Goal: Task Accomplishment & Management: Complete application form

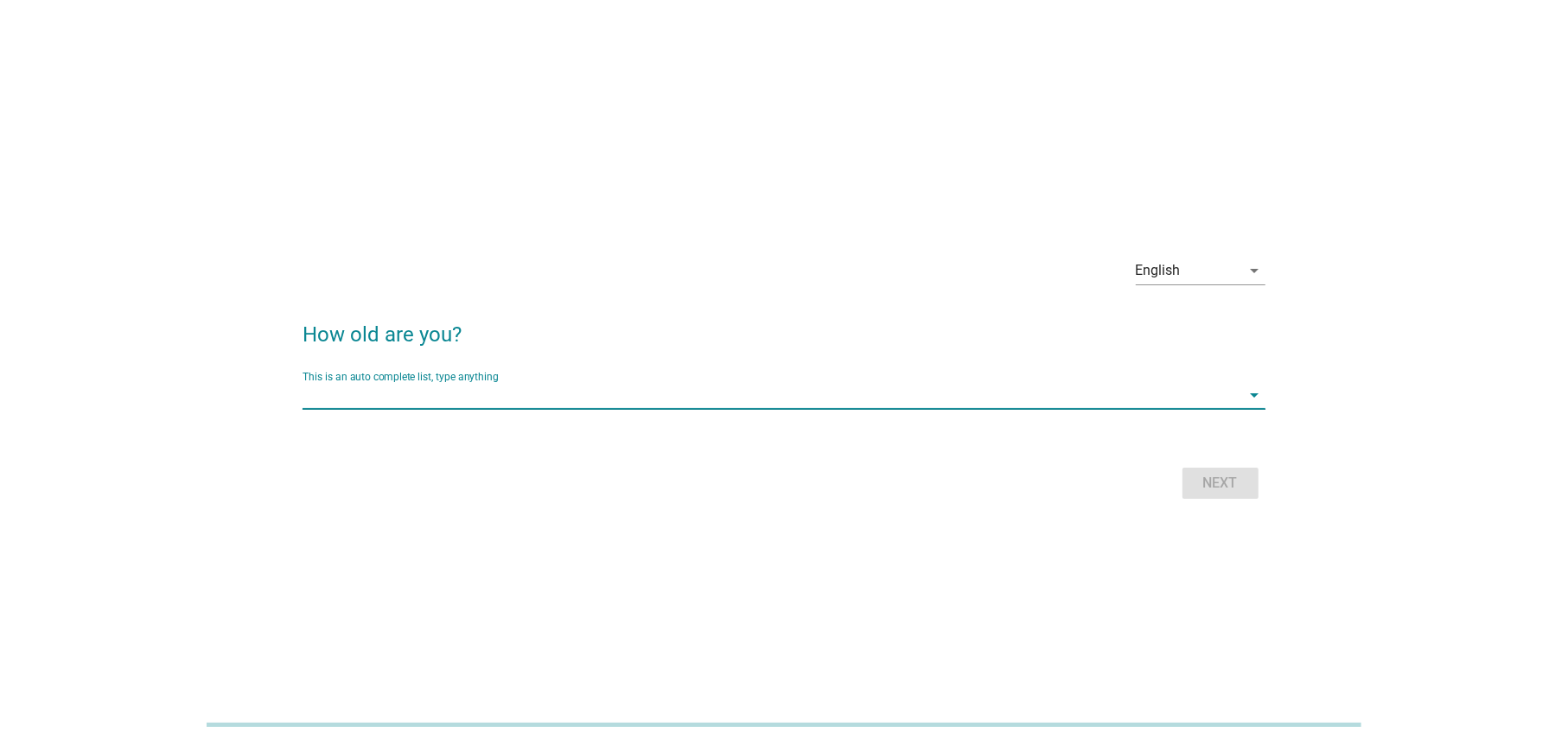
click at [418, 393] on input "This is an auto complete list, type anything" at bounding box center [771, 395] width 938 height 28
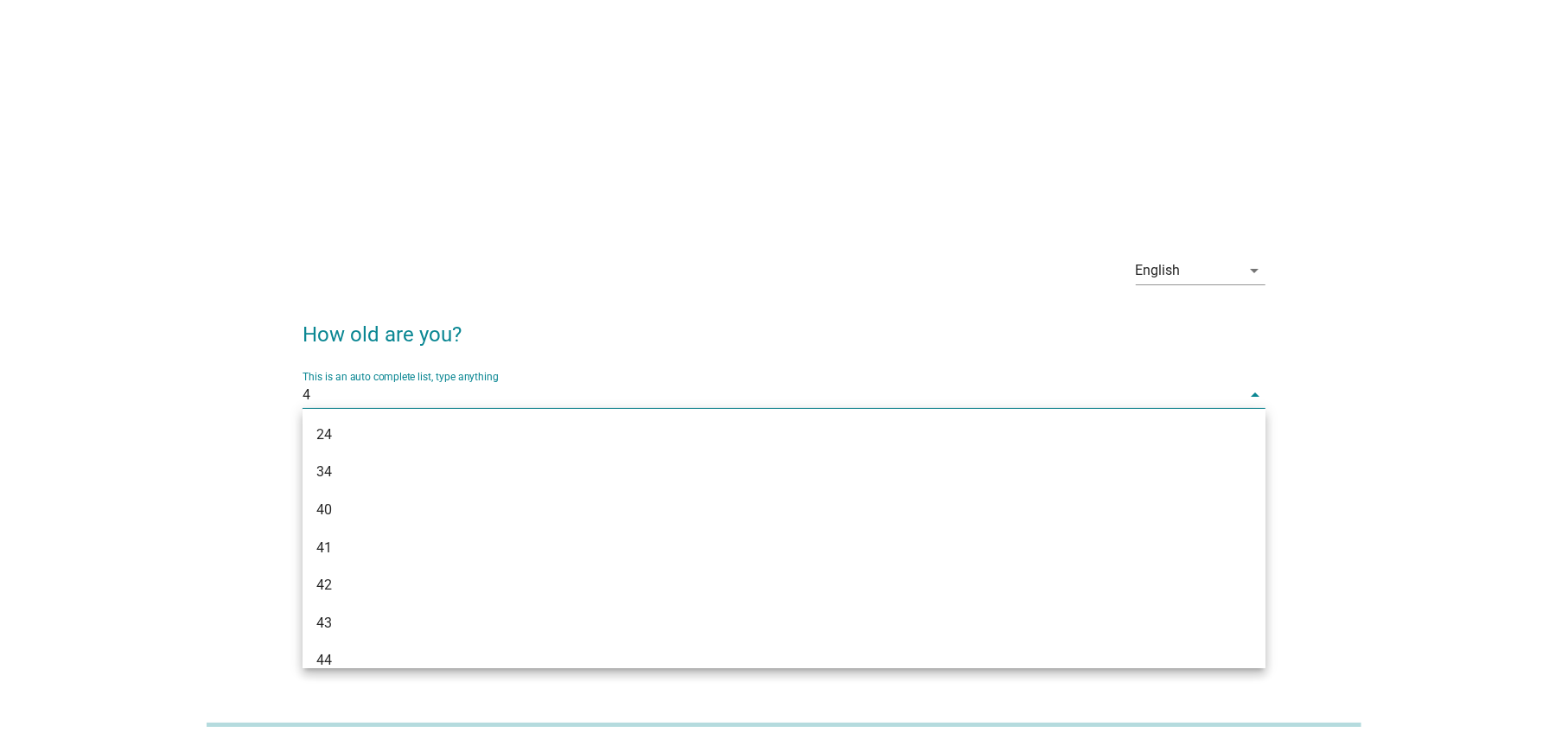
type input "40"
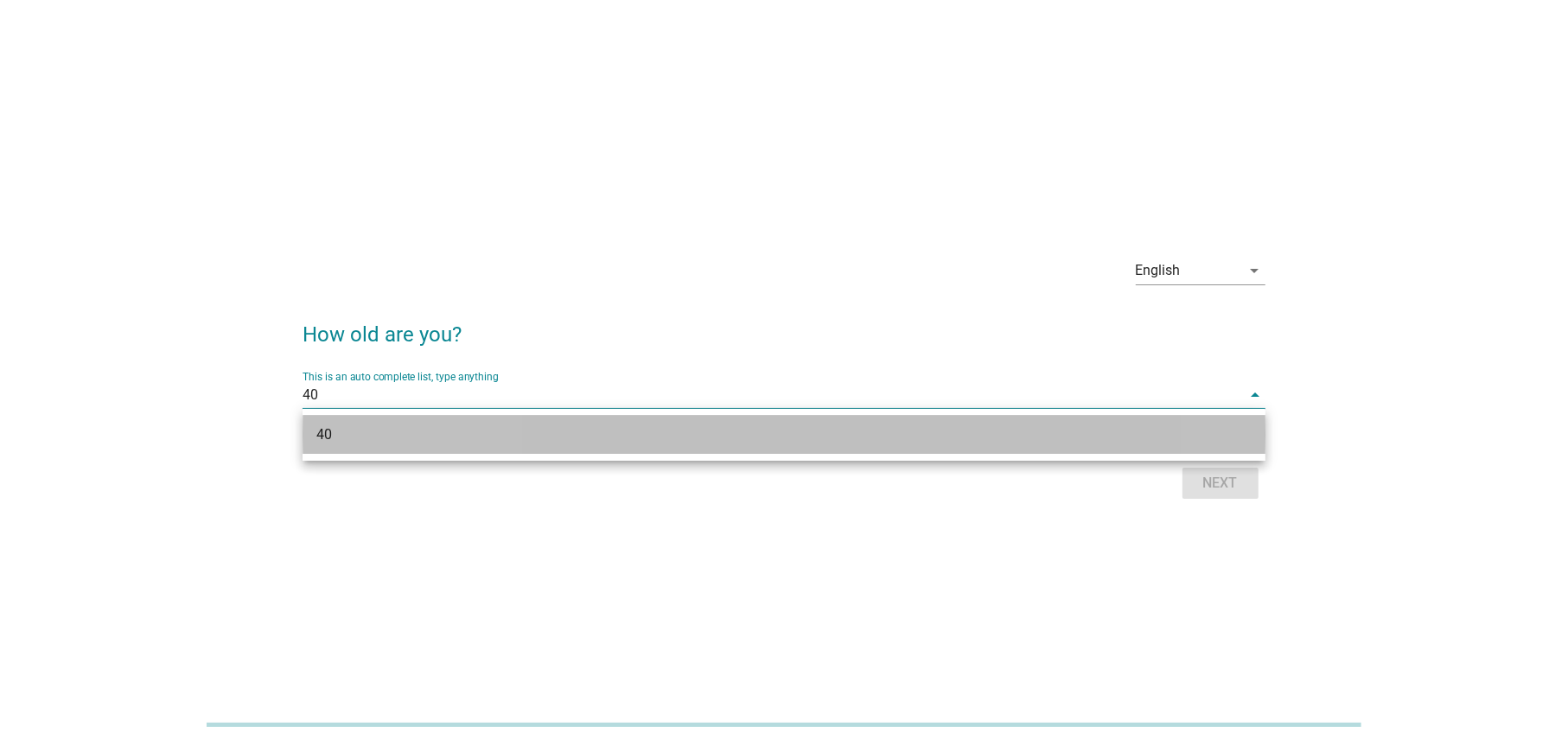
click at [1183, 442] on div "40" at bounding box center [784, 435] width 963 height 38
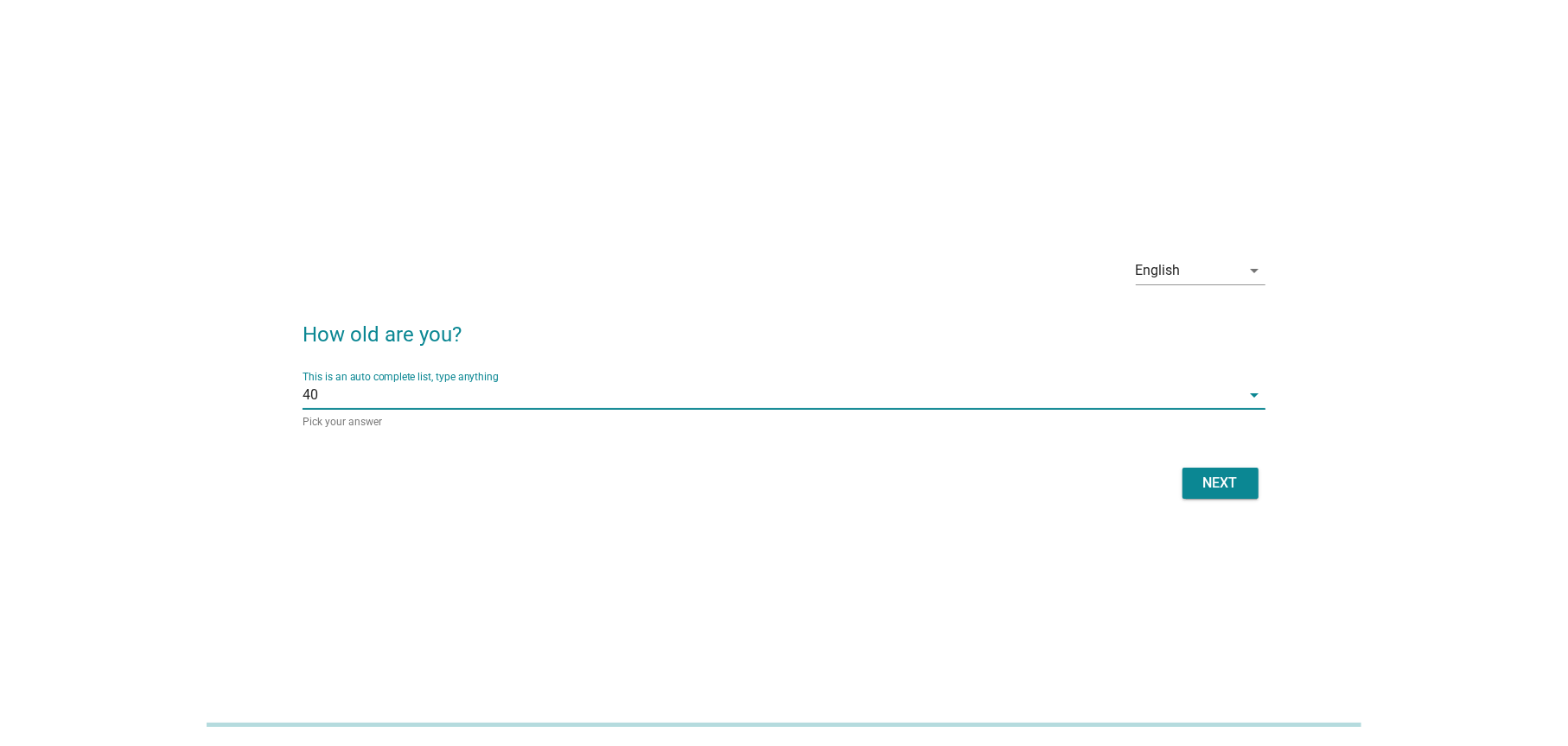
click at [1198, 468] on button "Next" at bounding box center [1221, 483] width 76 height 31
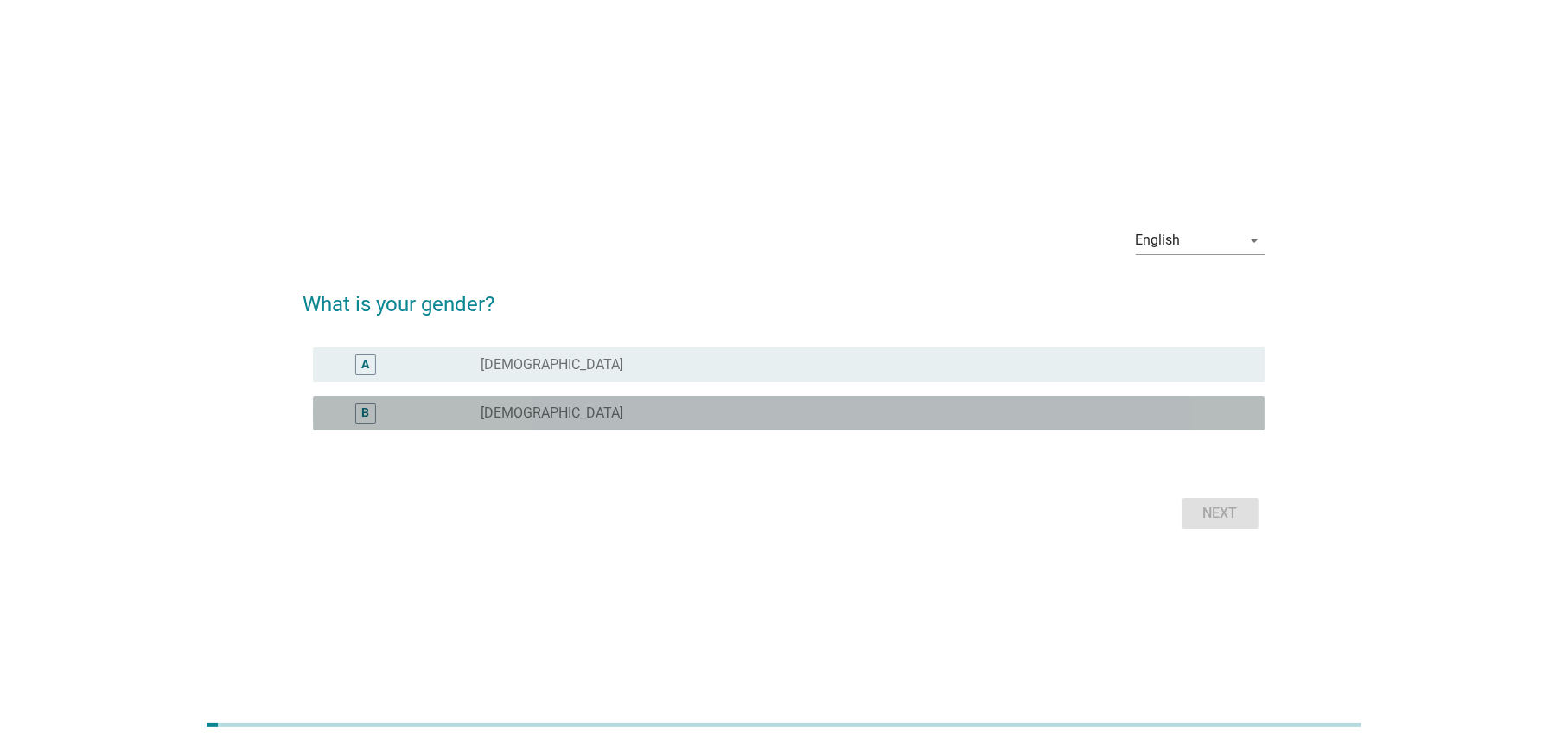
click at [519, 414] on label "[DEMOGRAPHIC_DATA]" at bounding box center [553, 413] width 142 height 17
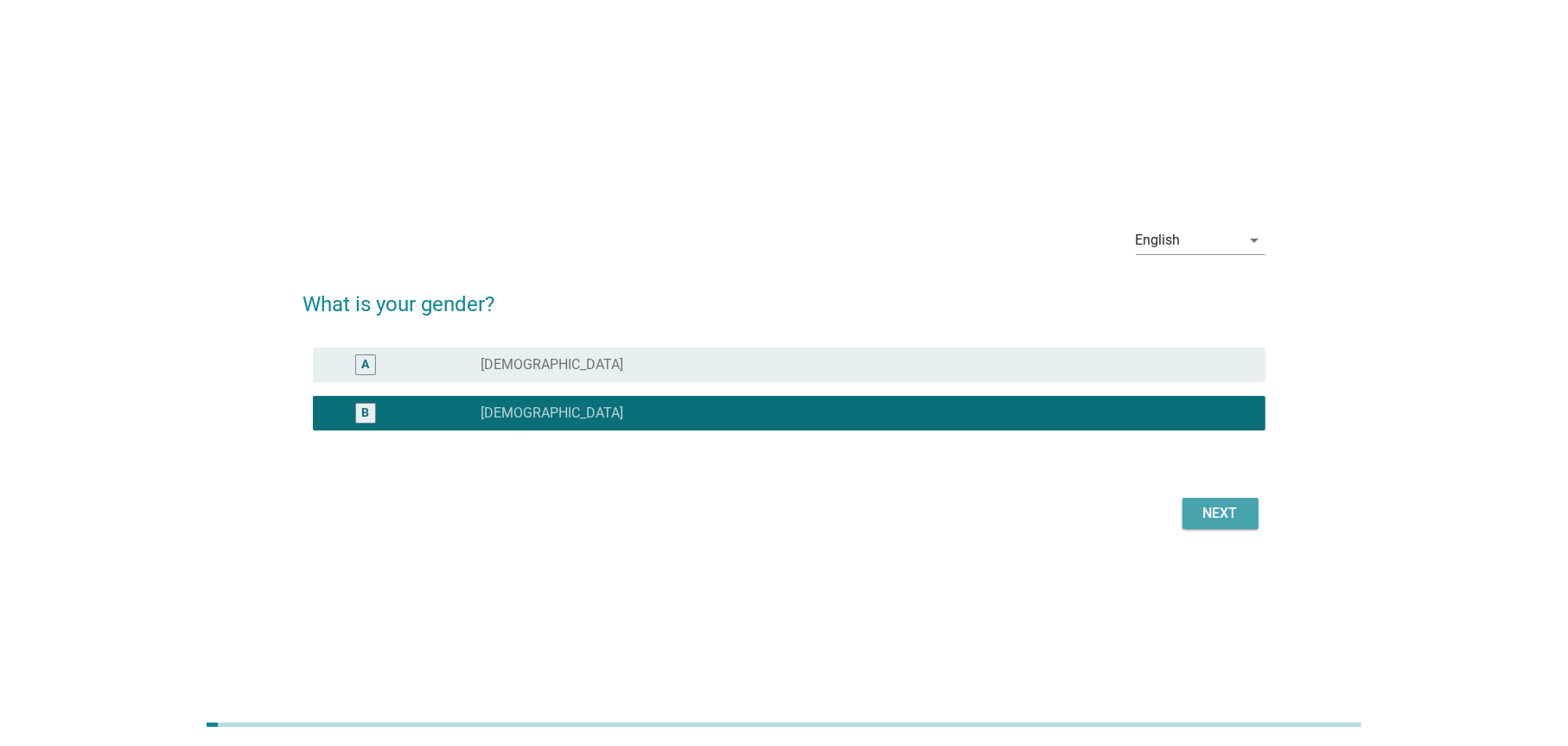
click at [1210, 507] on div "Next" at bounding box center [1221, 514] width 49 height 21
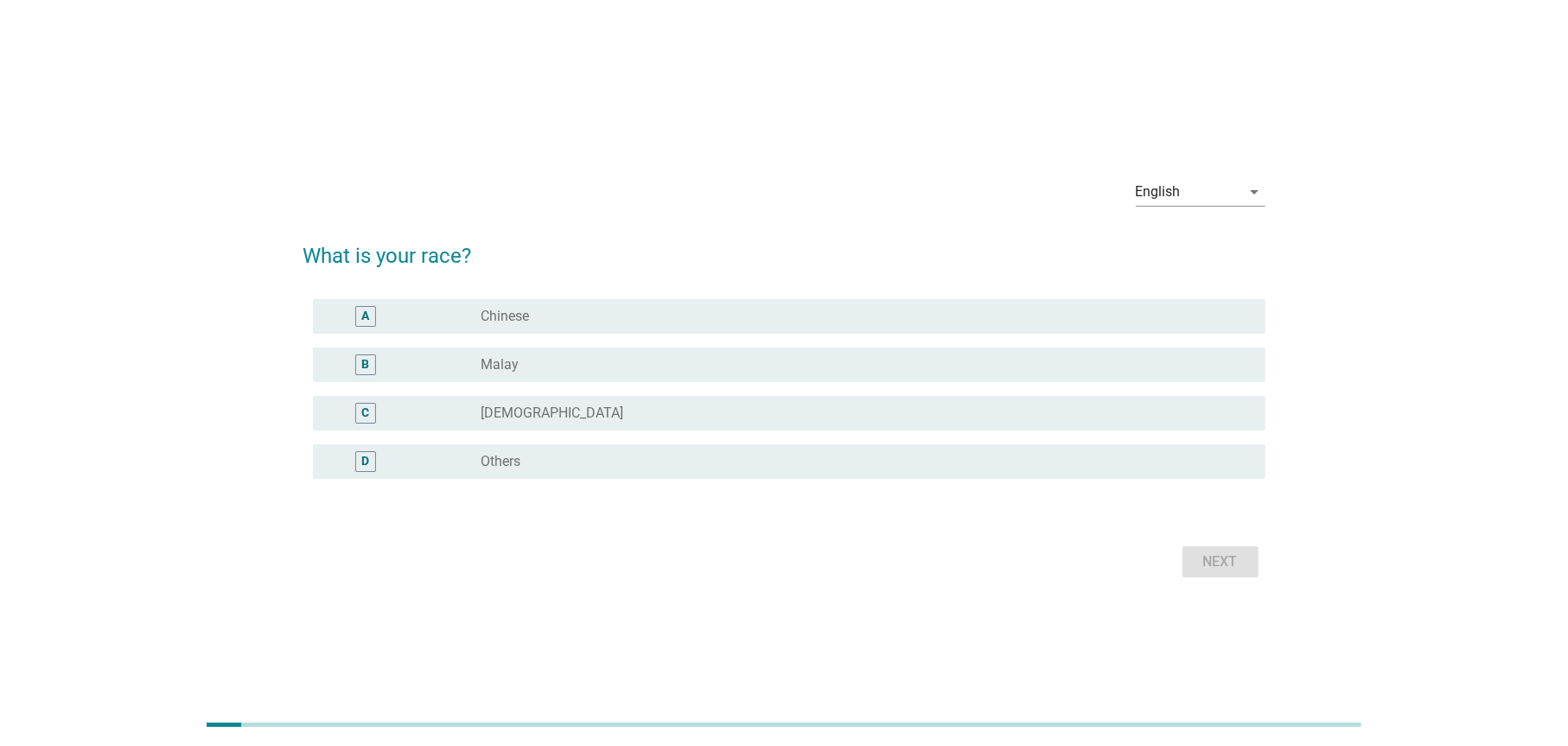
click at [473, 303] on div "A radio_button_unchecked Chinese" at bounding box center [789, 317] width 952 height 35
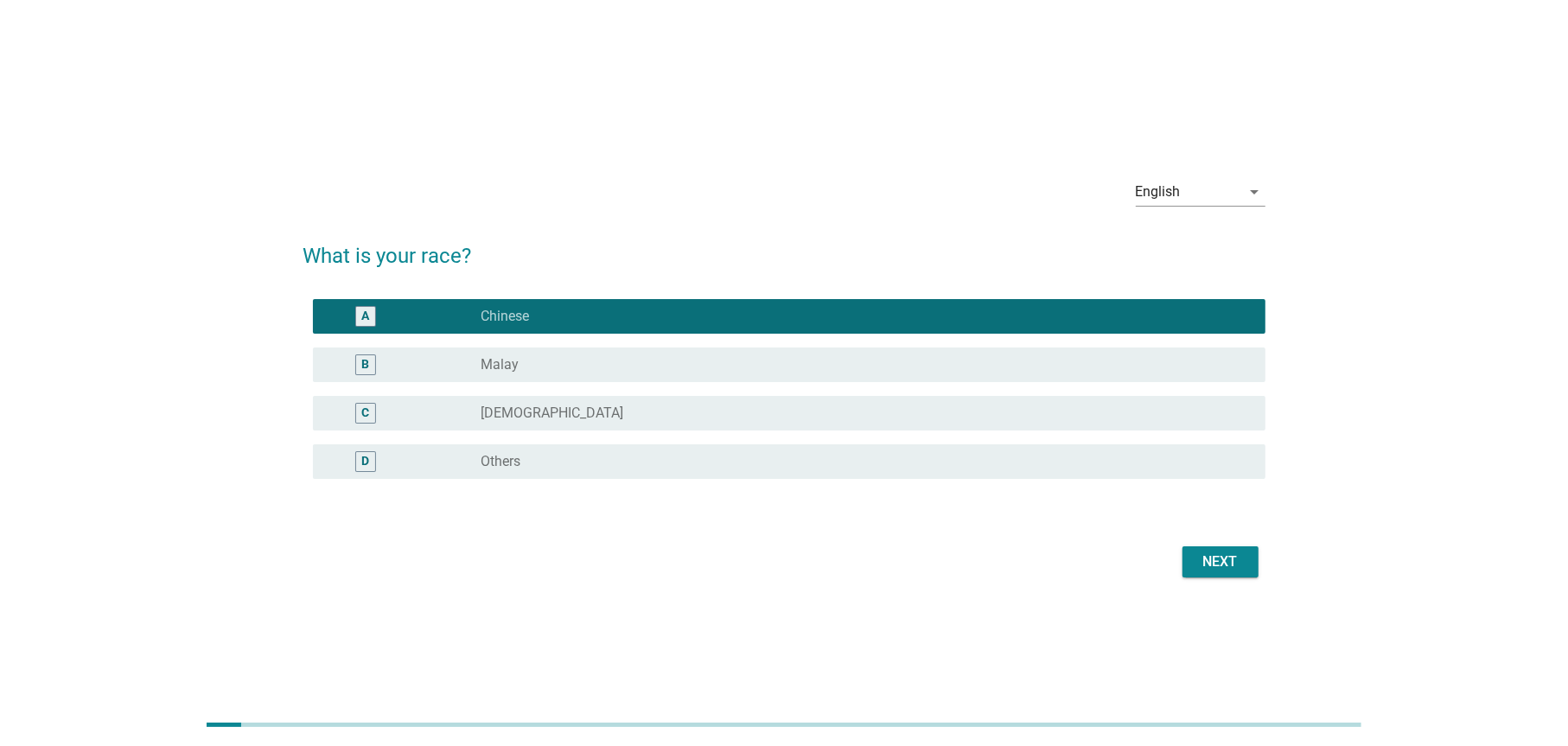
click at [1198, 560] on div "Next" at bounding box center [1221, 562] width 49 height 21
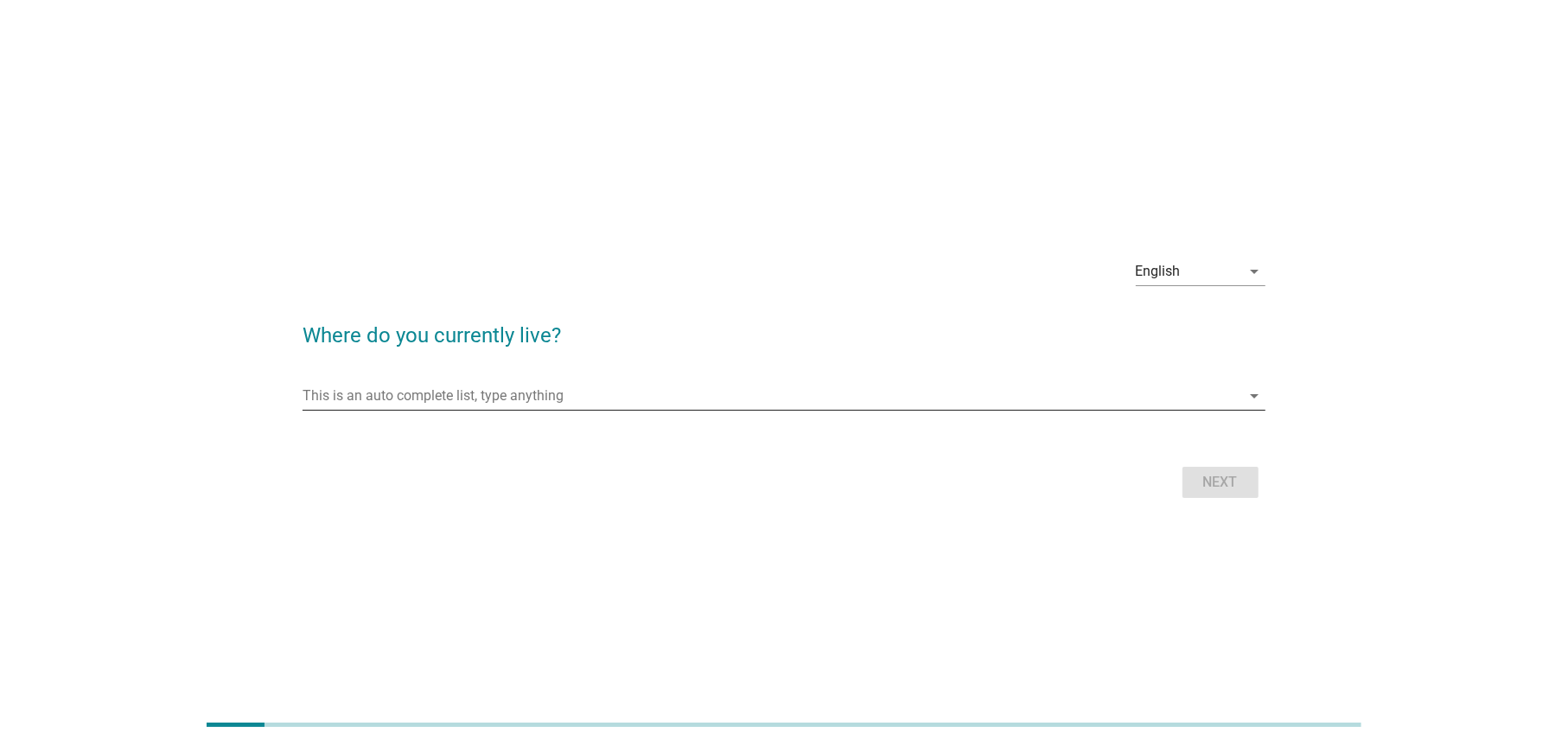
click at [562, 396] on input "This is an auto complete list, type anything" at bounding box center [771, 396] width 938 height 28
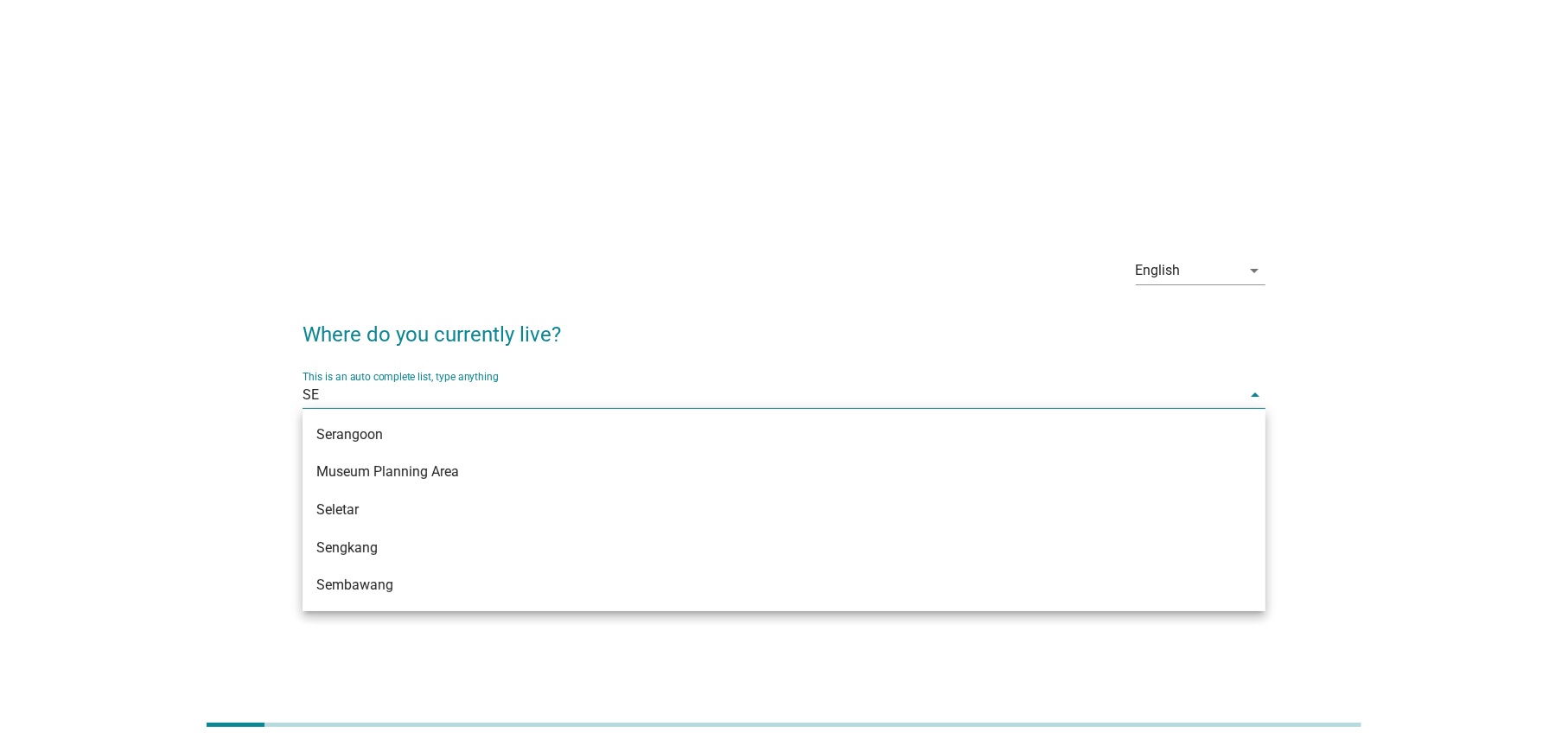
type input "SEN"
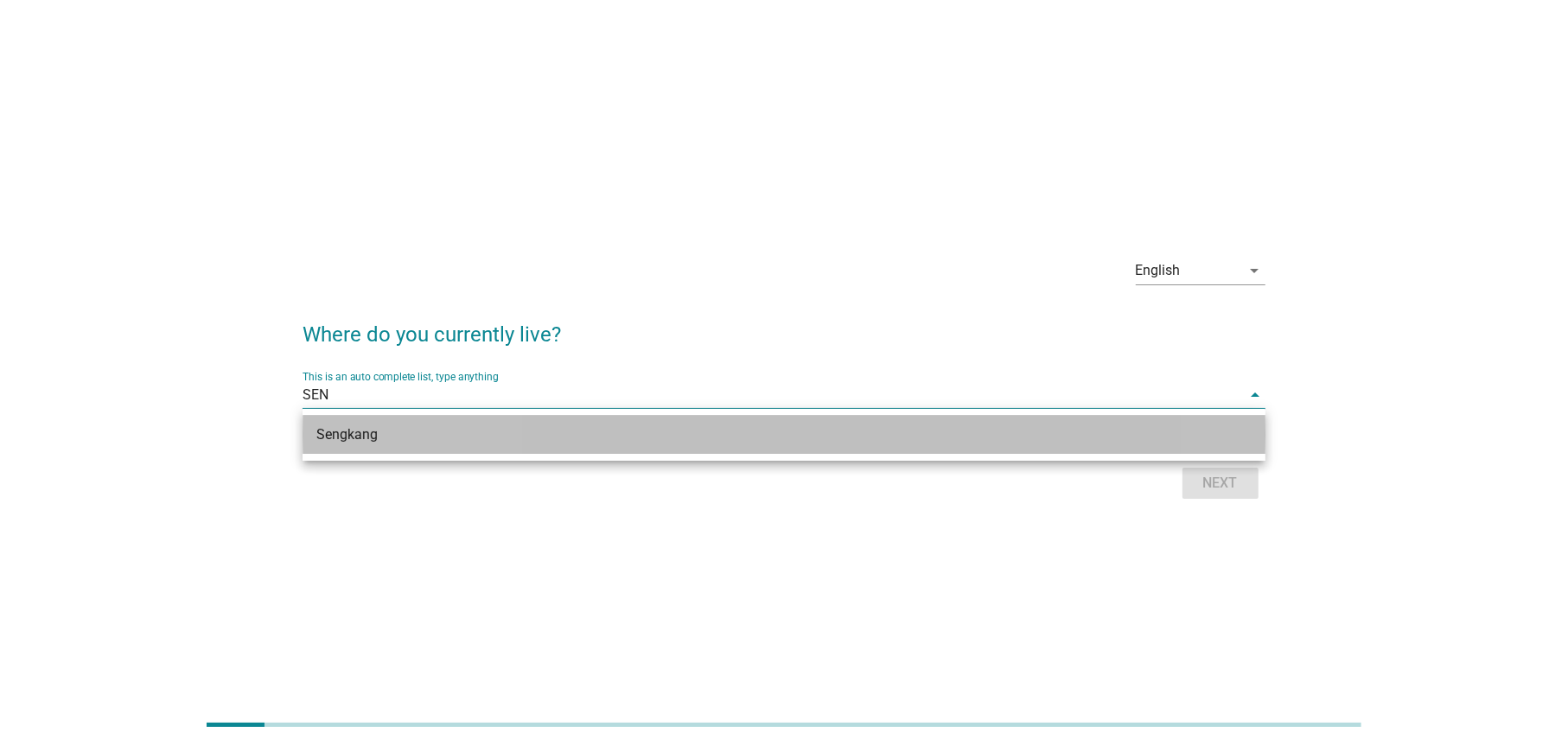
click at [492, 437] on div "Sengkang" at bounding box center [745, 435] width 857 height 21
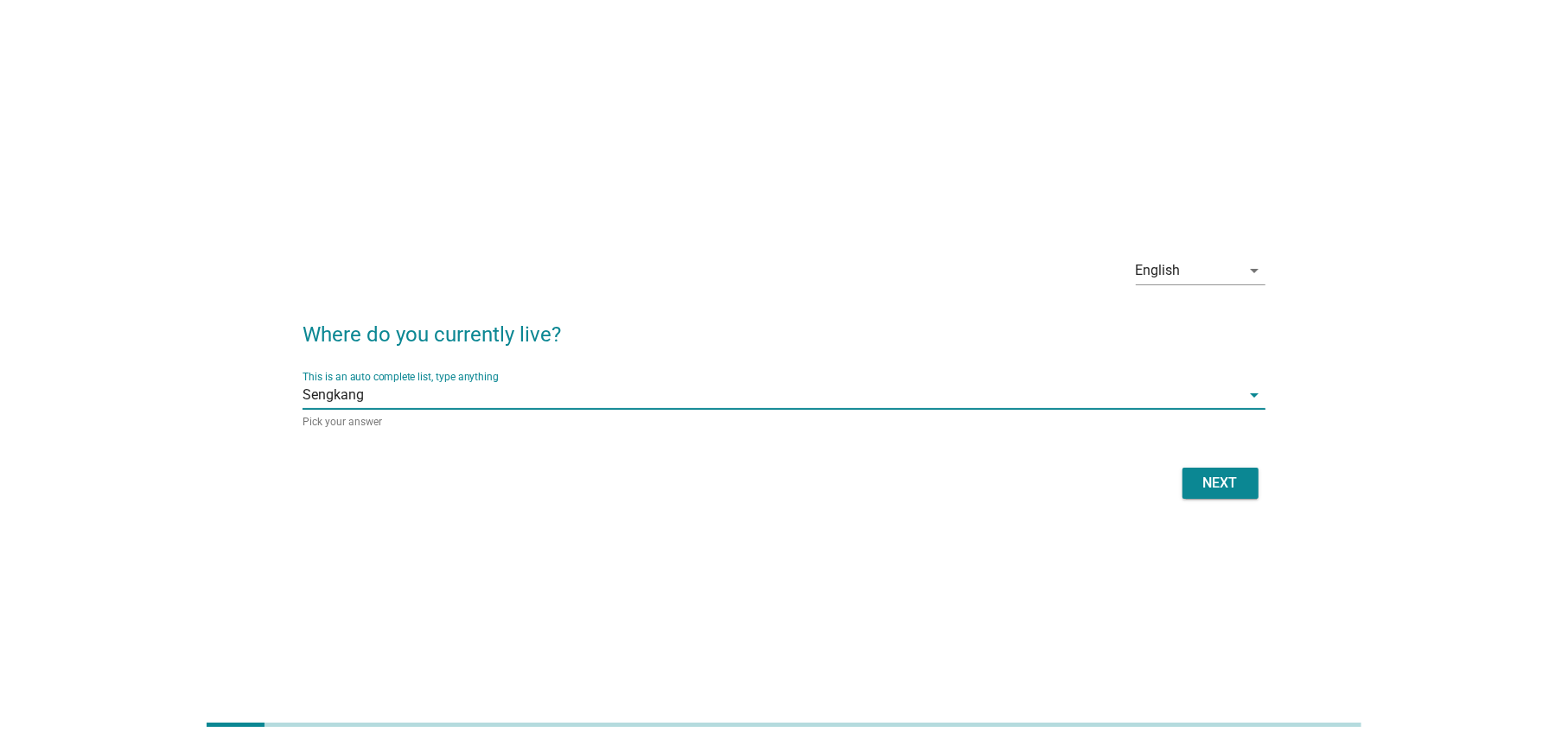
click at [1229, 487] on div "Next" at bounding box center [1221, 483] width 49 height 21
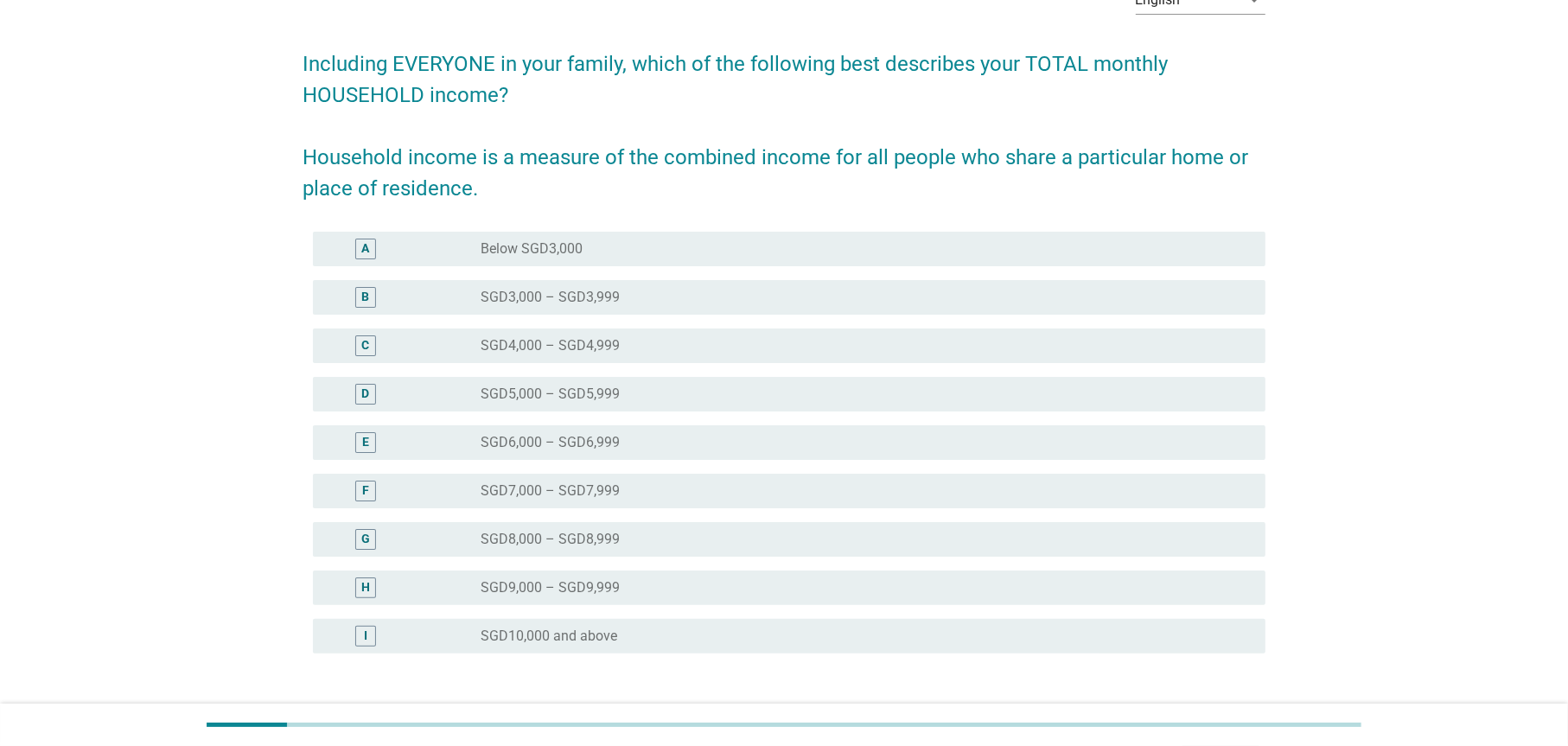
scroll to position [143, 0]
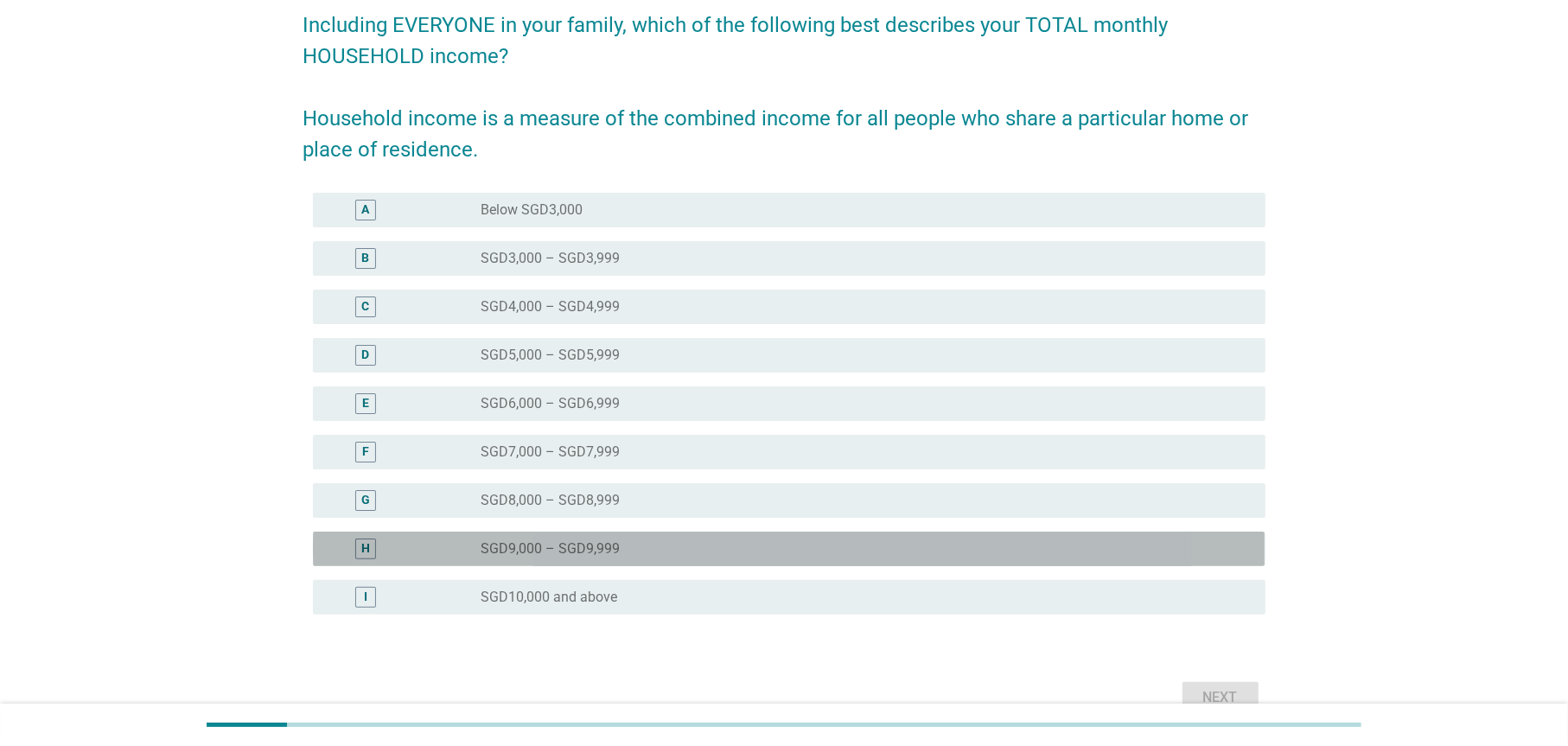
click at [556, 534] on div "H radio_button_unchecked SGD9,000 – SGD9,999" at bounding box center [789, 549] width 952 height 35
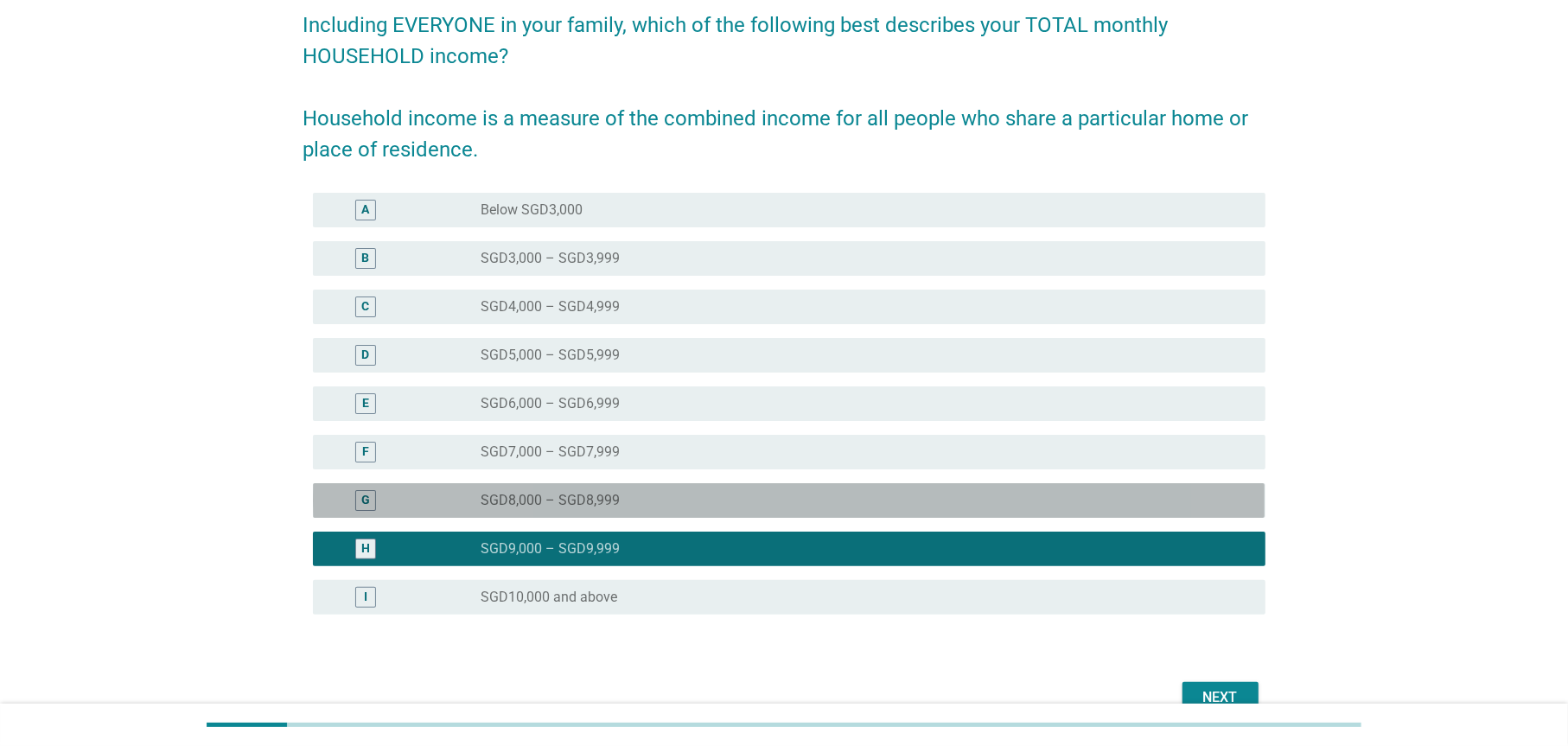
click at [572, 501] on label "SGD8,000 – SGD8,999" at bounding box center [551, 501] width 139 height 17
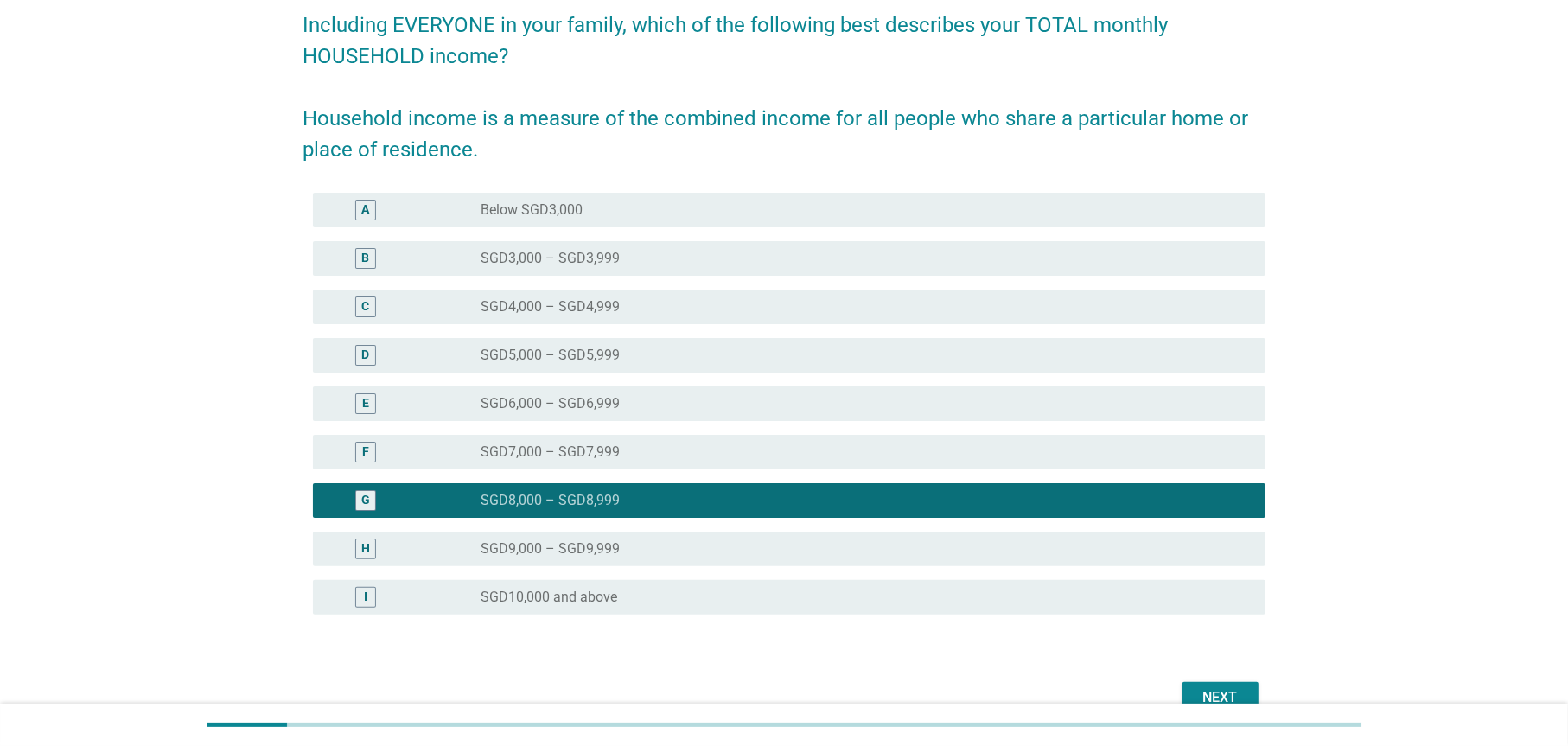
click at [602, 457] on label "SGD7,000 – SGD7,999" at bounding box center [551, 452] width 139 height 17
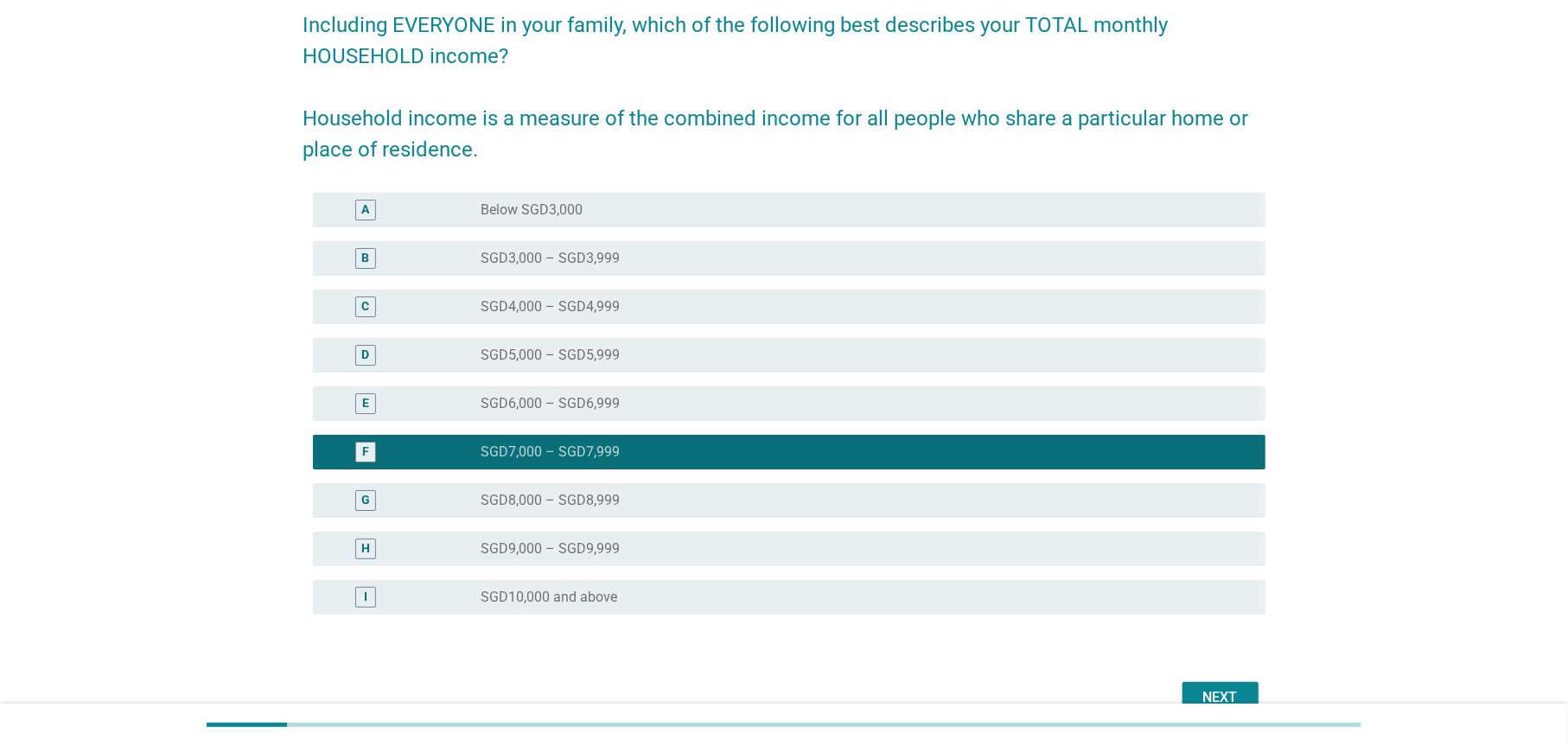
click at [1211, 691] on div "Next" at bounding box center [1221, 697] width 49 height 21
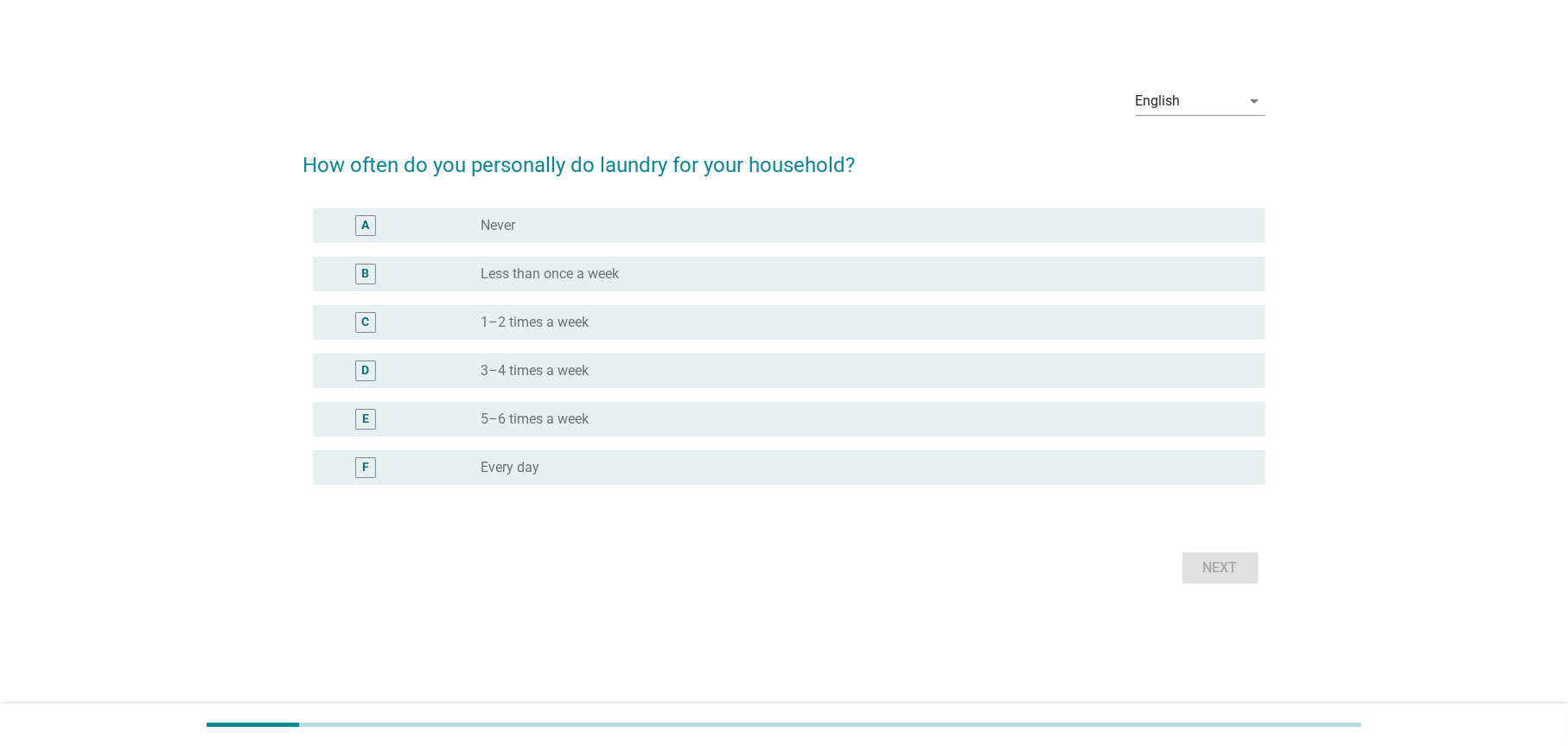
scroll to position [0, 0]
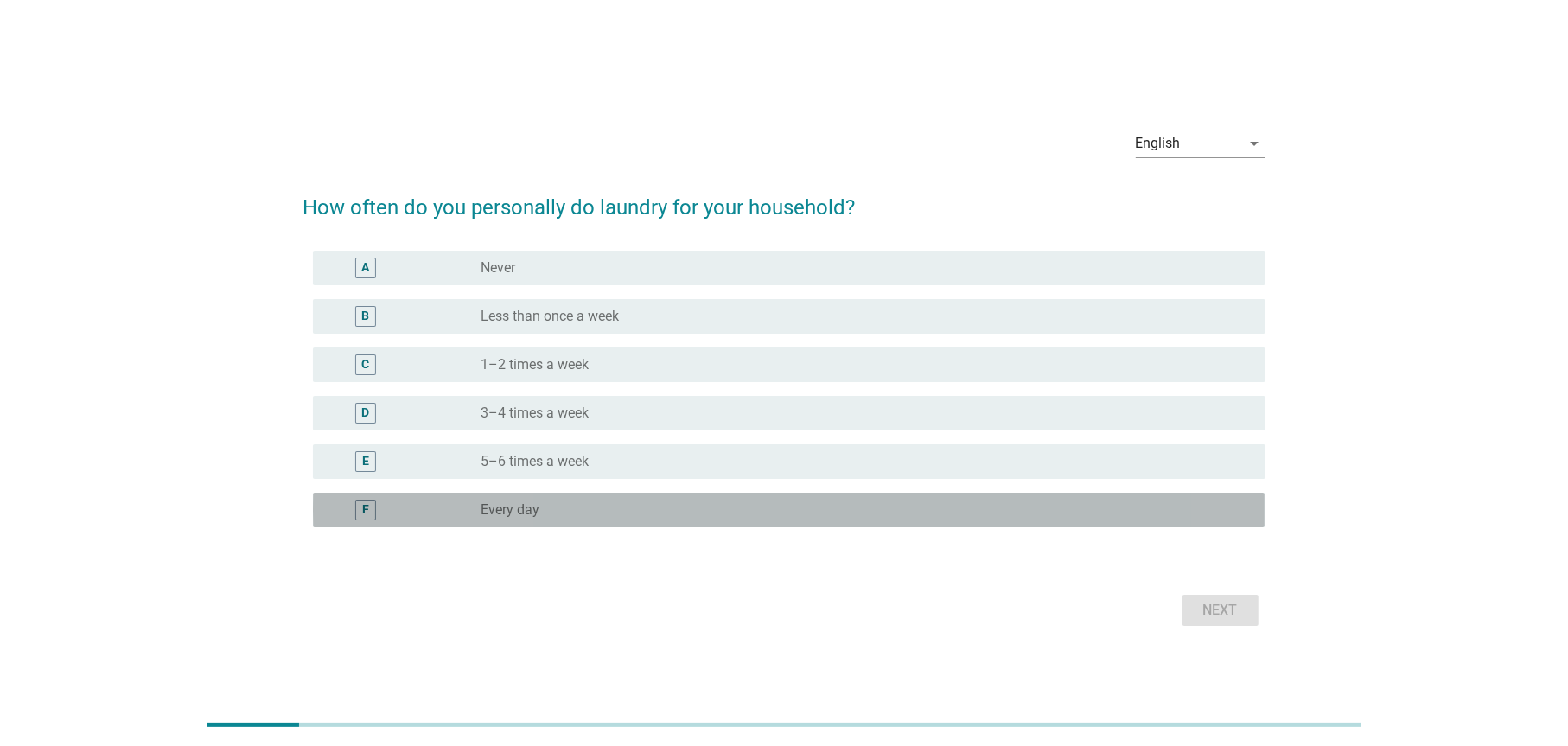
click at [589, 518] on div "radio_button_unchecked Every day" at bounding box center [867, 510] width 771 height 21
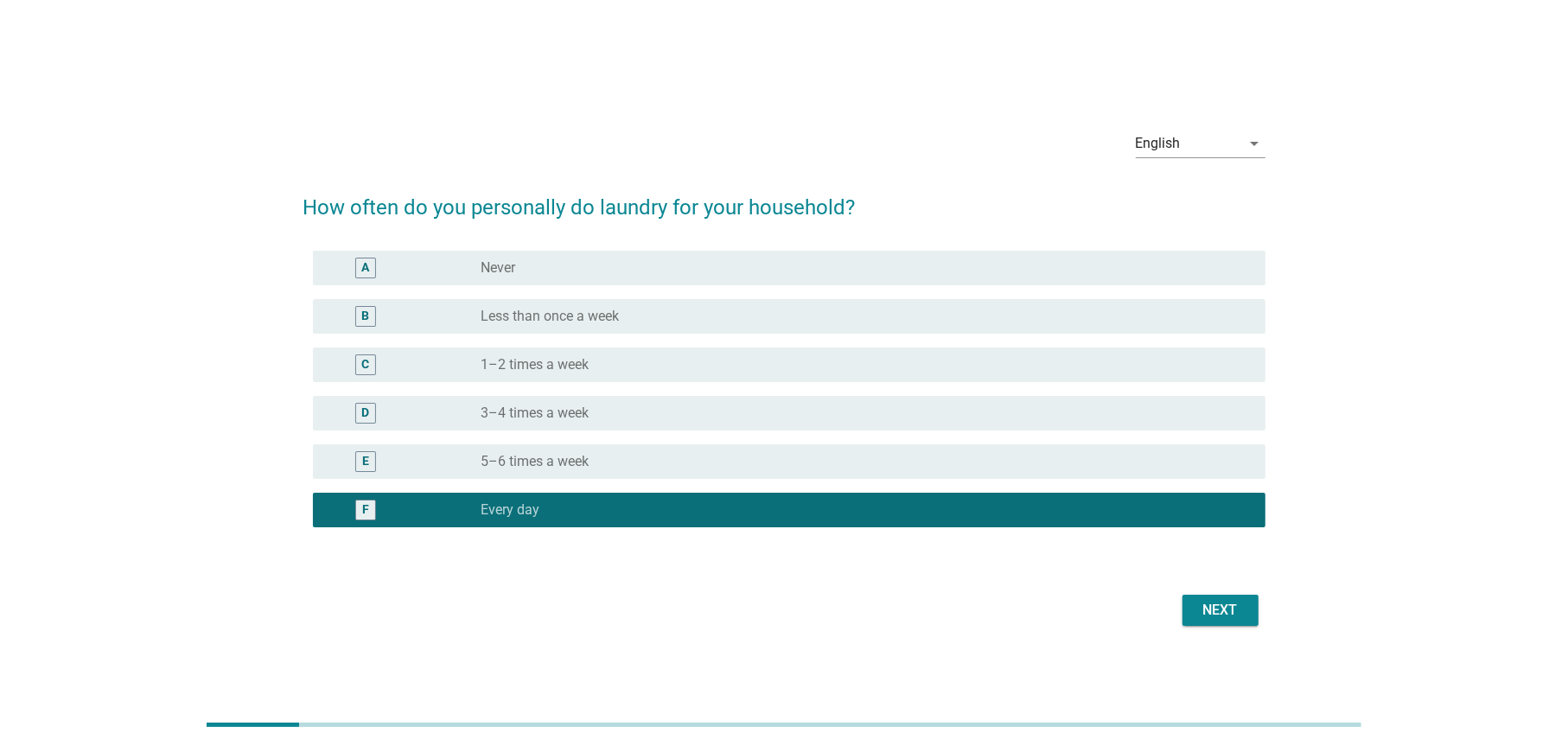
click at [1237, 613] on div "Next" at bounding box center [1221, 611] width 49 height 21
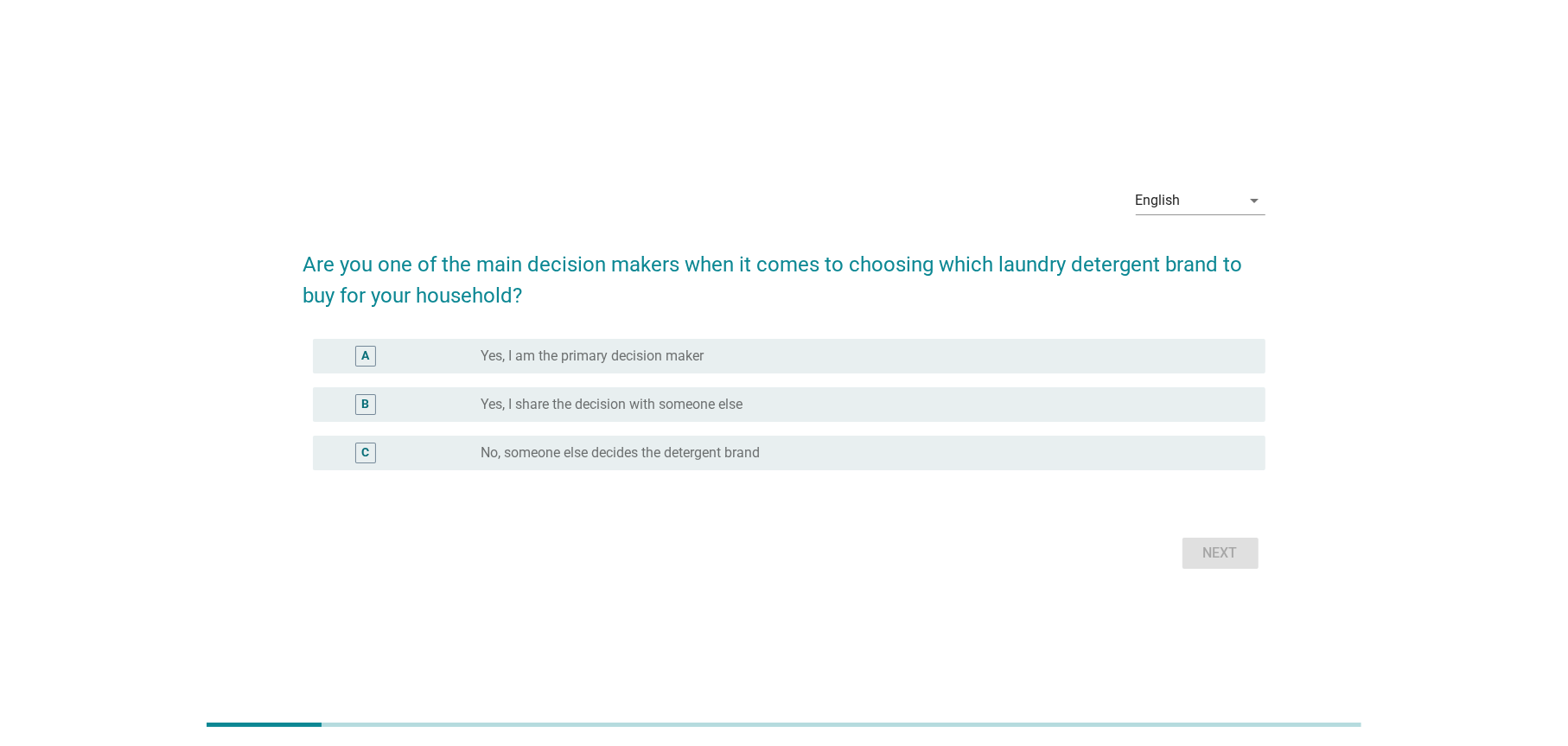
click at [712, 350] on div "radio_button_unchecked Yes, I am the primary decision maker" at bounding box center [860, 357] width 757 height 17
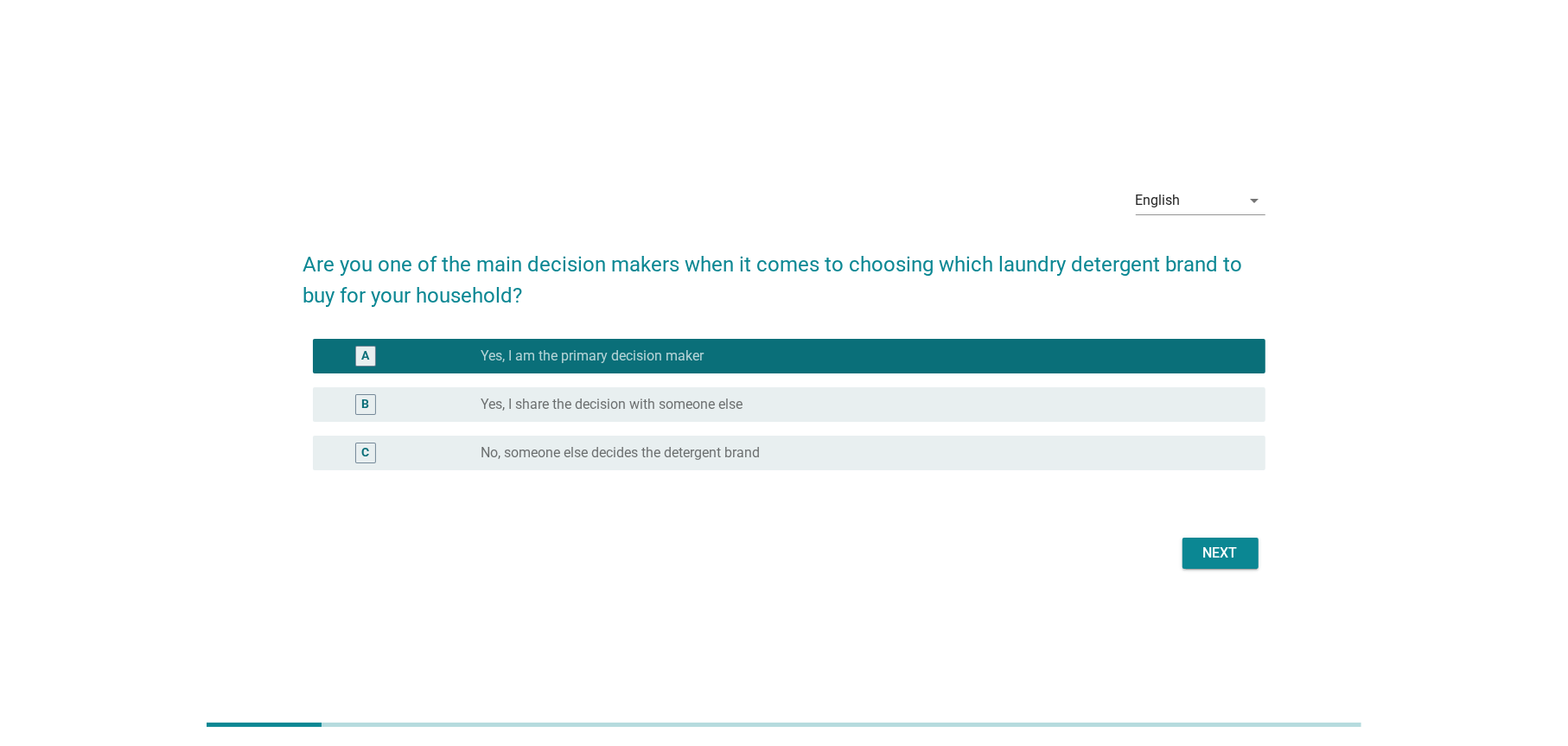
click at [1212, 546] on div "Next" at bounding box center [1221, 553] width 49 height 21
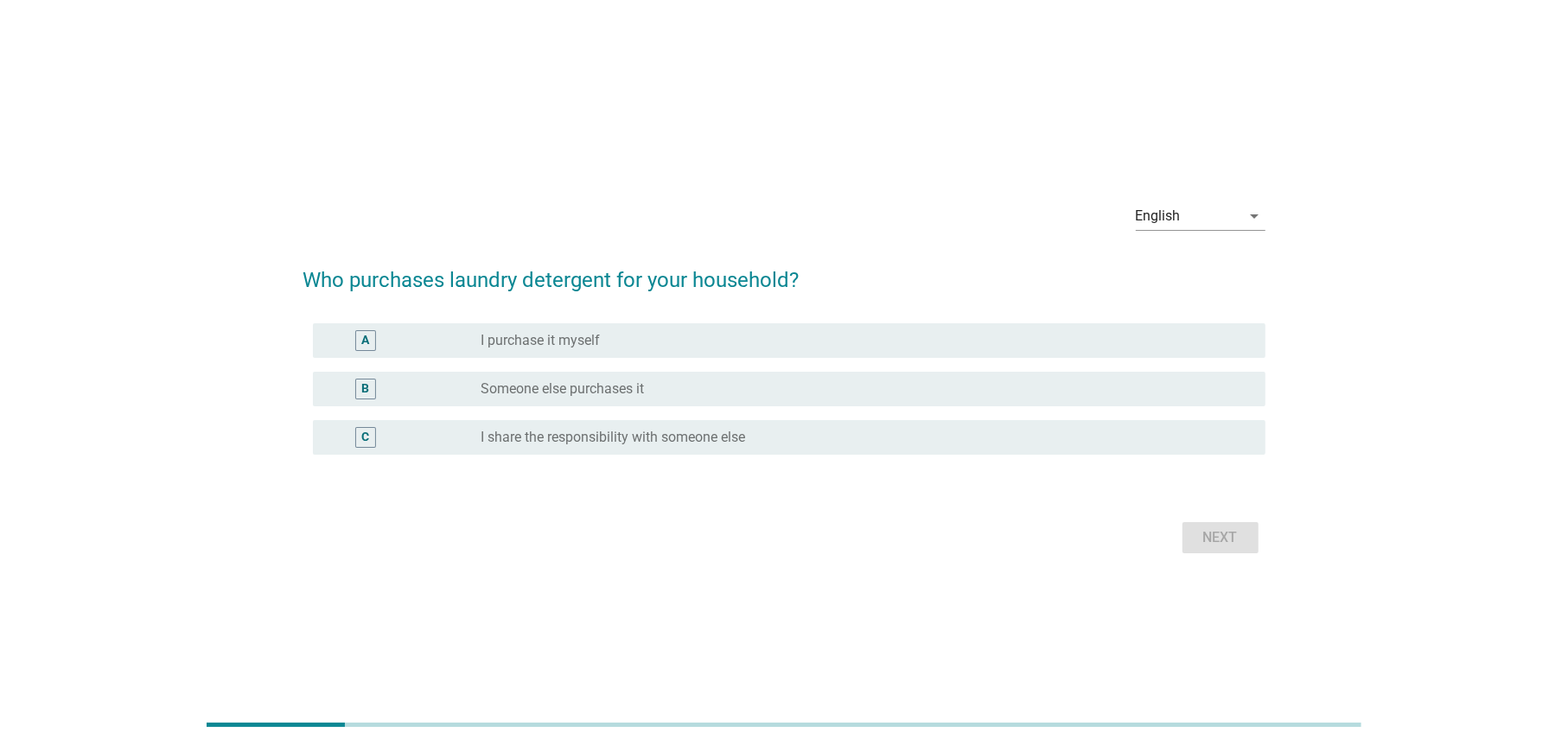
click at [625, 341] on div "radio_button_unchecked I purchase it myself" at bounding box center [860, 341] width 757 height 17
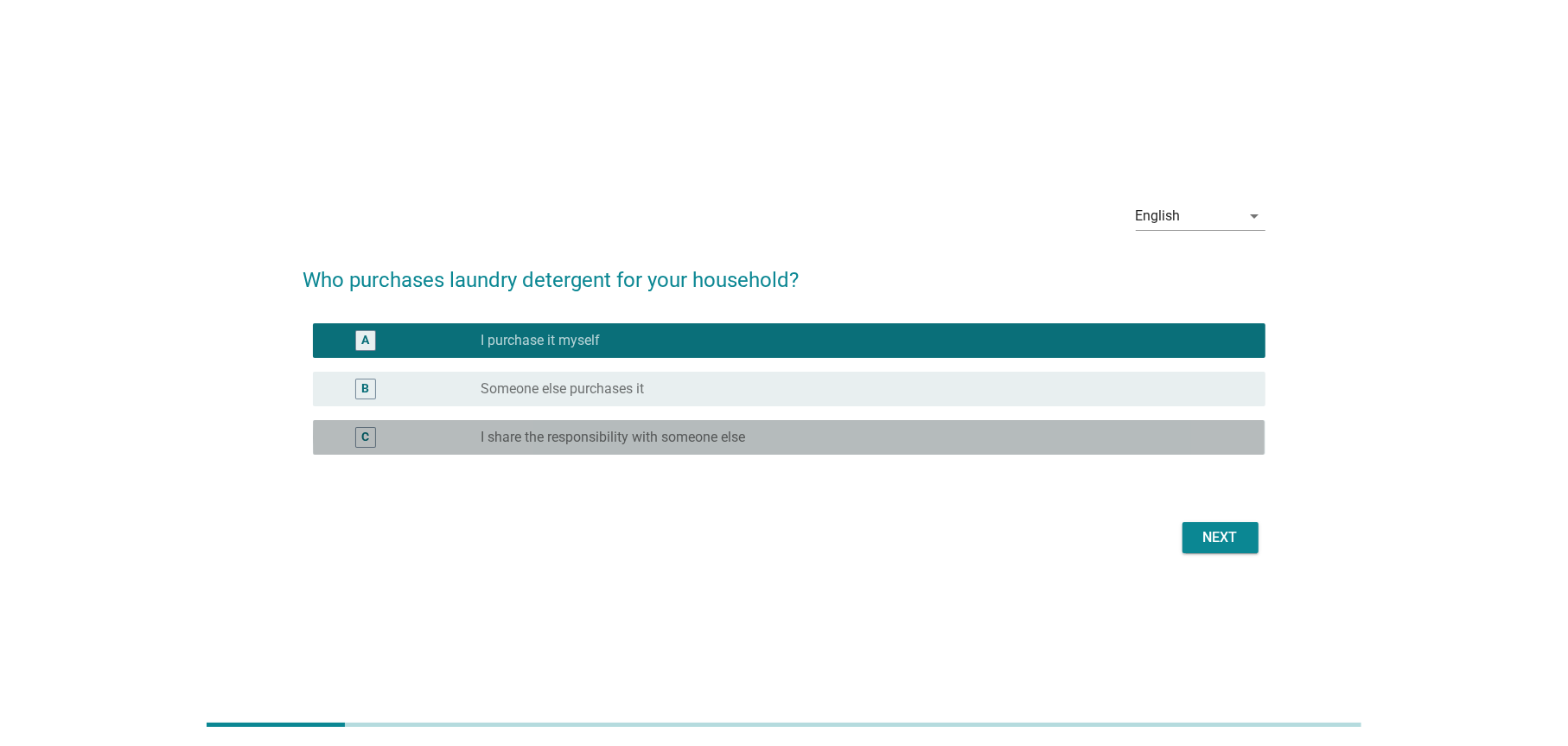
click at [878, 431] on div "radio_button_unchecked I share the responsibility with someone else" at bounding box center [860, 437] width 757 height 17
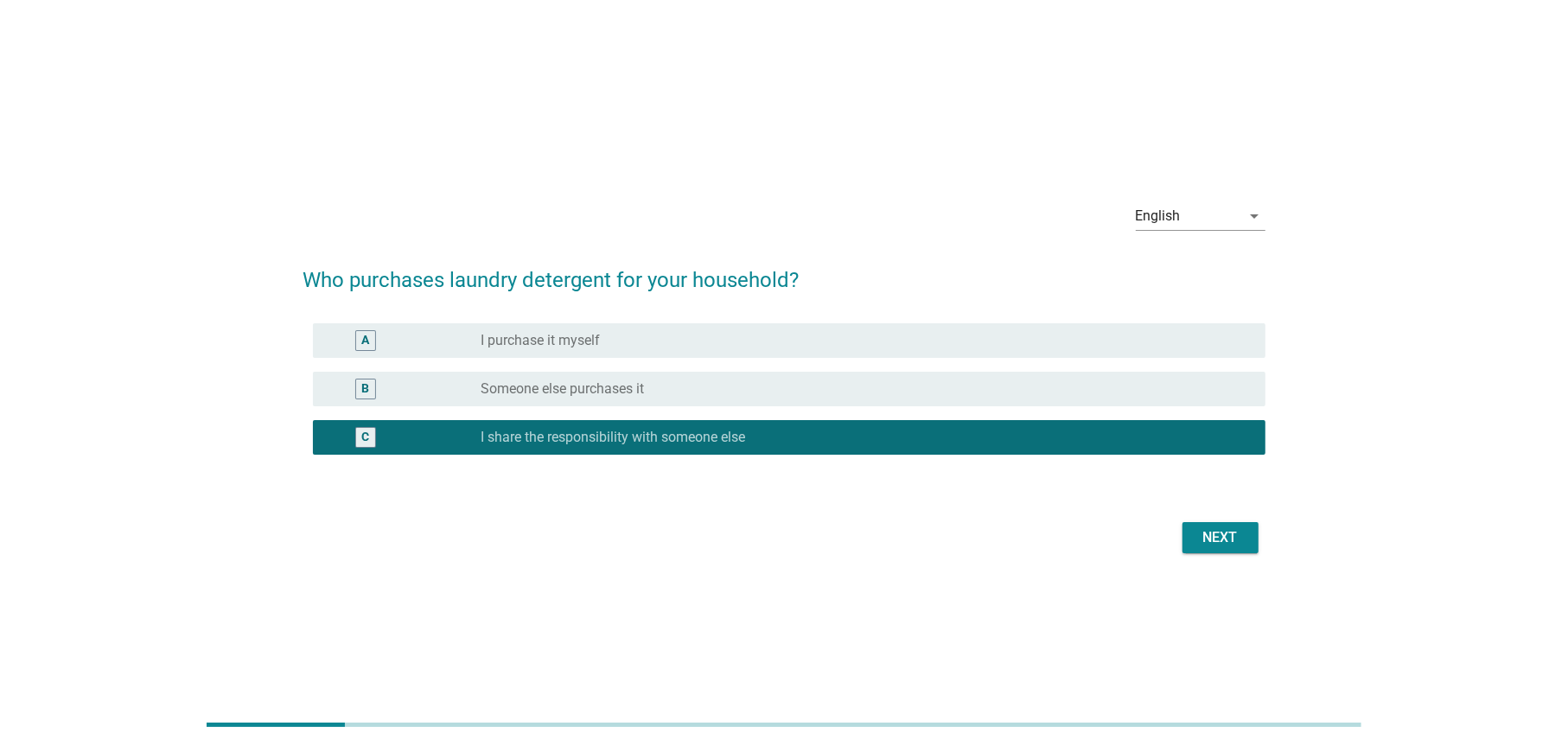
click at [1214, 536] on div "Next" at bounding box center [1221, 538] width 49 height 21
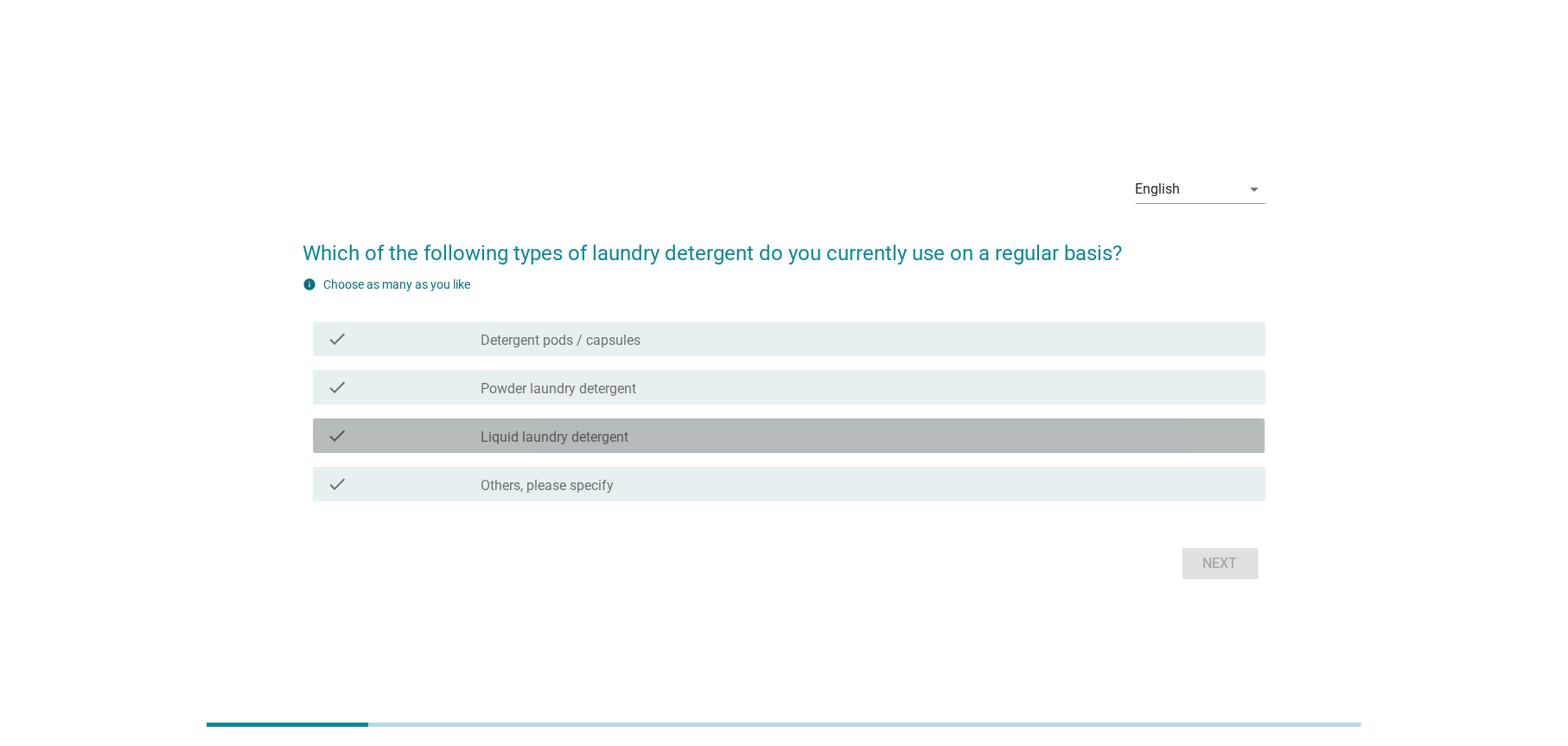
click at [594, 440] on label "Liquid laundry detergent" at bounding box center [555, 437] width 148 height 17
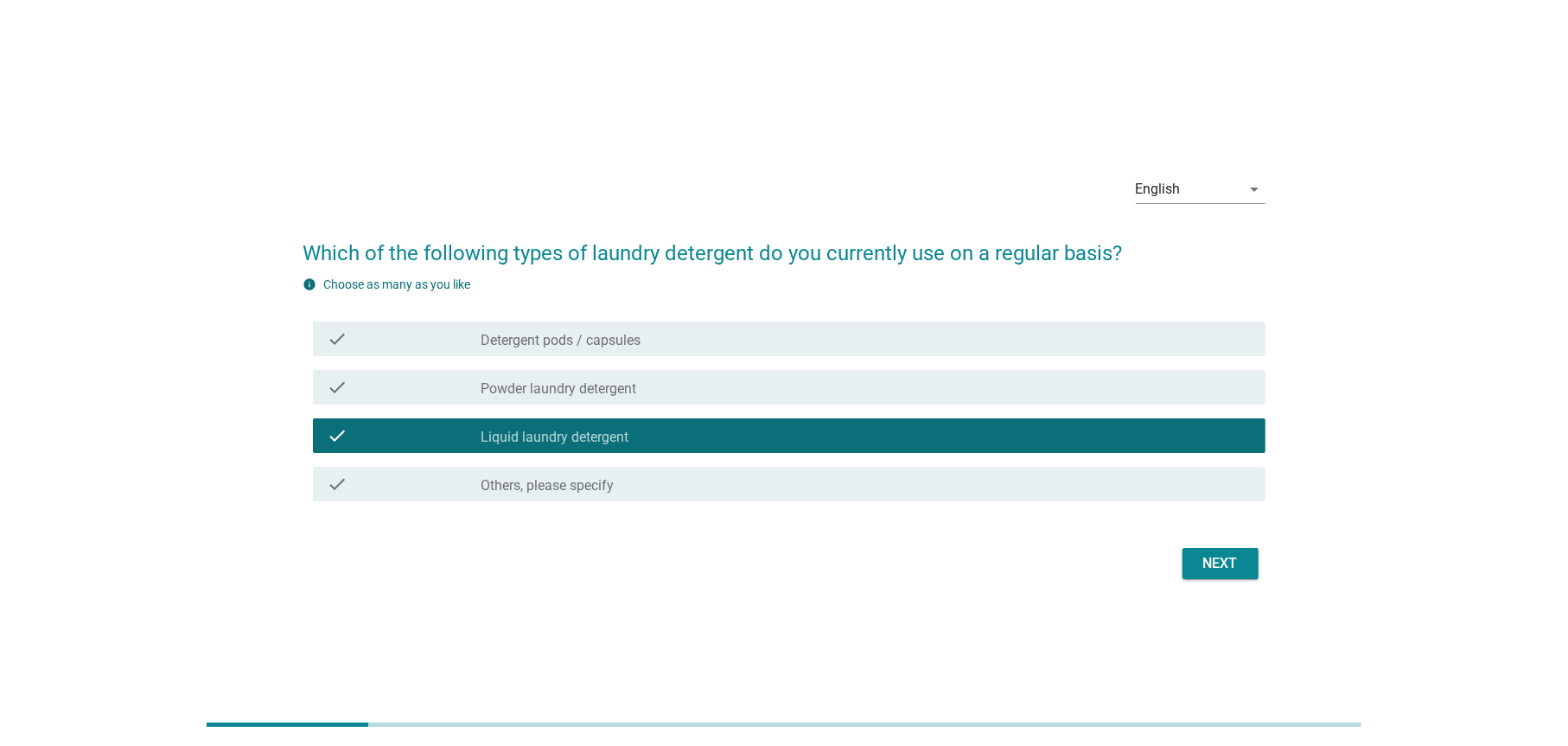
click at [1197, 566] on div "Next" at bounding box center [1221, 564] width 49 height 21
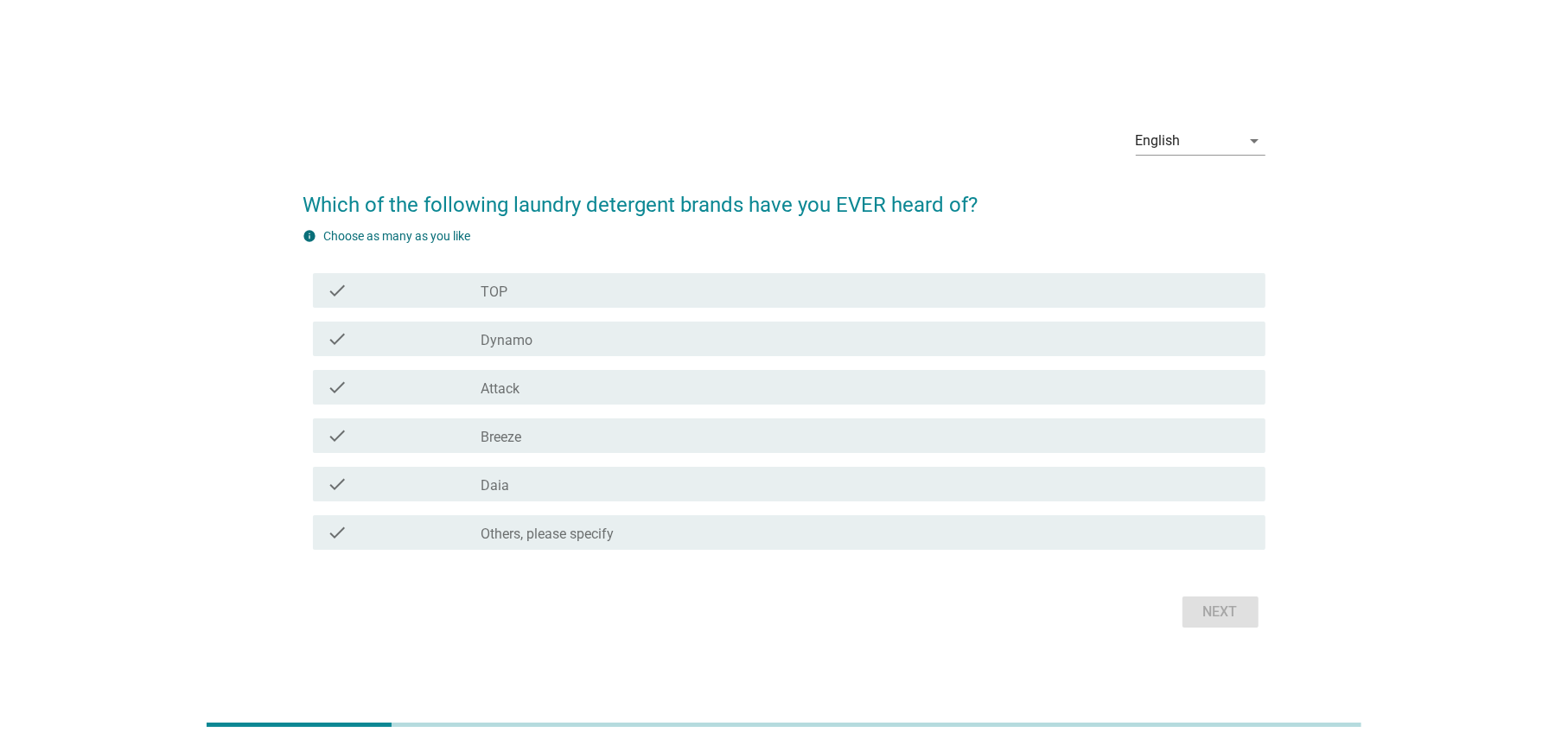
click at [554, 302] on div "check check_box_outline_blank TOP" at bounding box center [789, 291] width 952 height 35
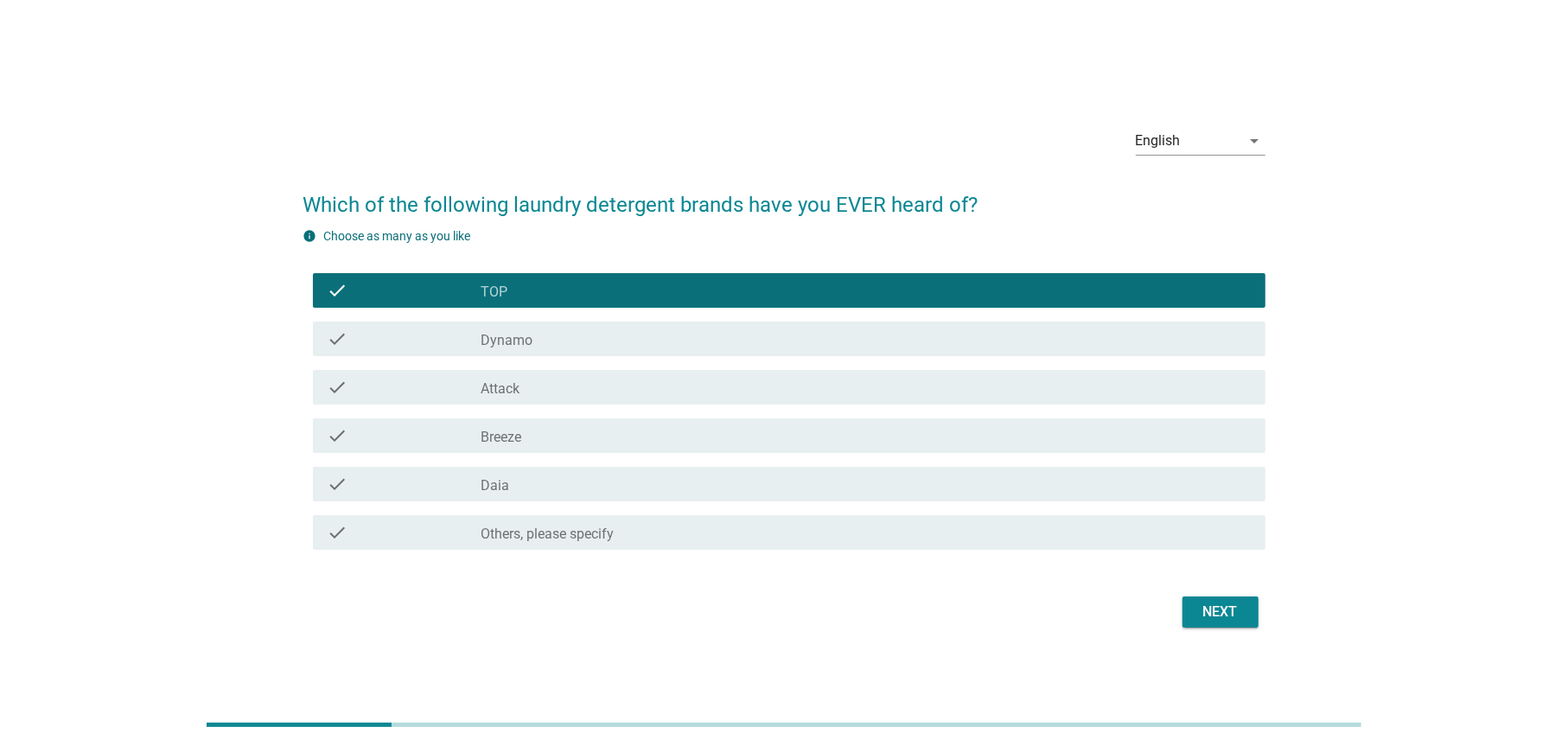
click at [552, 330] on div "check_box_outline_blank Dynamo" at bounding box center [867, 339] width 771 height 21
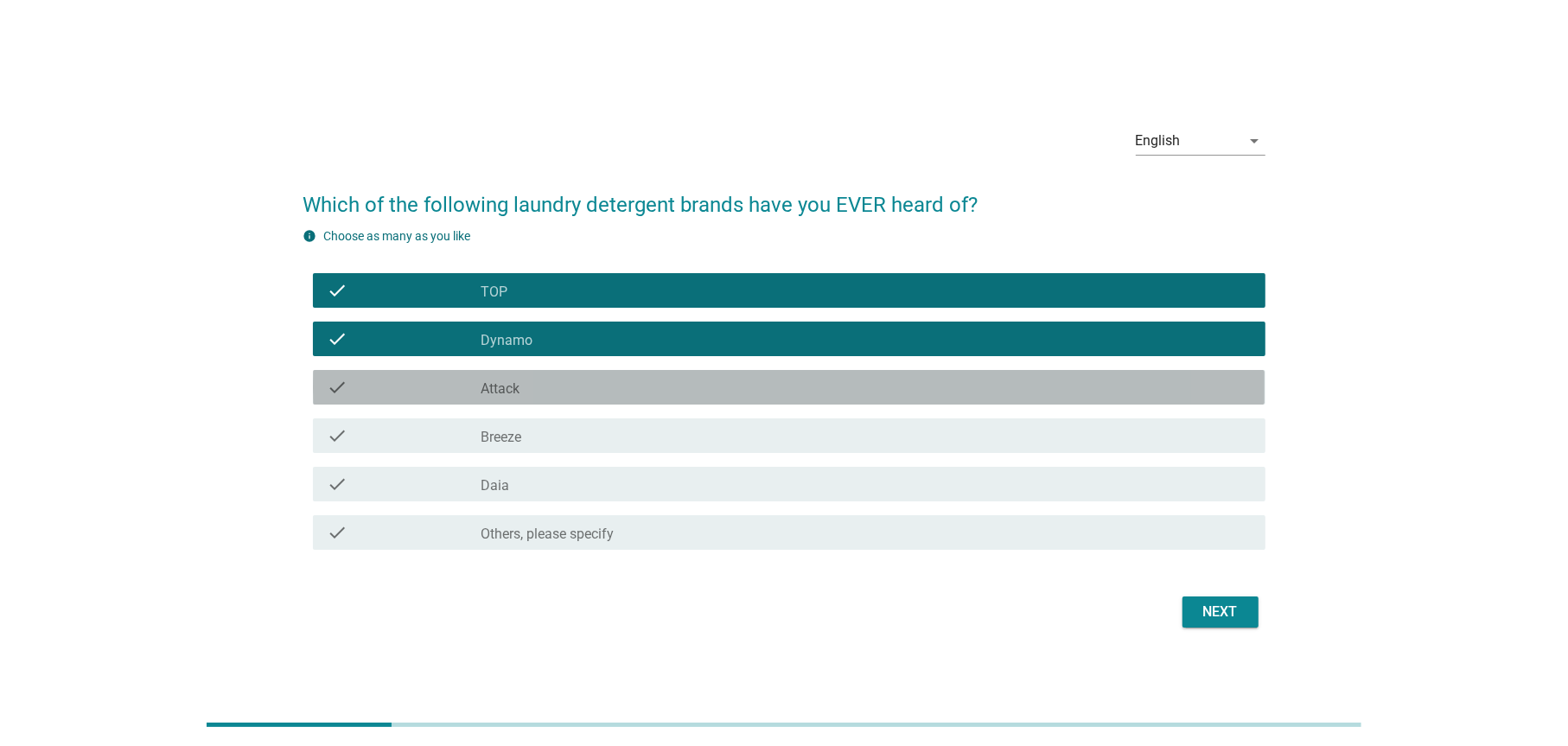
drag, startPoint x: 550, startPoint y: 379, endPoint x: 548, endPoint y: 439, distance: 60.0
click at [550, 379] on div "check_box_outline_blank Attack" at bounding box center [867, 387] width 771 height 21
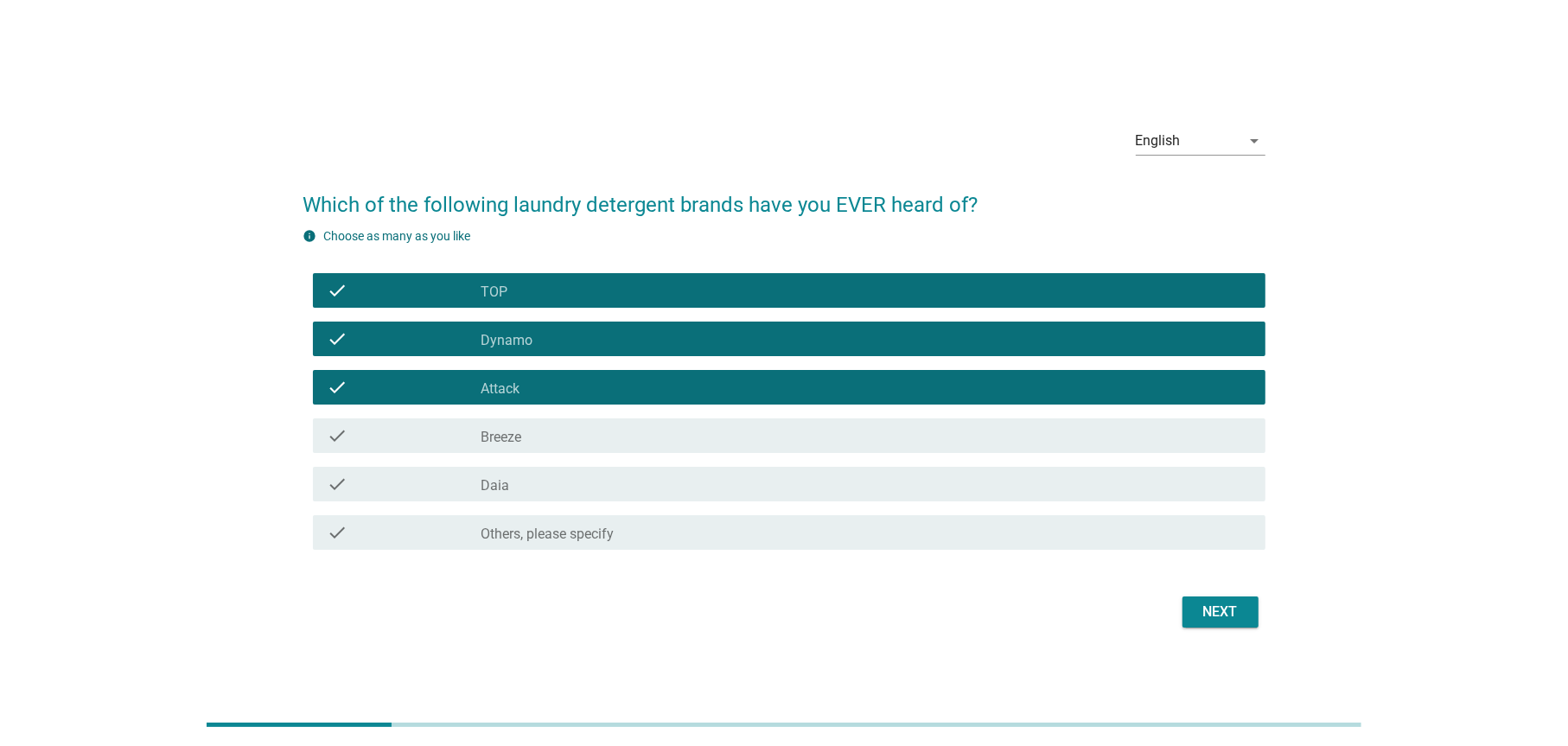
click at [548, 439] on div "check_box_outline_blank Breeze" at bounding box center [867, 435] width 771 height 21
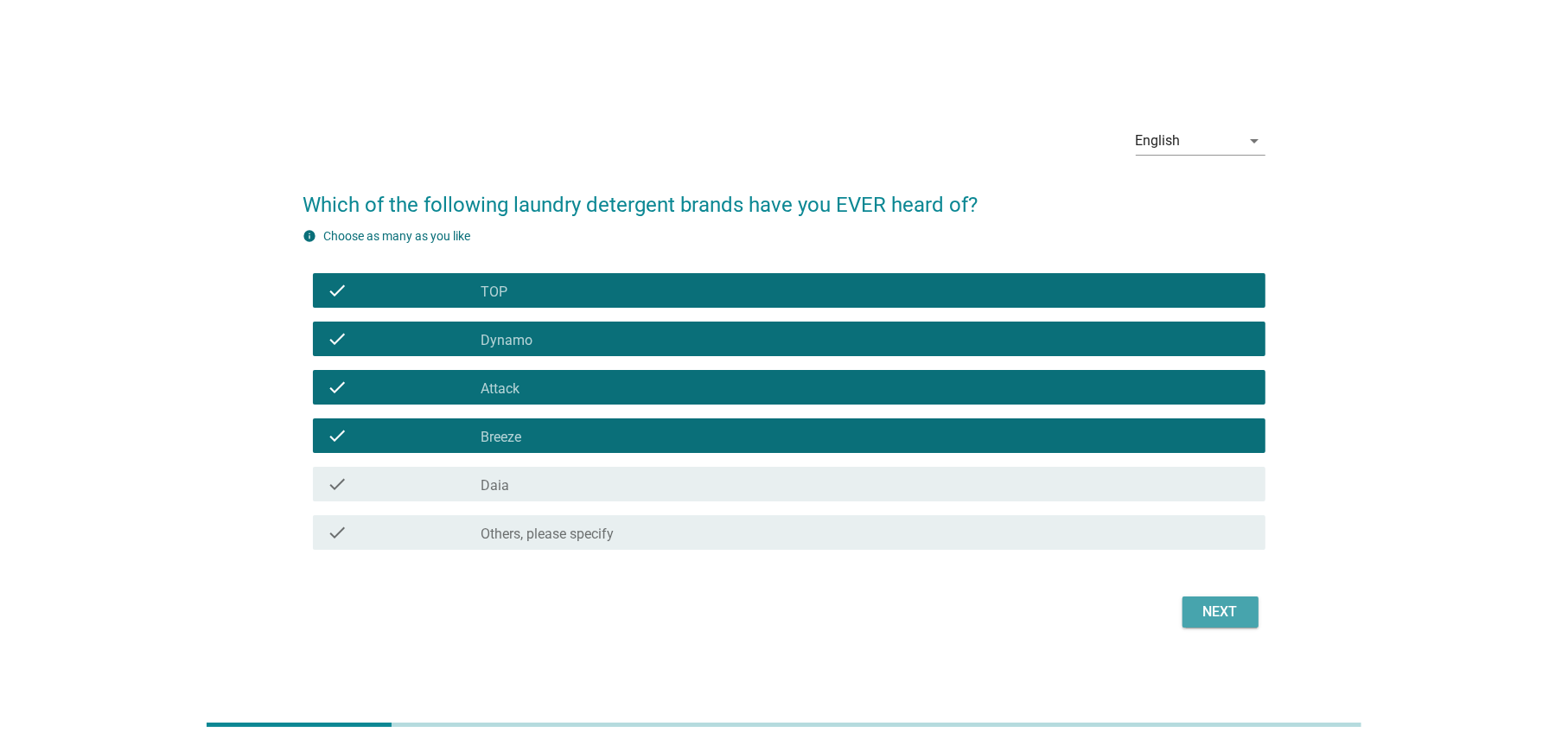
click at [1217, 615] on div "Next" at bounding box center [1221, 612] width 49 height 21
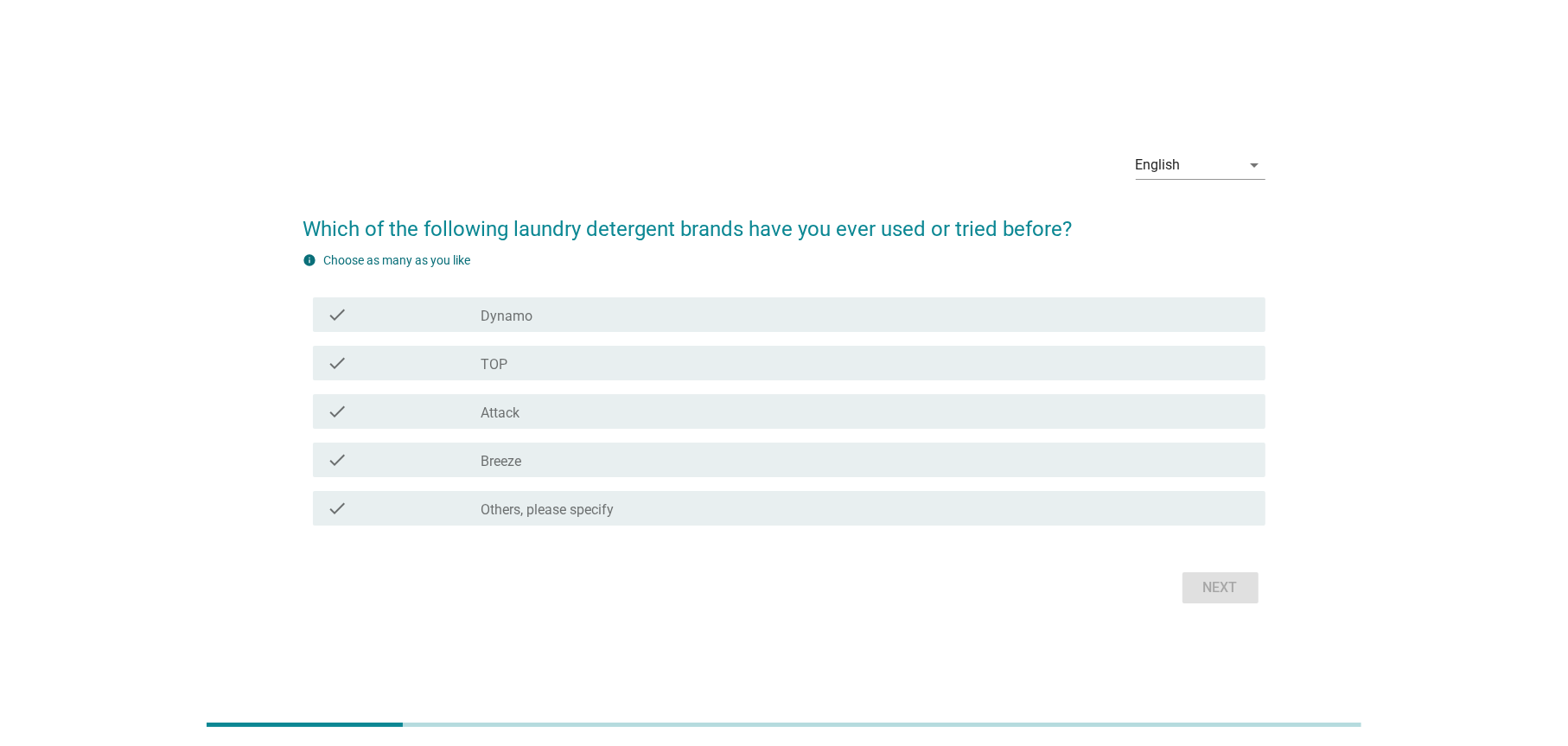
click at [586, 315] on div "check_box_outline_blank Dynamo" at bounding box center [867, 315] width 771 height 21
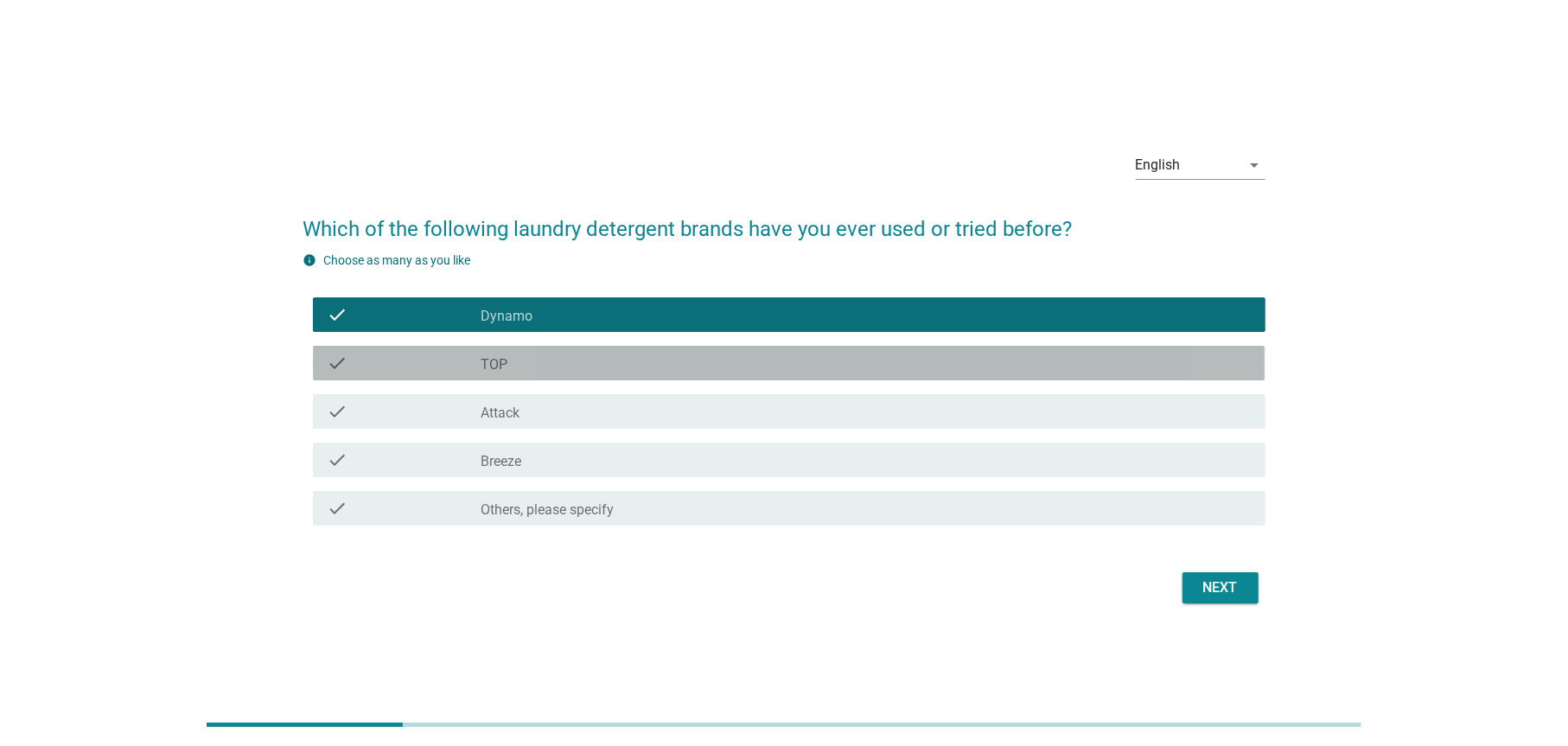
click at [554, 350] on div "check check_box_outline_blank TOP" at bounding box center [789, 363] width 952 height 35
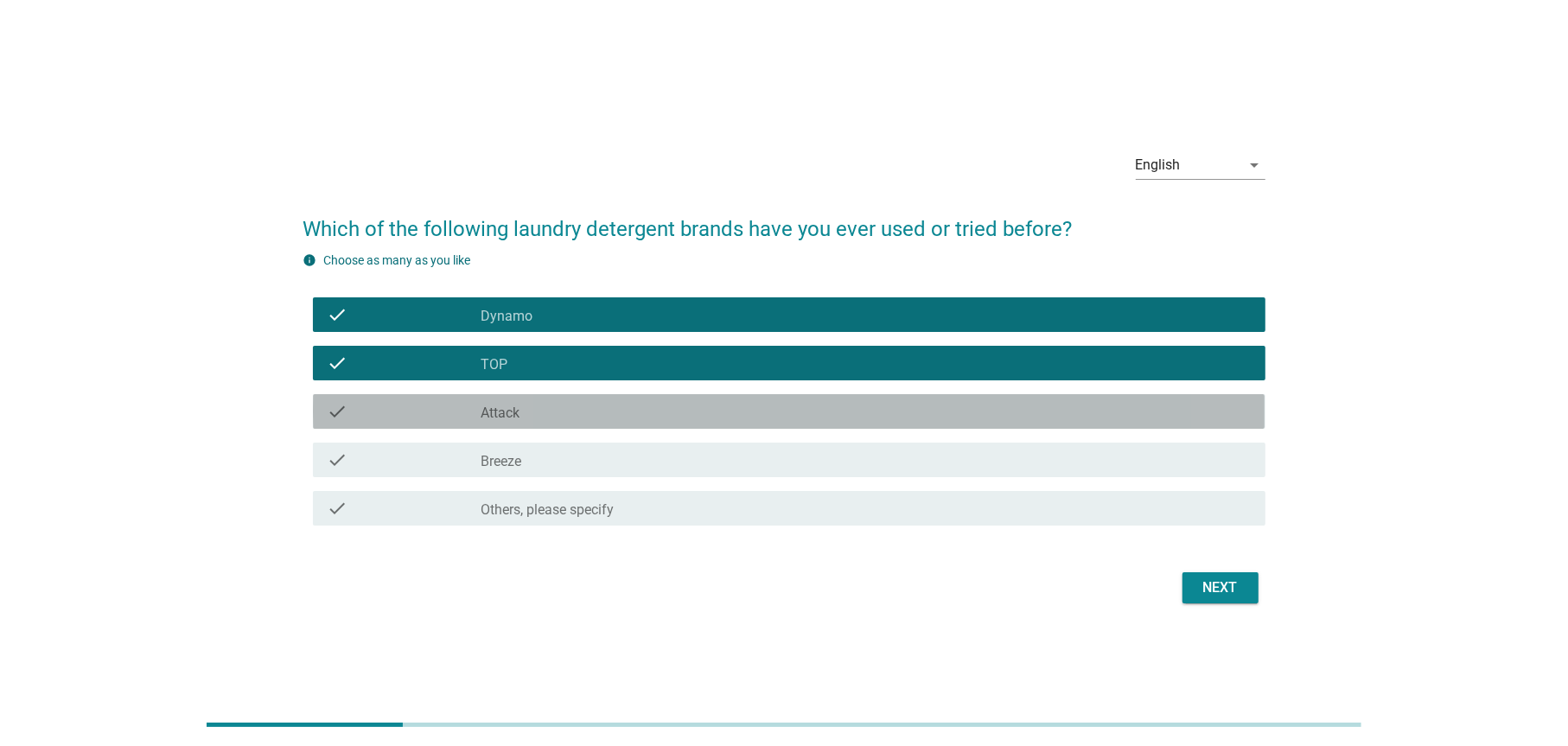
click at [546, 417] on div "check_box_outline_blank Attack" at bounding box center [867, 411] width 771 height 21
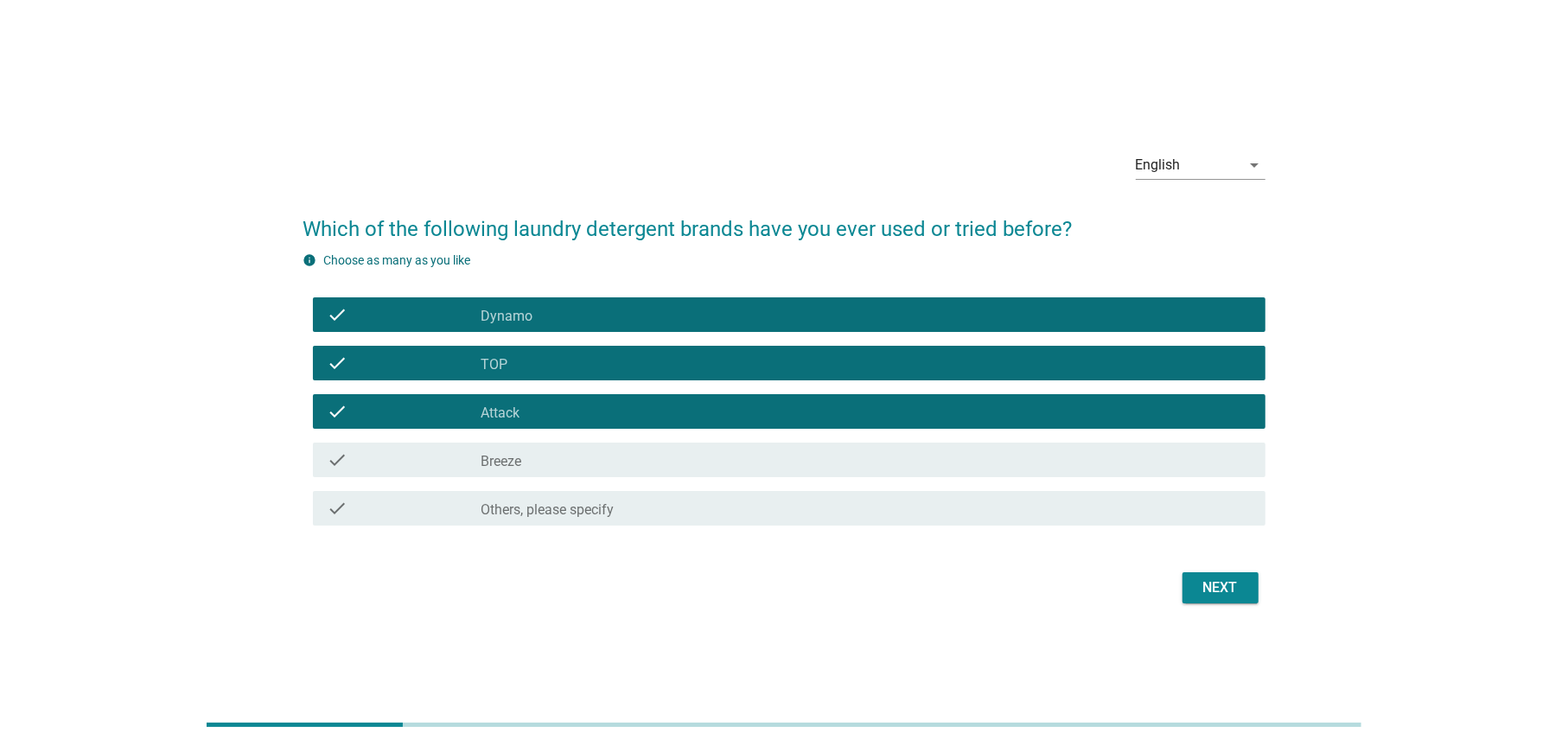
click at [540, 449] on div "check_box_outline_blank Breeze" at bounding box center [867, 460] width 771 height 21
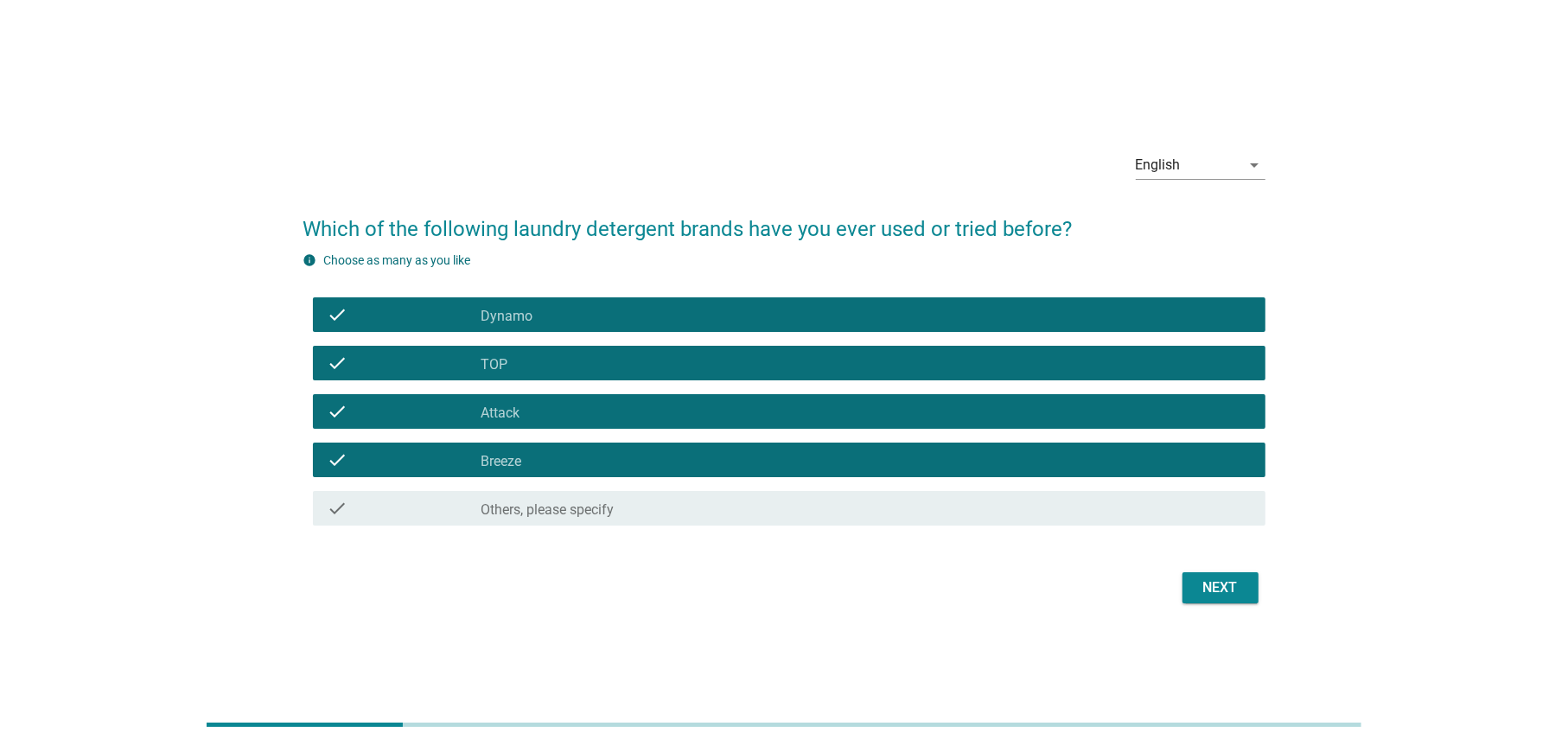
click at [1158, 583] on div "Next" at bounding box center [784, 588] width 962 height 42
click at [1210, 582] on div "Next" at bounding box center [1221, 588] width 49 height 21
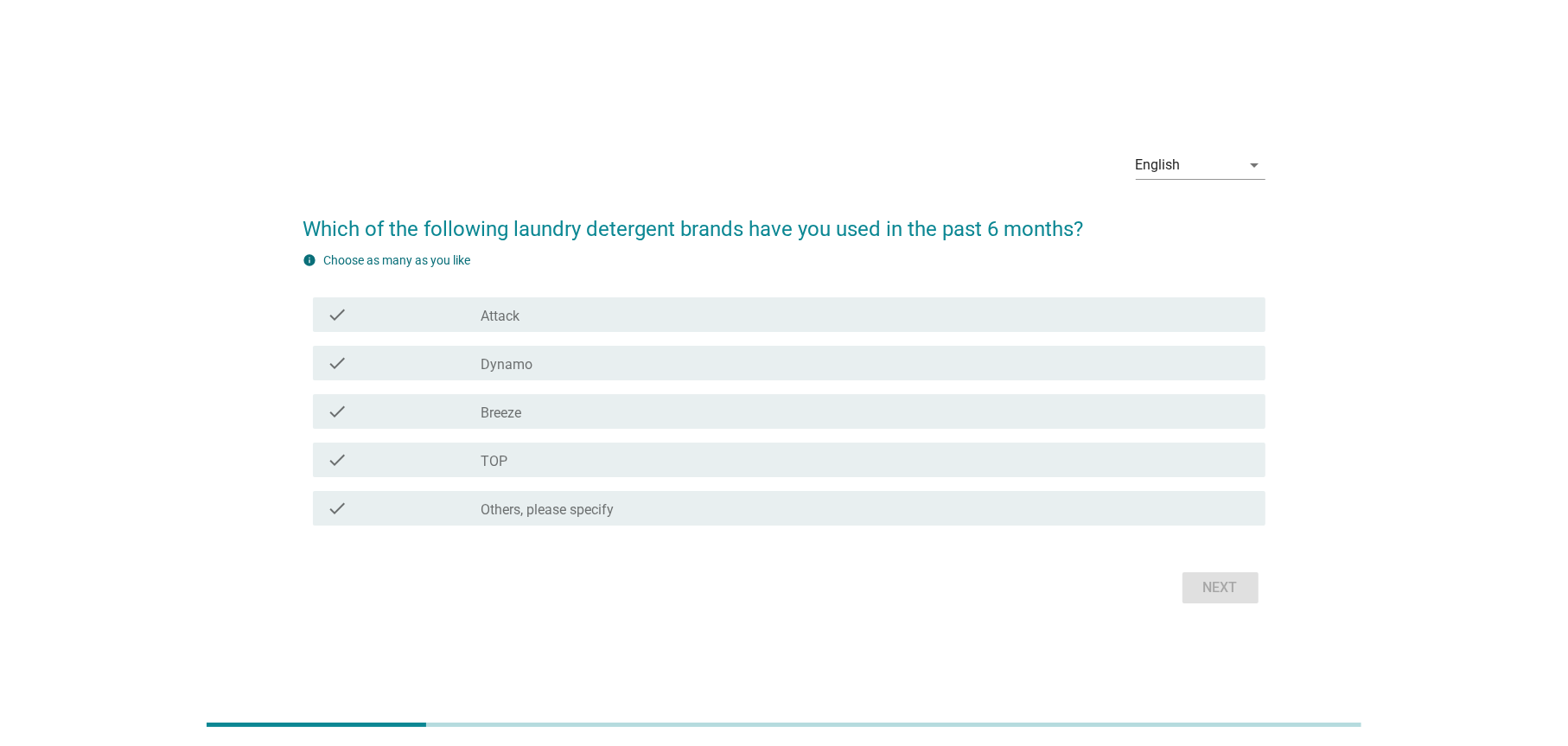
click at [565, 514] on label "Others, please specify" at bounding box center [548, 510] width 133 height 17
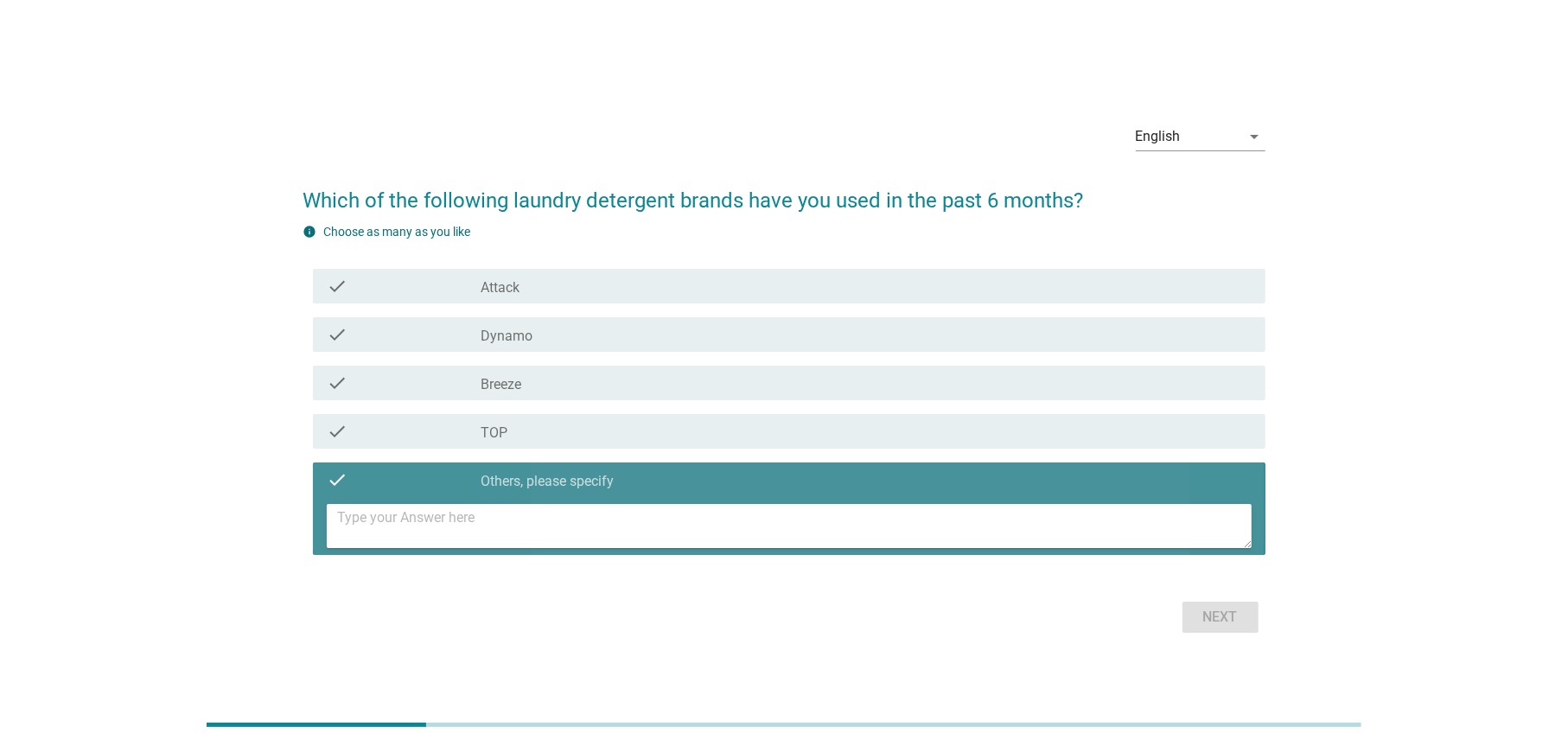
click at [538, 540] on textarea at bounding box center [794, 526] width 914 height 44
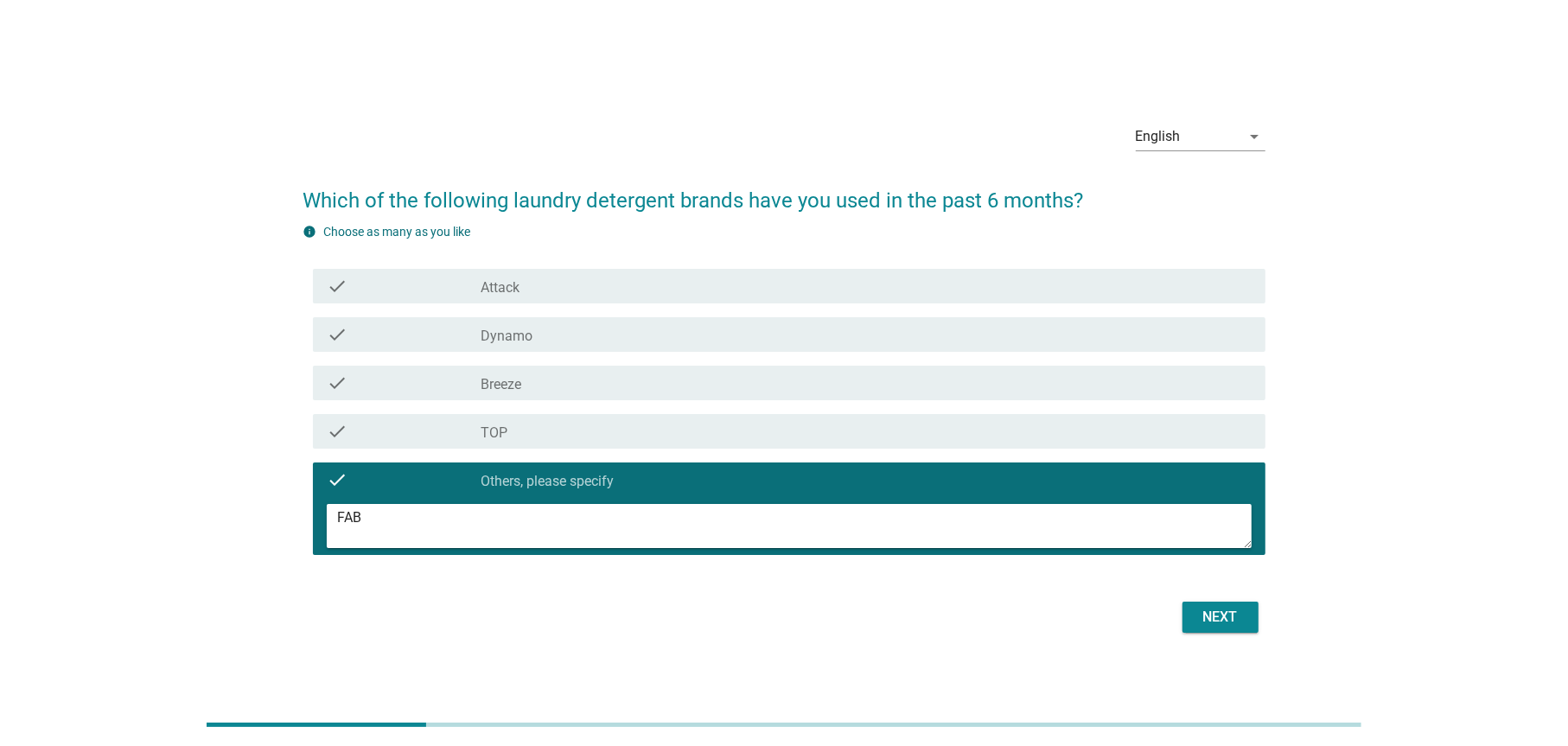
type textarea "FAB"
click at [1158, 603] on div "Next" at bounding box center [784, 618] width 962 height 42
click at [1223, 612] on div "Next" at bounding box center [1221, 617] width 49 height 21
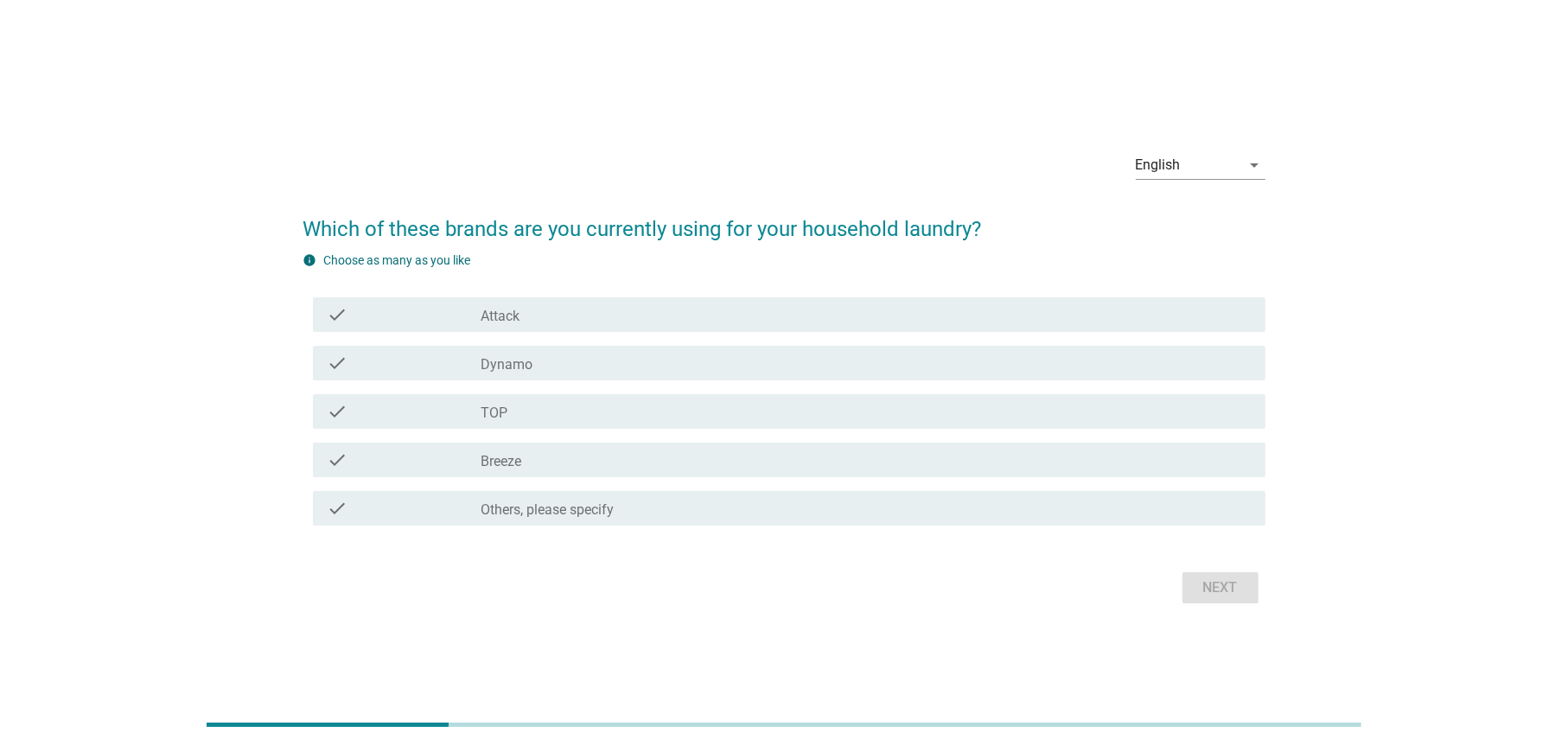
click at [576, 514] on label "Others, please specify" at bounding box center [548, 510] width 133 height 17
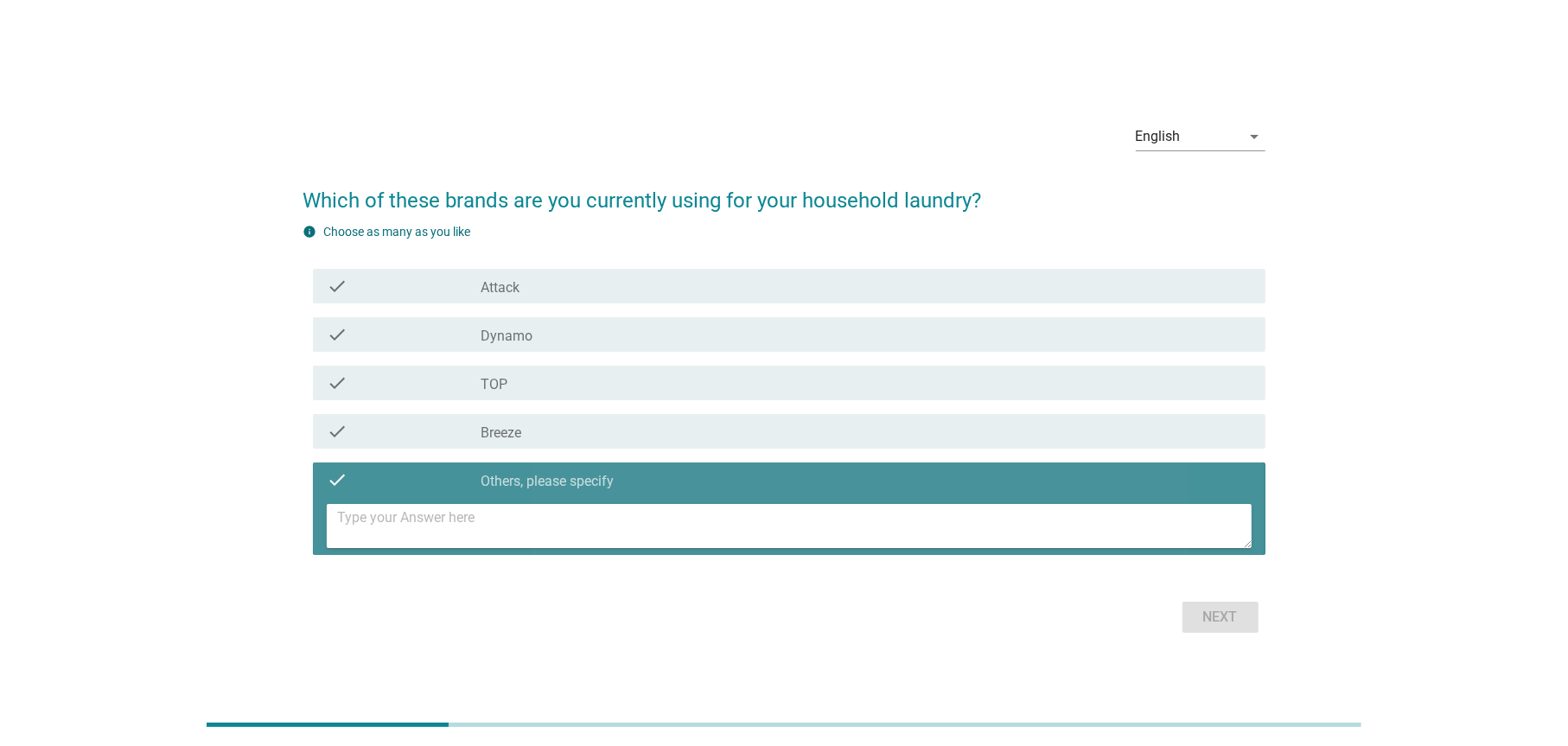
click at [539, 522] on textarea at bounding box center [794, 526] width 914 height 44
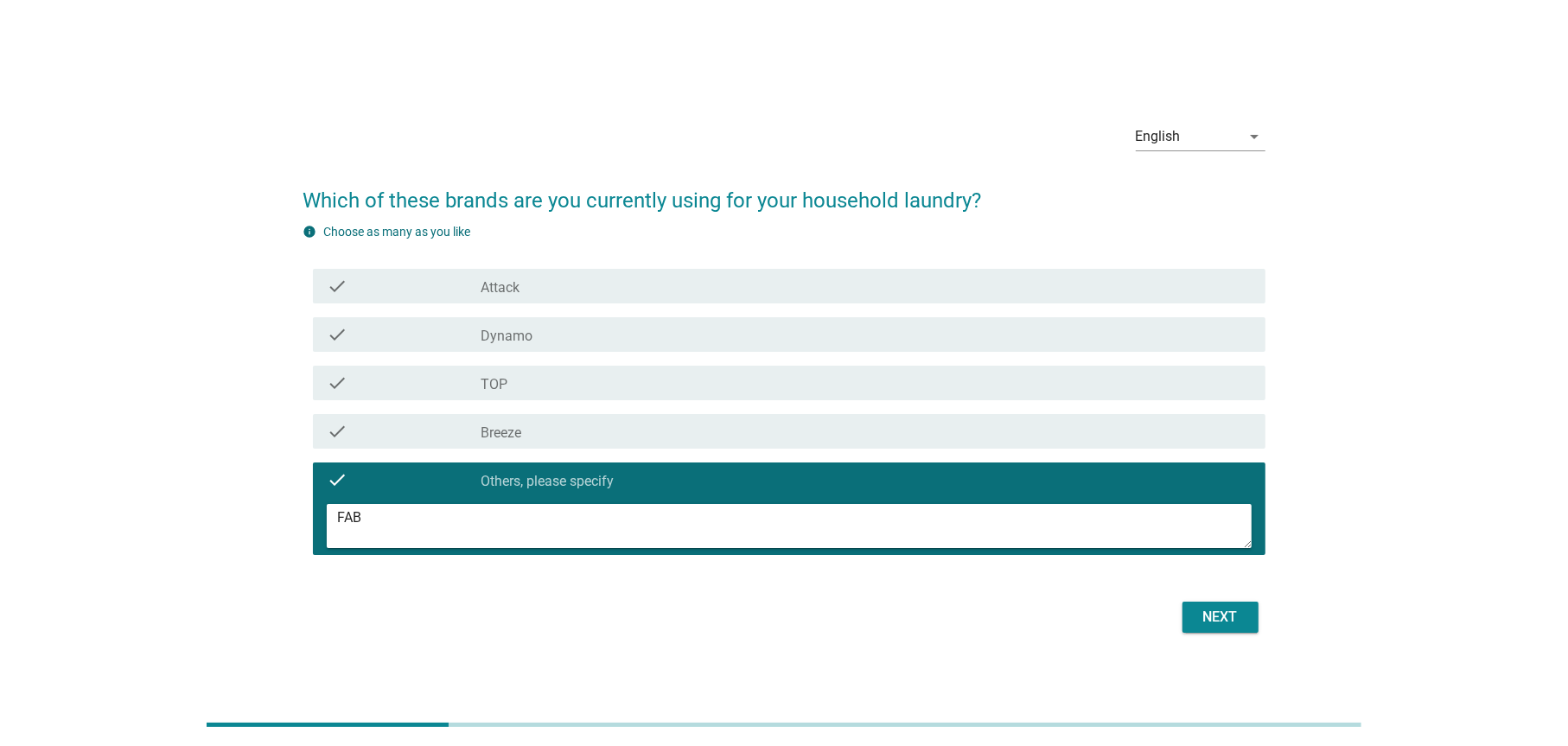
type textarea "FAB"
click at [1243, 604] on button "Next" at bounding box center [1221, 618] width 76 height 31
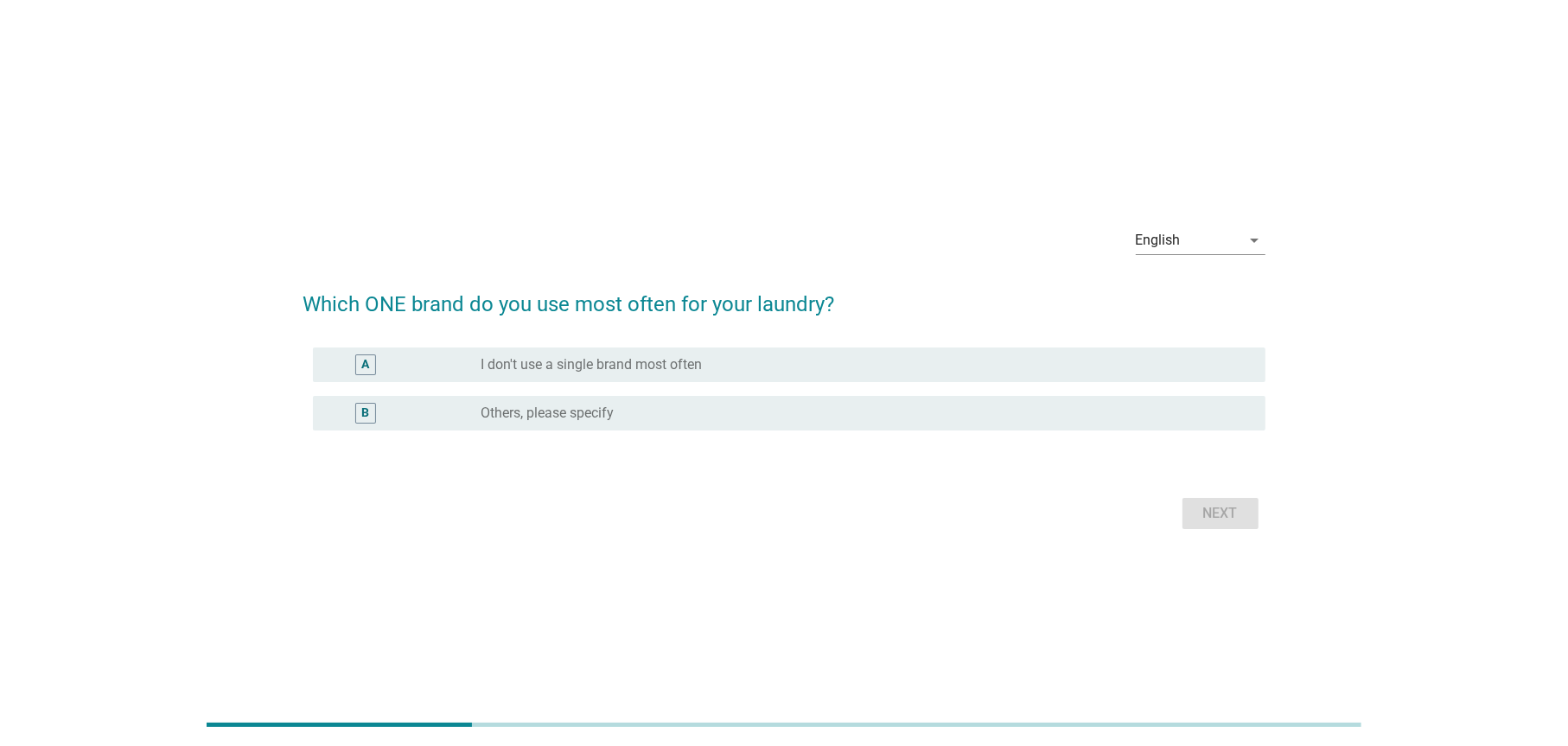
click at [725, 408] on div "radio_button_unchecked Others, please specify" at bounding box center [860, 413] width 757 height 17
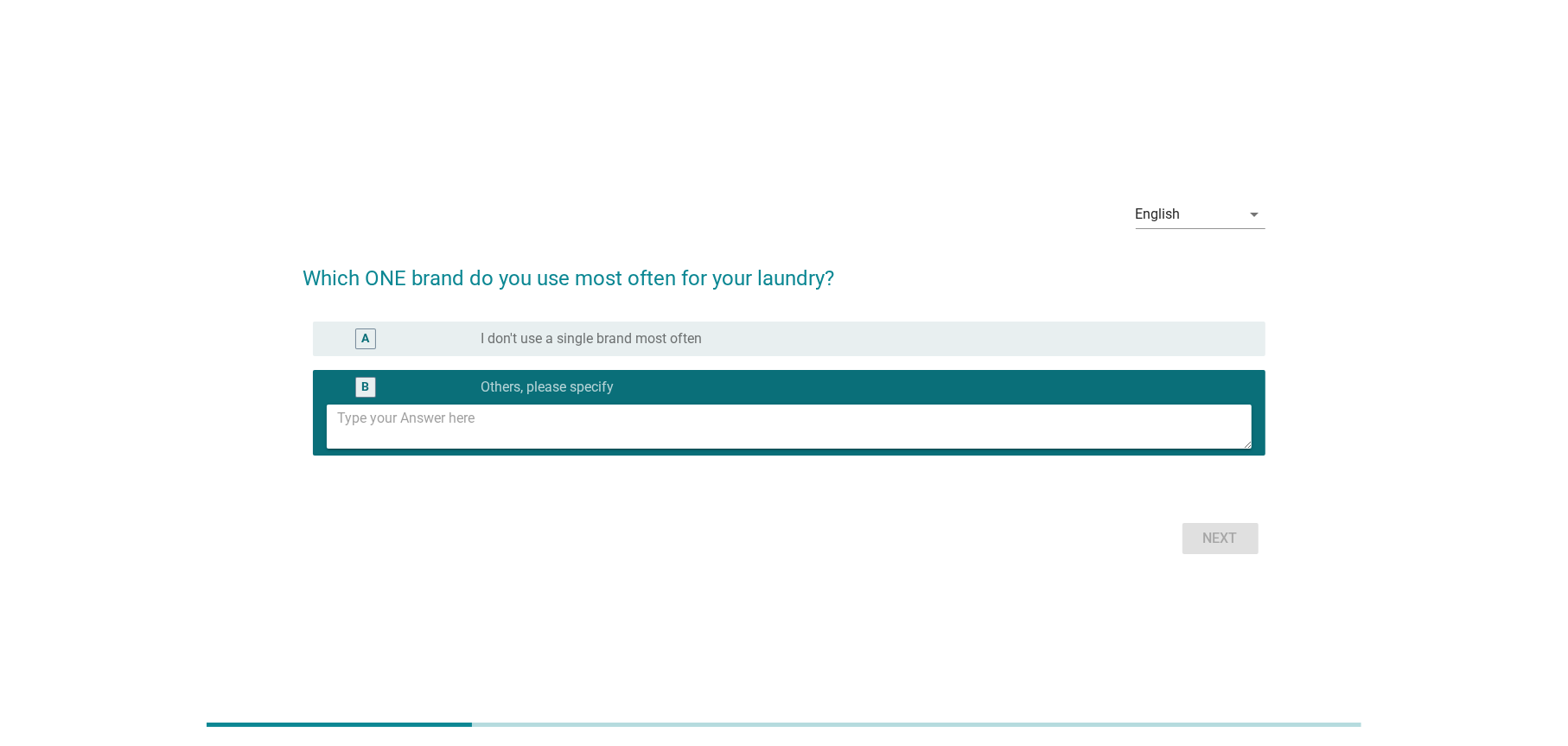
click at [709, 442] on textarea at bounding box center [794, 426] width 914 height 44
type textarea "FAB"
click at [1210, 545] on div "Next" at bounding box center [1221, 539] width 49 height 21
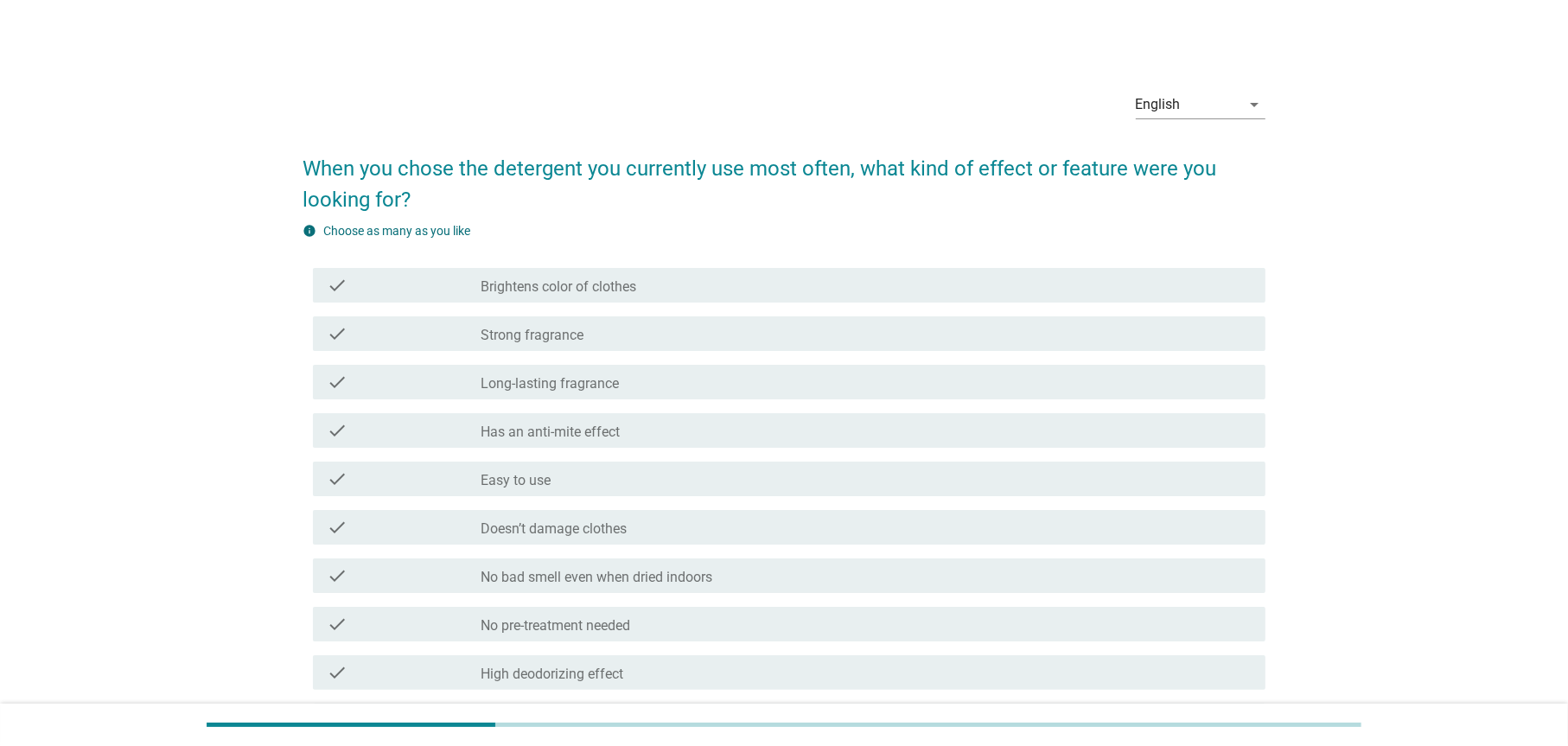
click at [610, 420] on div "check_box_outline_blank Has an anti-mite effect" at bounding box center [867, 430] width 771 height 21
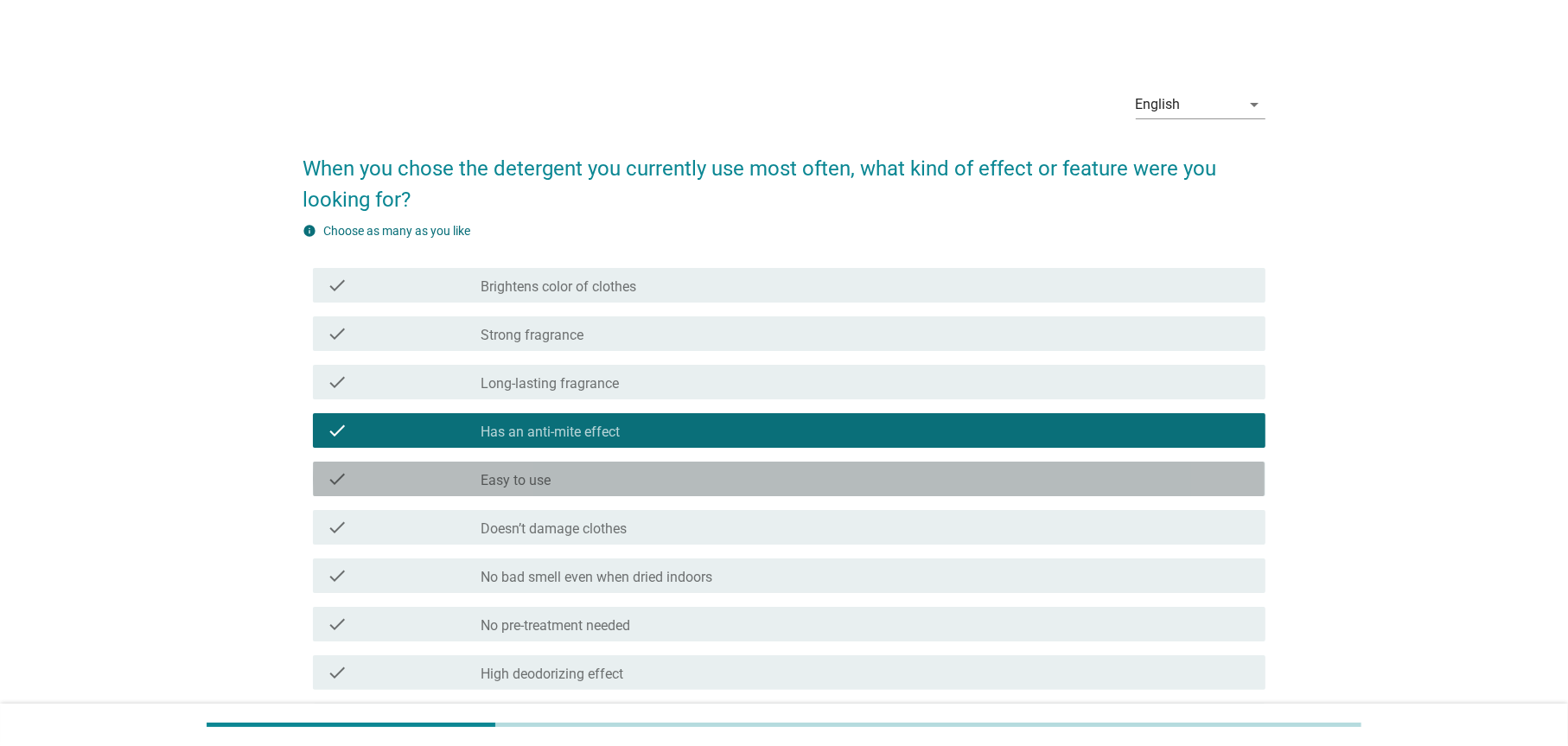
click at [605, 474] on div "check_box_outline_blank Easy to use" at bounding box center [867, 479] width 771 height 21
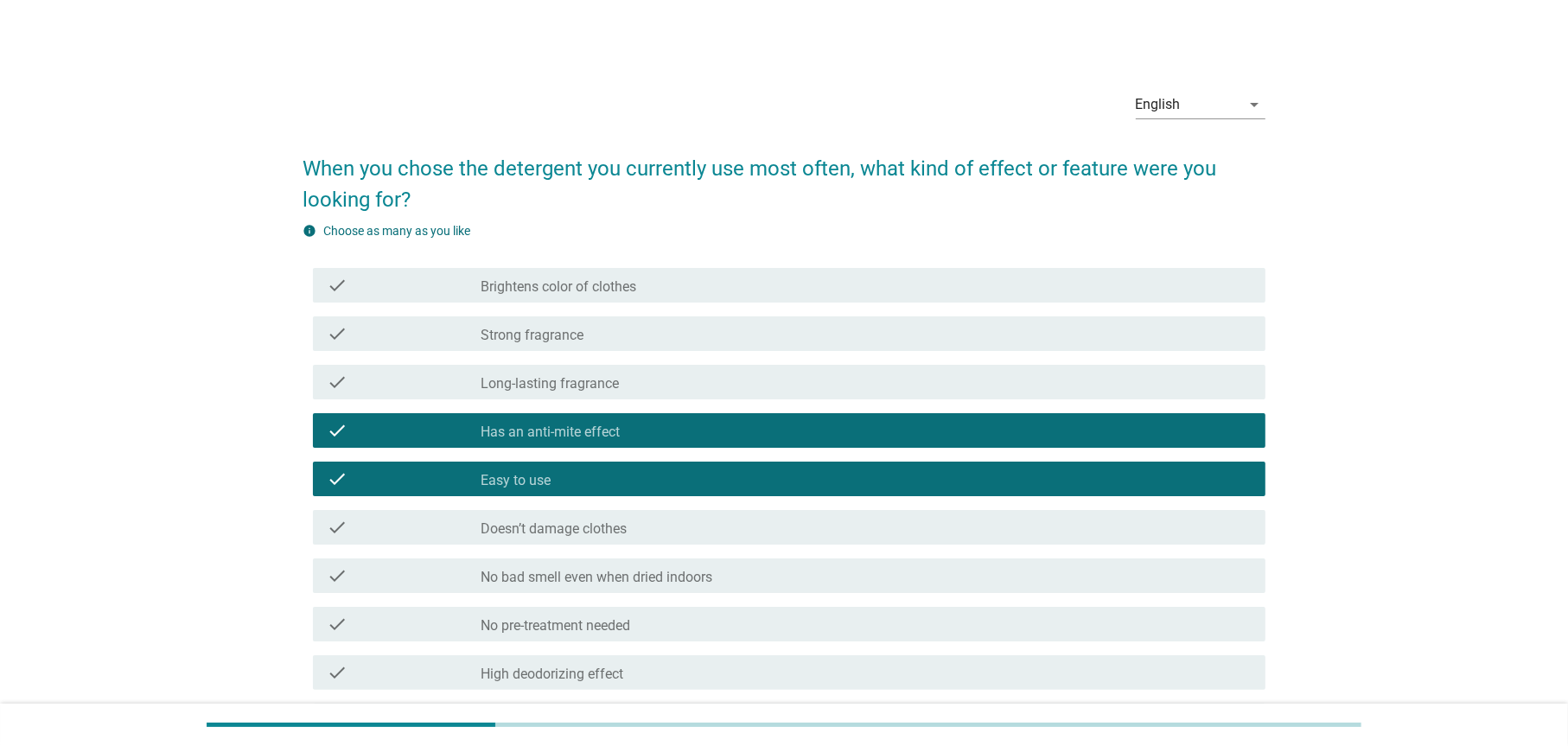
click at [604, 513] on div "check check_box_outline_blank Doesn’t damage clothes" at bounding box center [789, 527] width 952 height 35
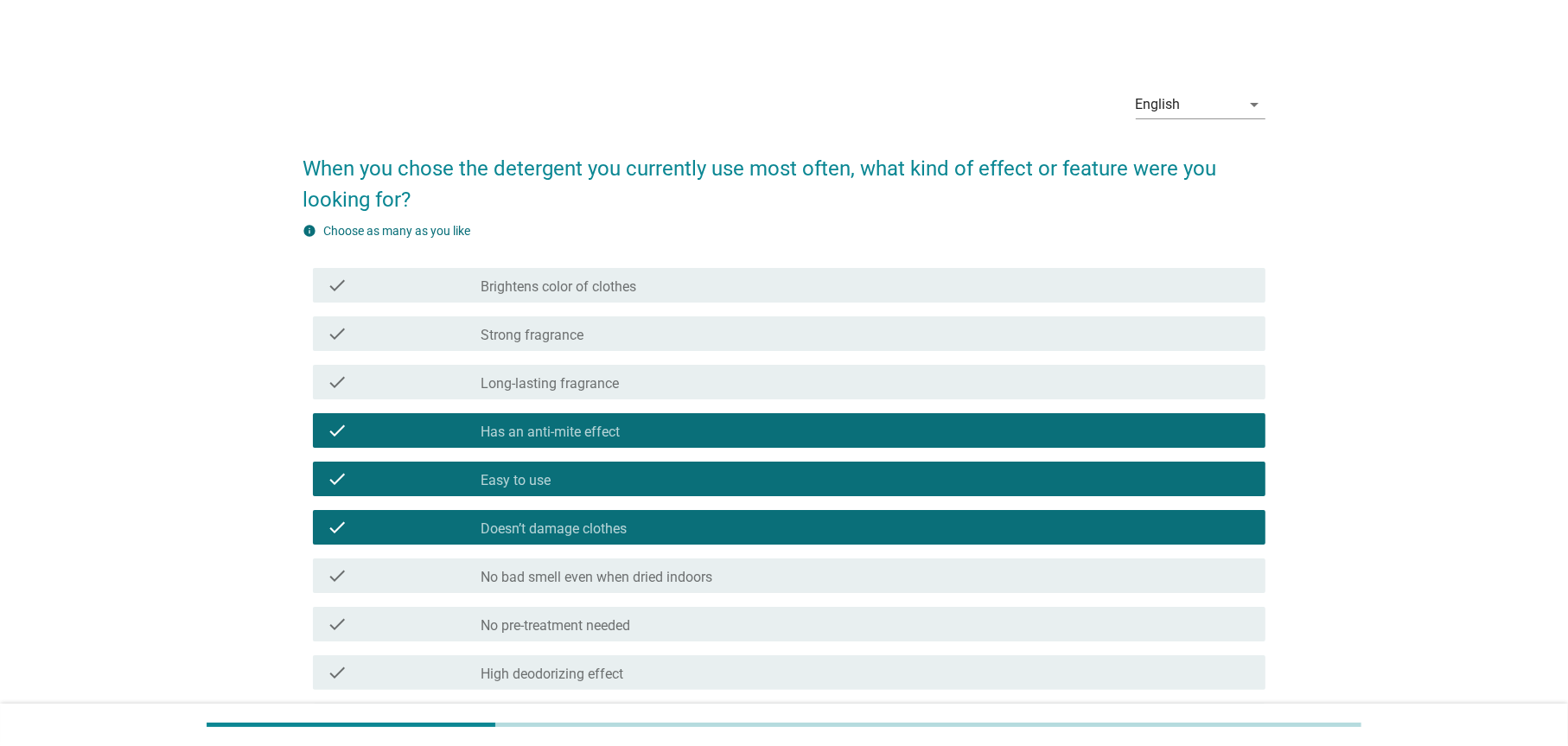
click at [605, 562] on div "check check_box_outline_blank No bad smell even when dried indoors" at bounding box center [789, 576] width 952 height 35
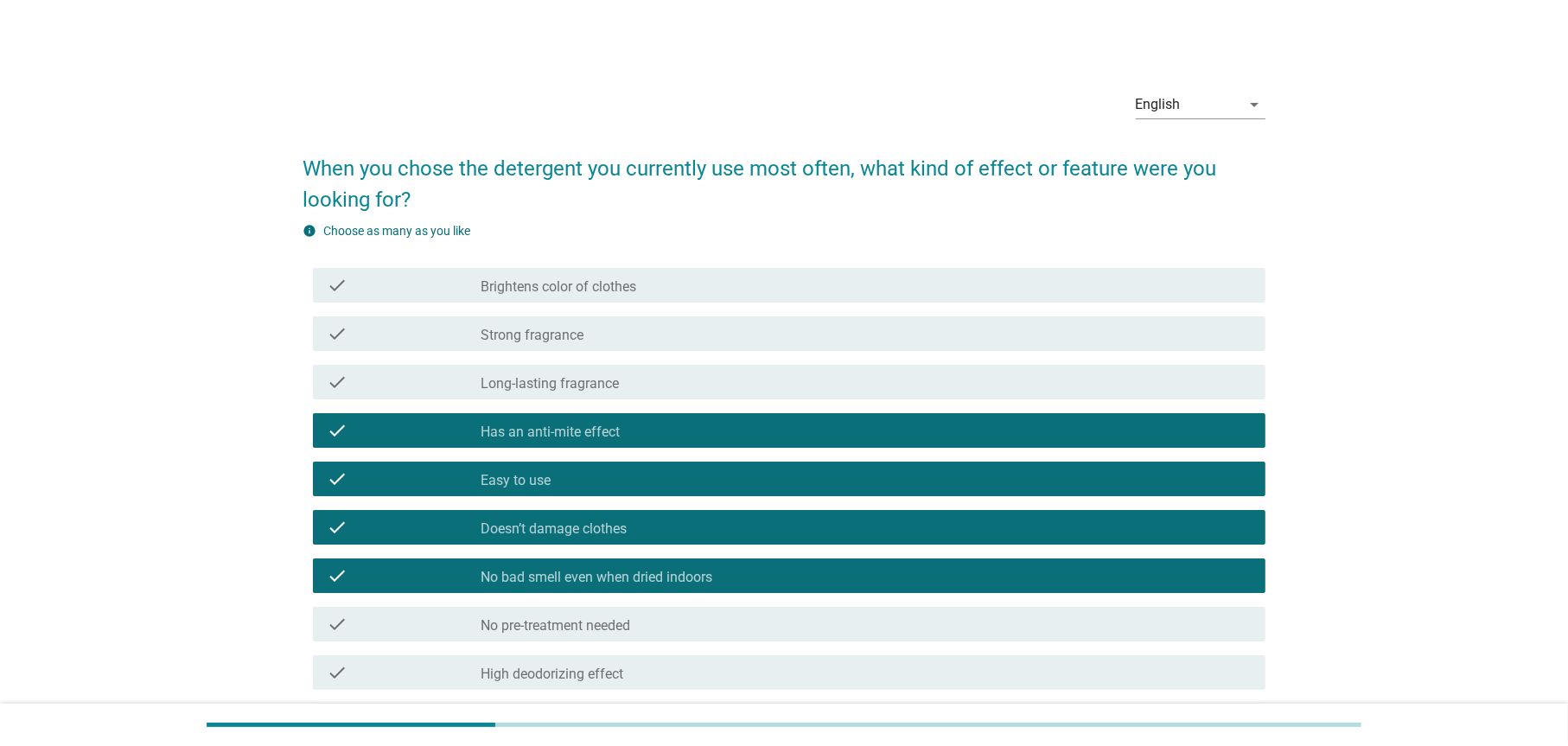
click at [594, 621] on label "No pre-treatment needed" at bounding box center [556, 625] width 149 height 17
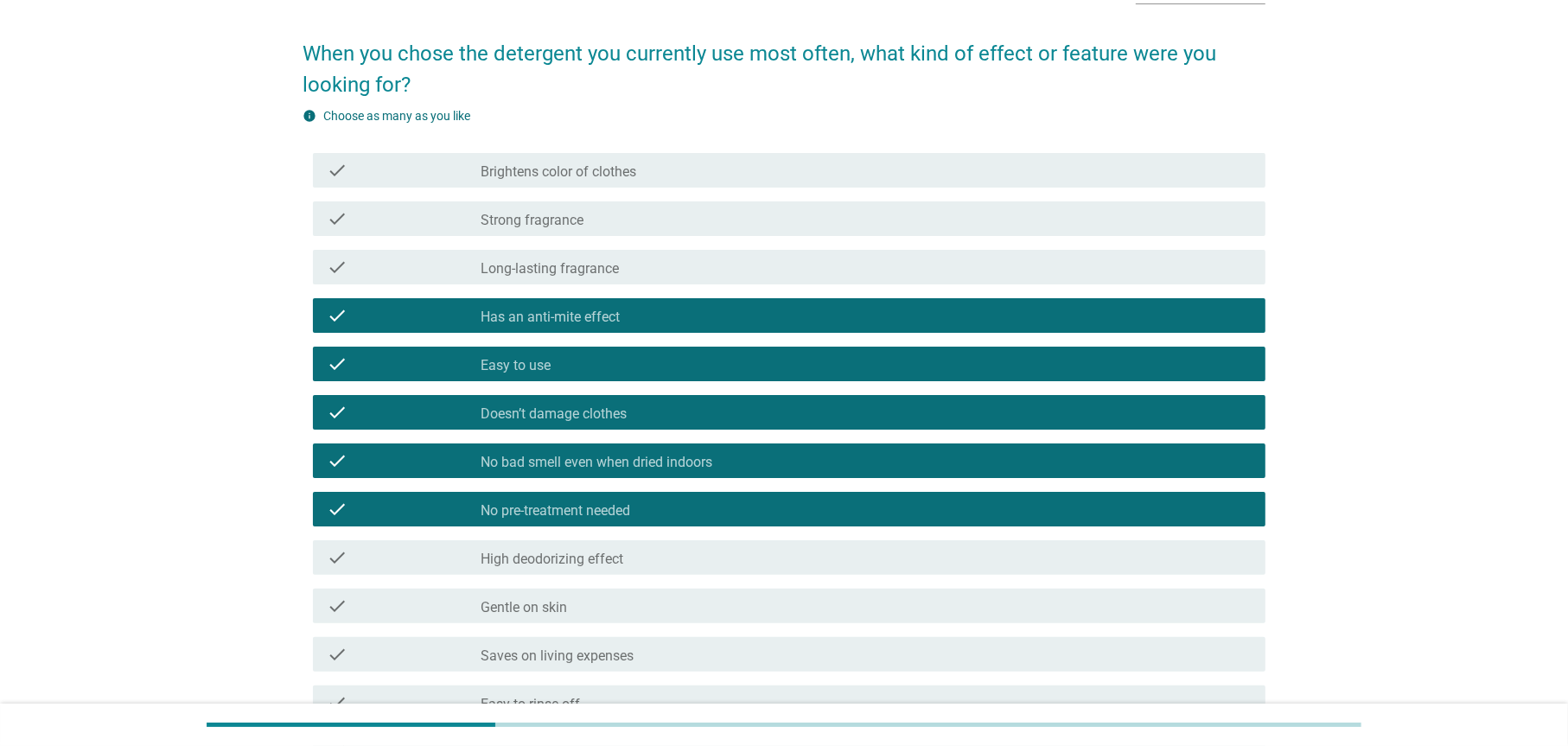
scroll to position [288, 0]
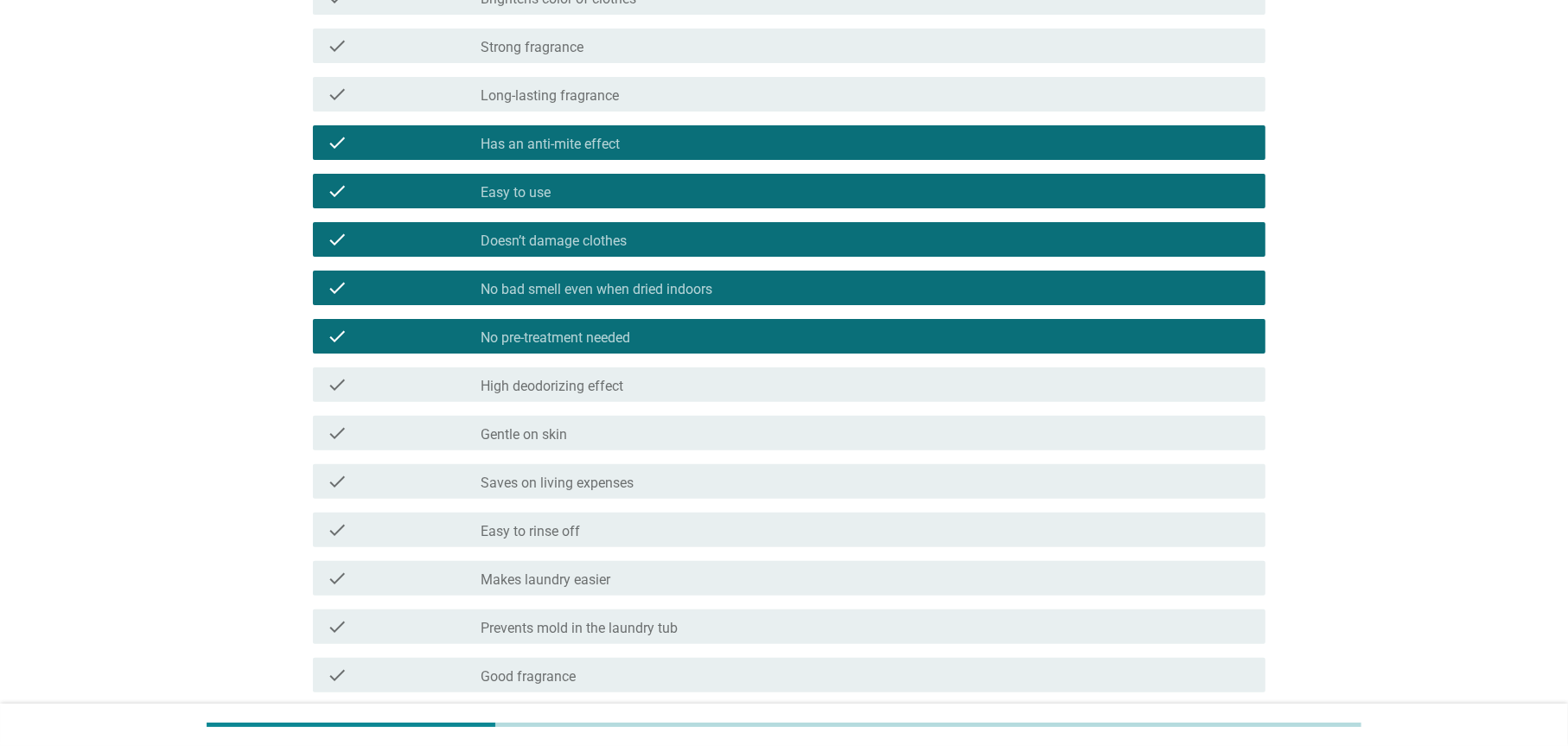
click at [541, 379] on label "High deodorizing effect" at bounding box center [553, 386] width 142 height 17
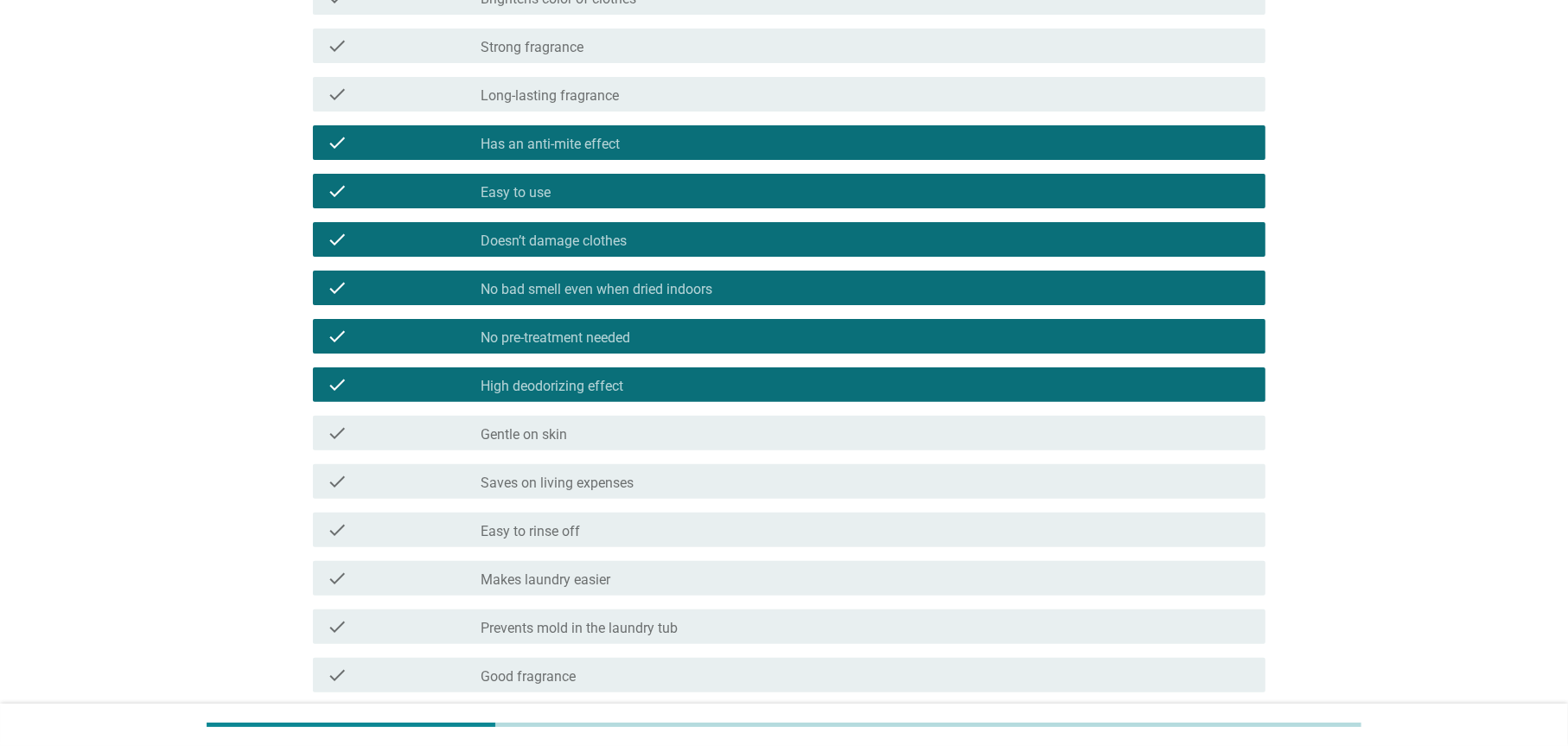
click at [536, 427] on label "Gentle on skin" at bounding box center [525, 435] width 87 height 17
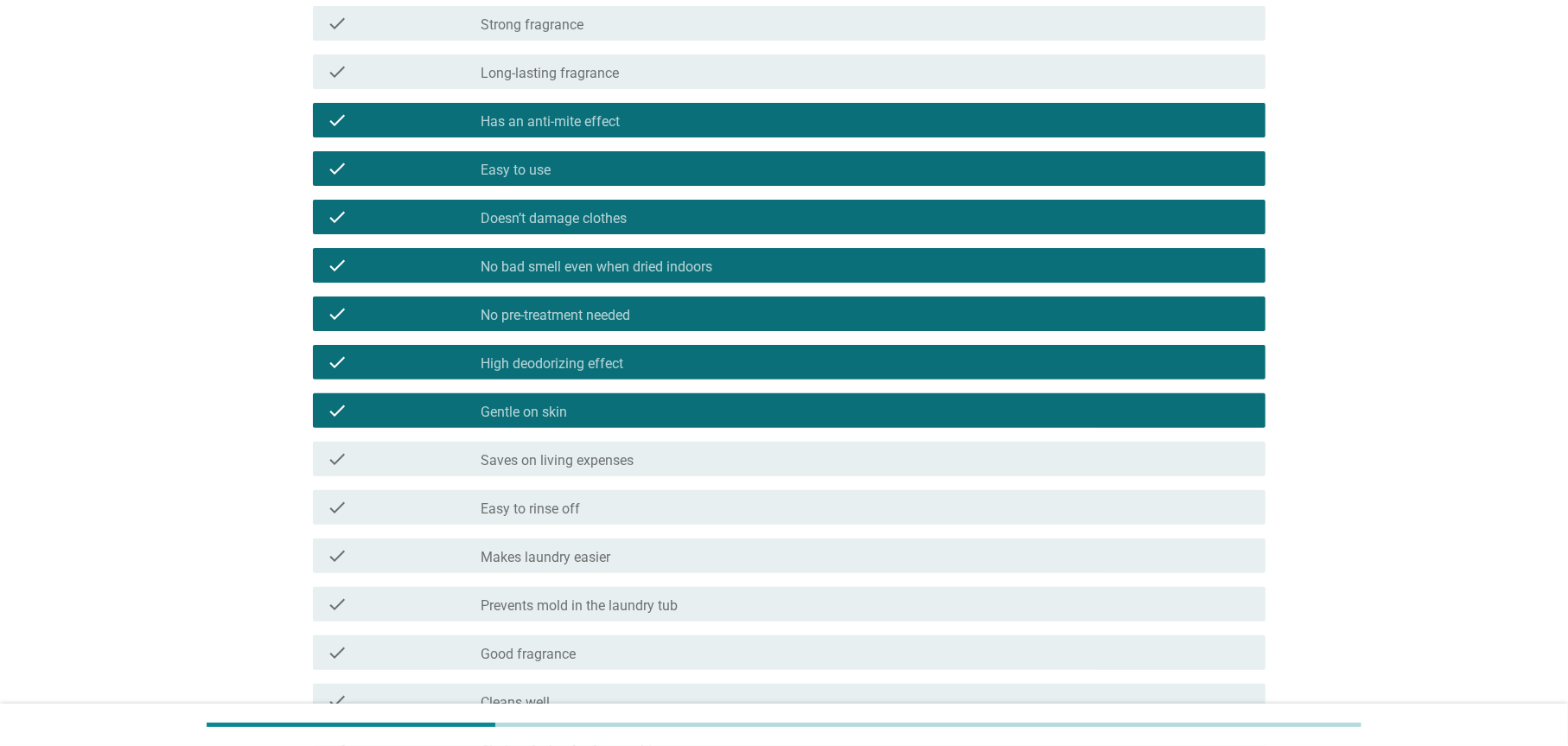
scroll to position [432, 0]
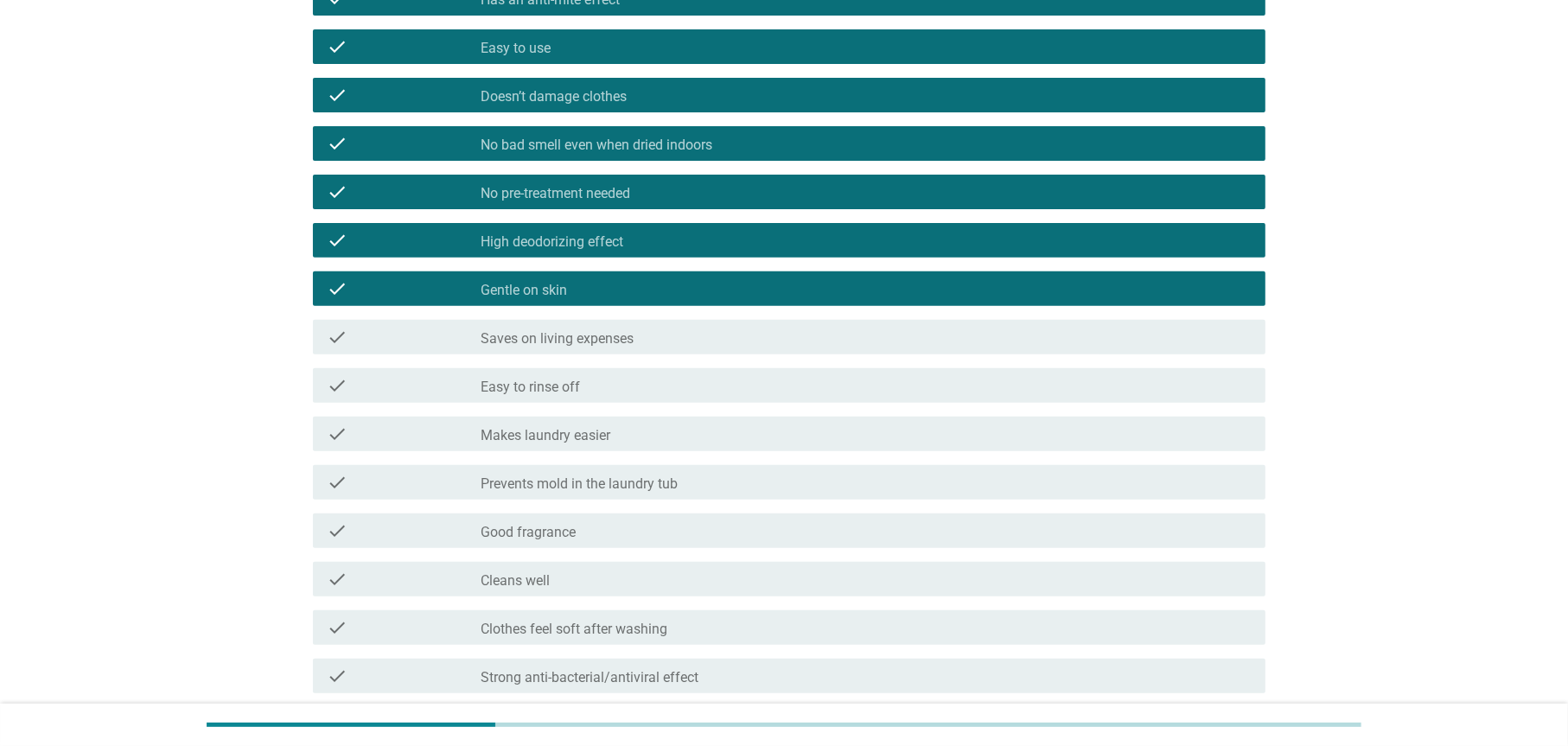
click at [581, 343] on label "Saves on living expenses" at bounding box center [558, 339] width 153 height 17
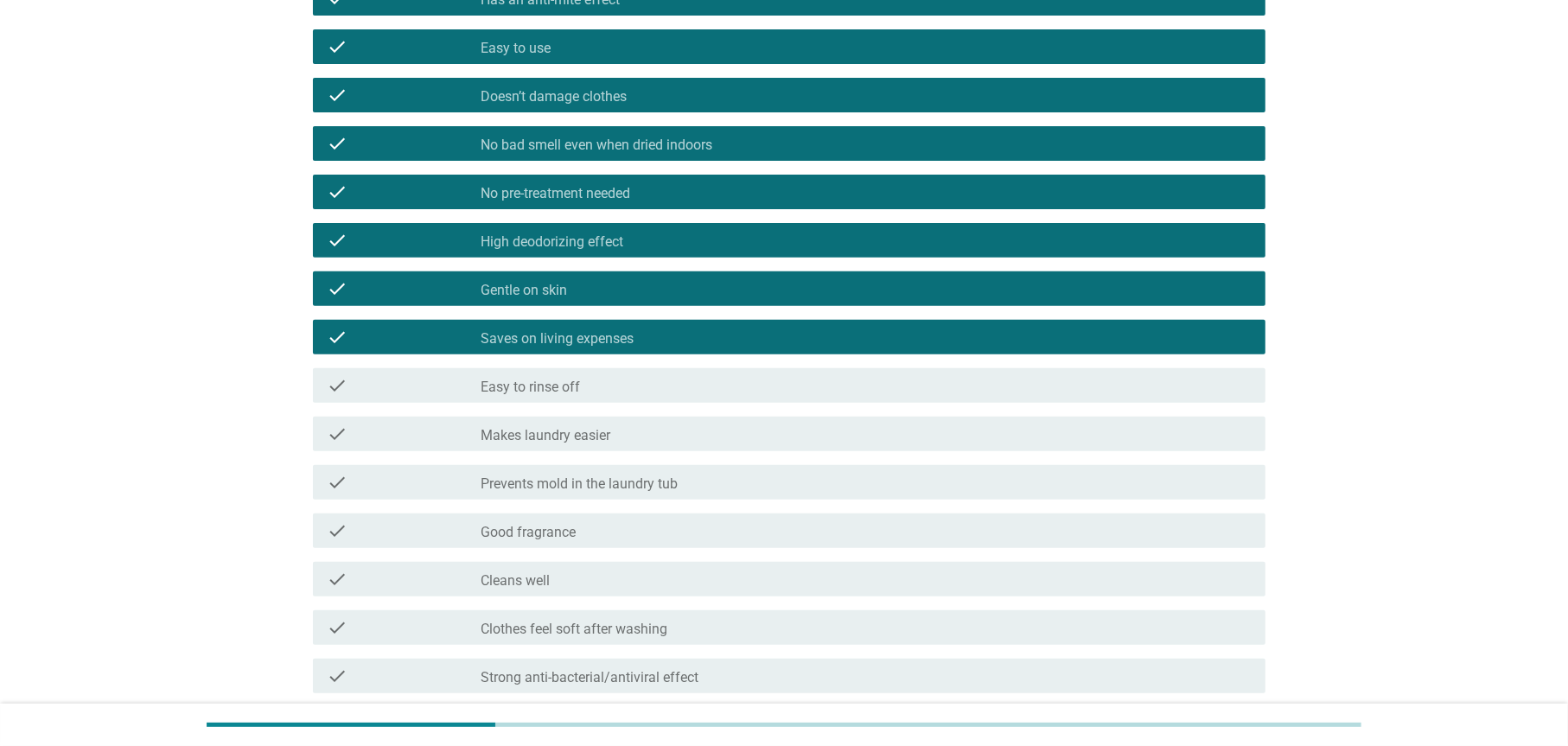
click at [561, 379] on label "Easy to rinse off" at bounding box center [531, 387] width 100 height 17
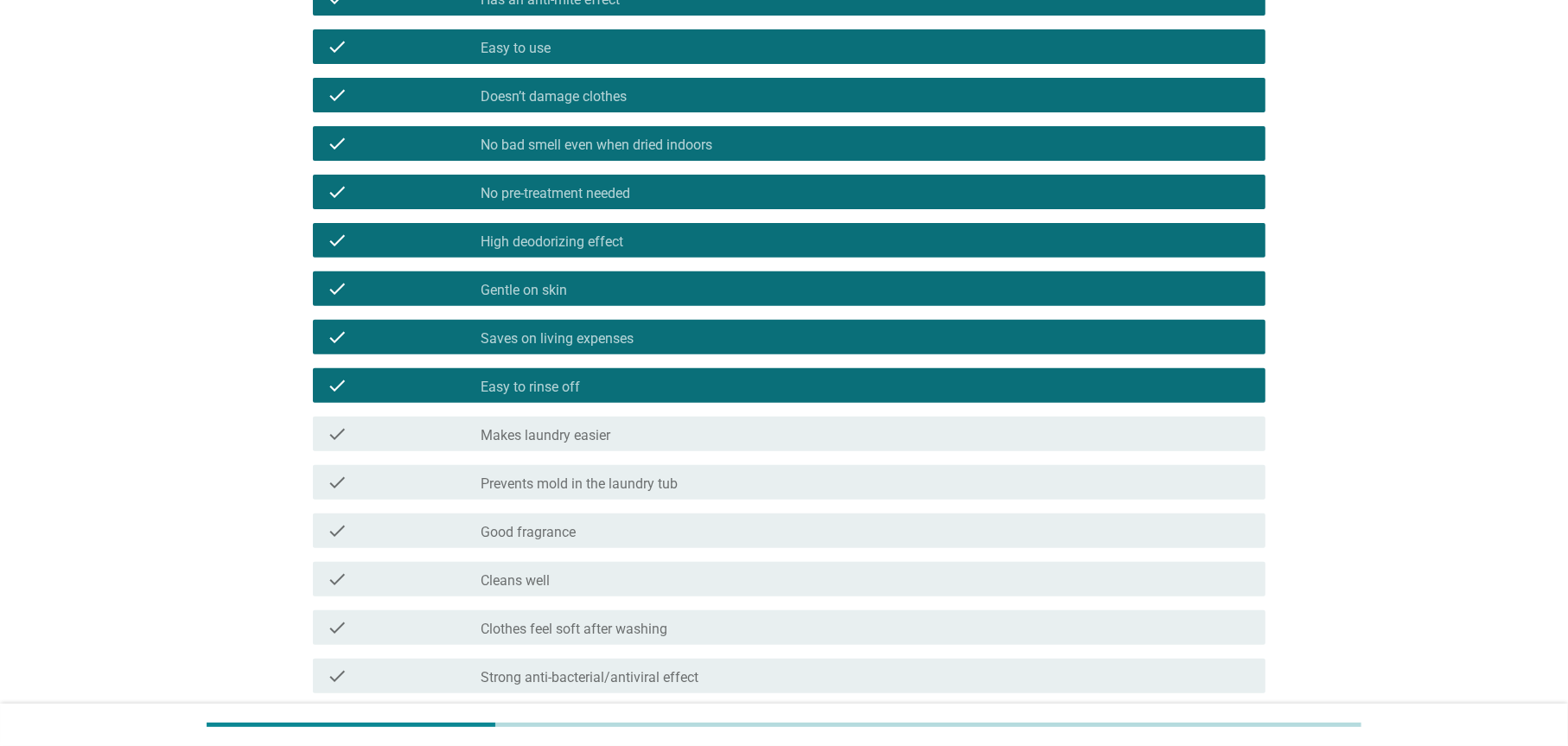
click at [603, 443] on div "check check_box_outline_blank Makes laundry easier" at bounding box center [789, 434] width 952 height 35
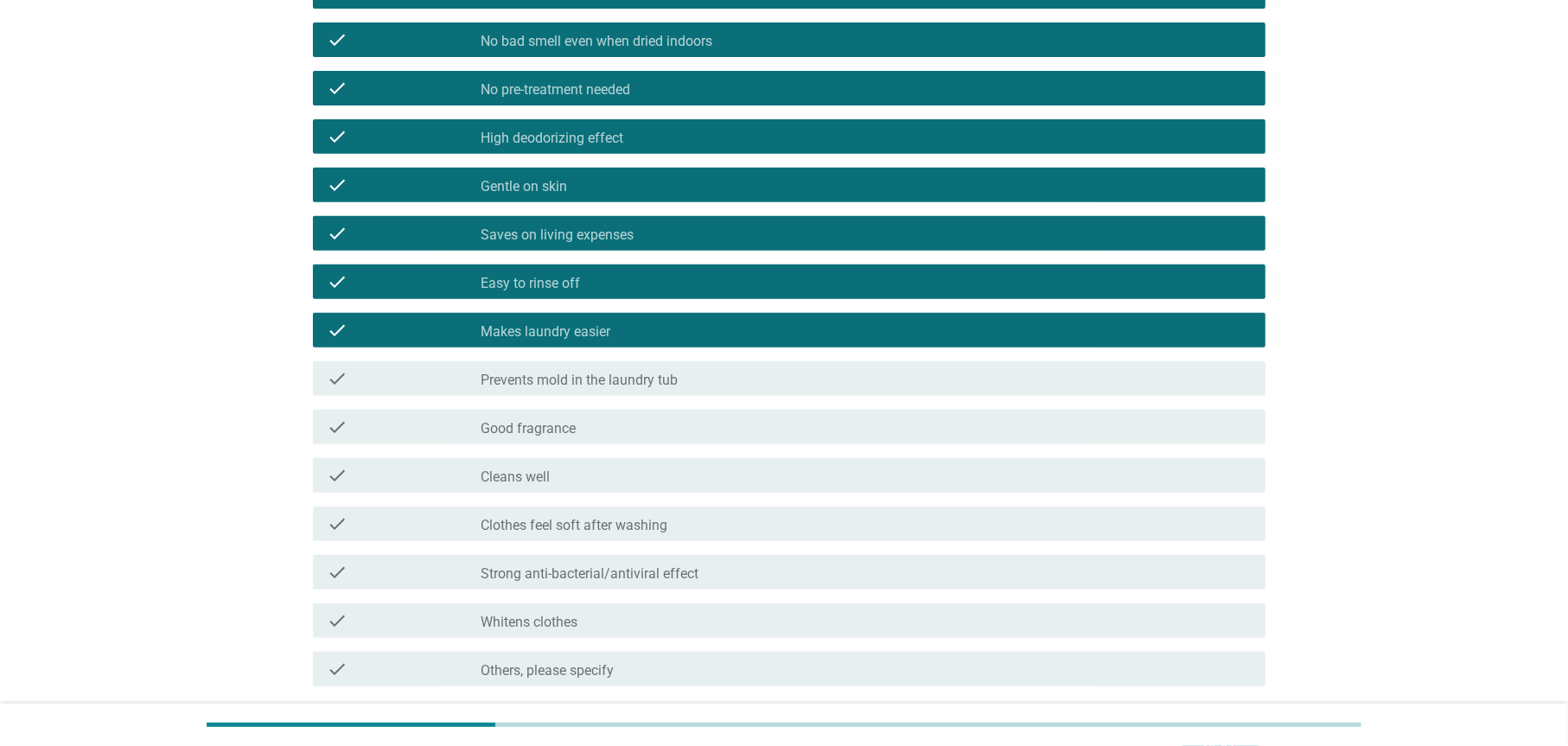
scroll to position [576, 0]
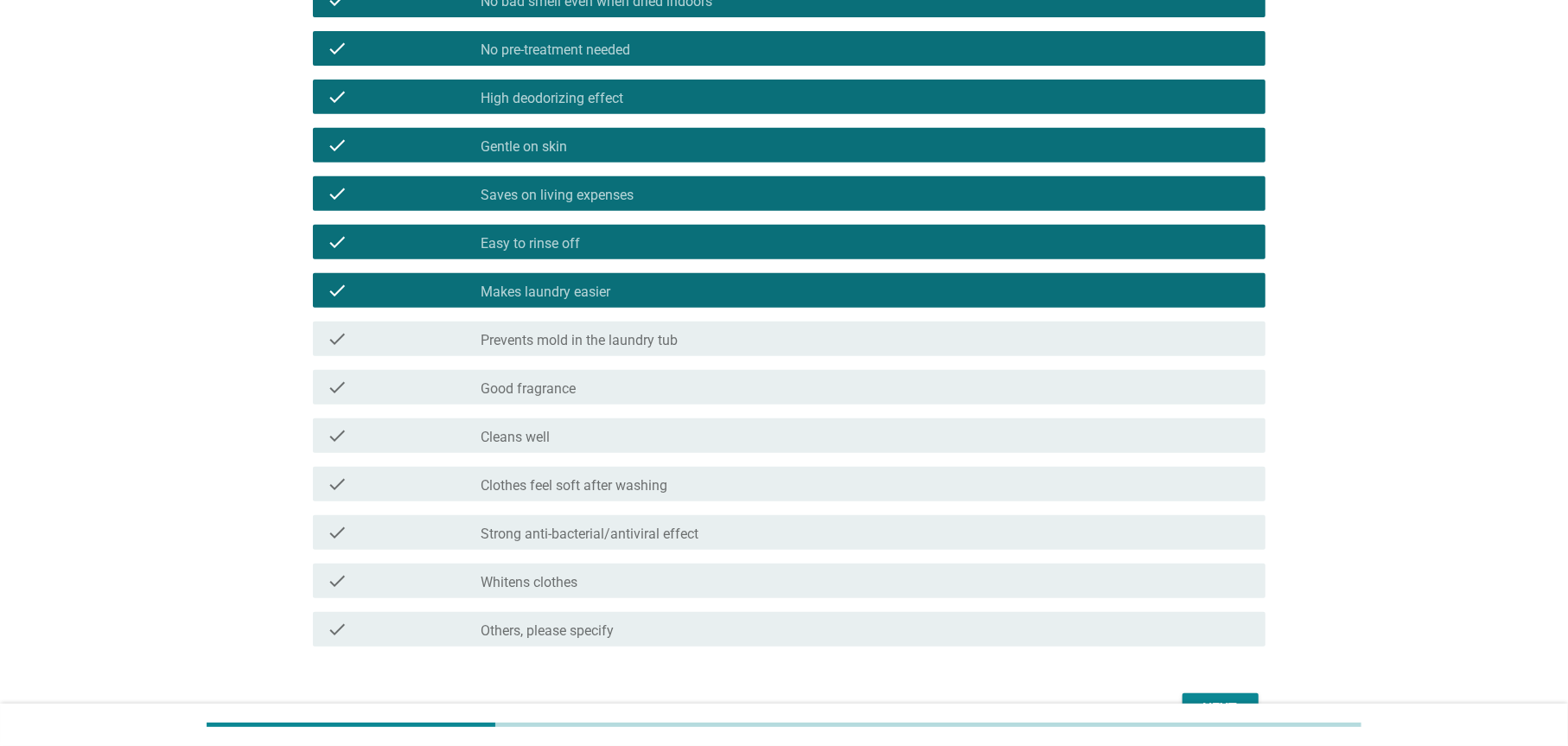
click at [597, 335] on label "Prevents mold in the laundry tub" at bounding box center [580, 341] width 197 height 17
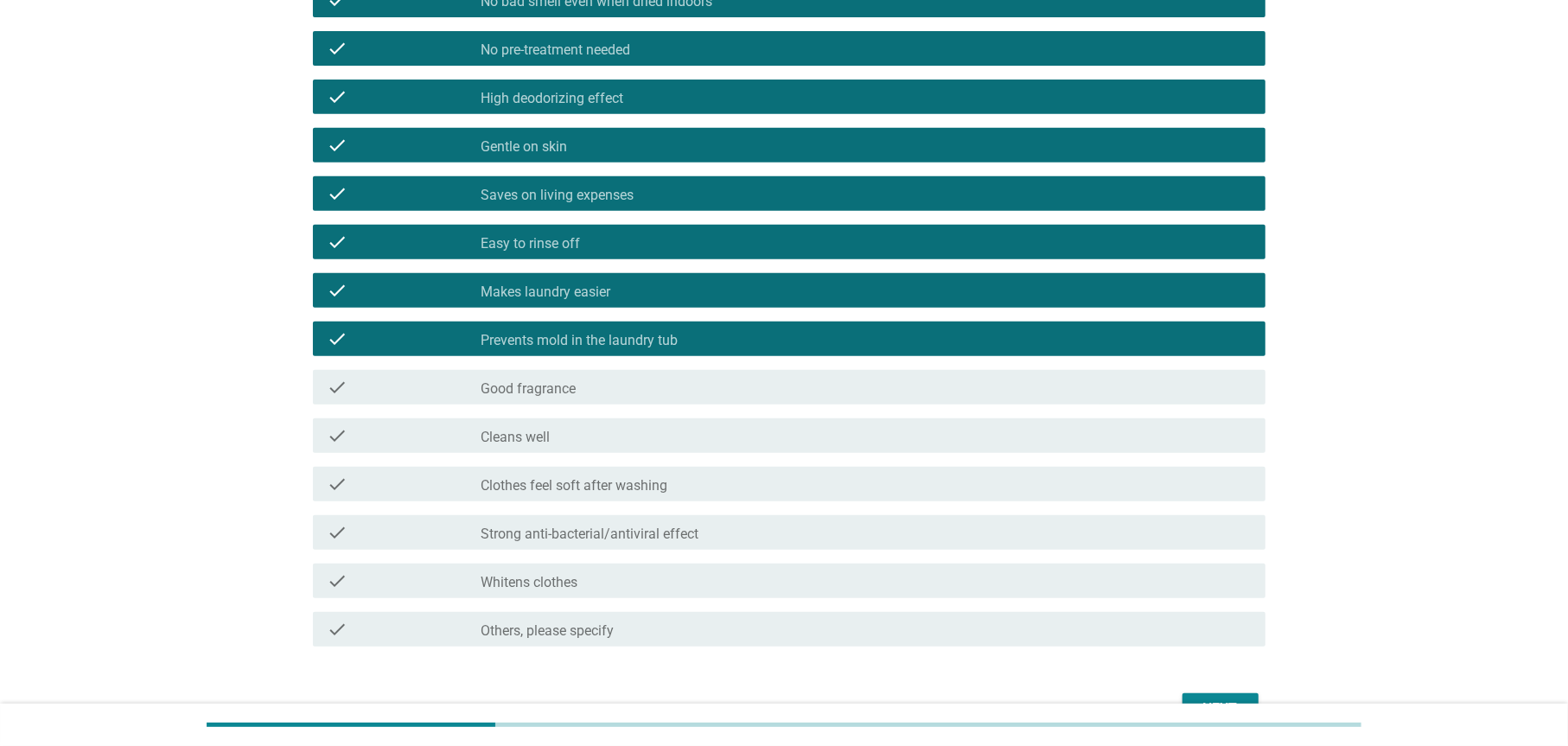
click at [602, 427] on div "check_box_outline_blank Cleans well" at bounding box center [867, 435] width 771 height 21
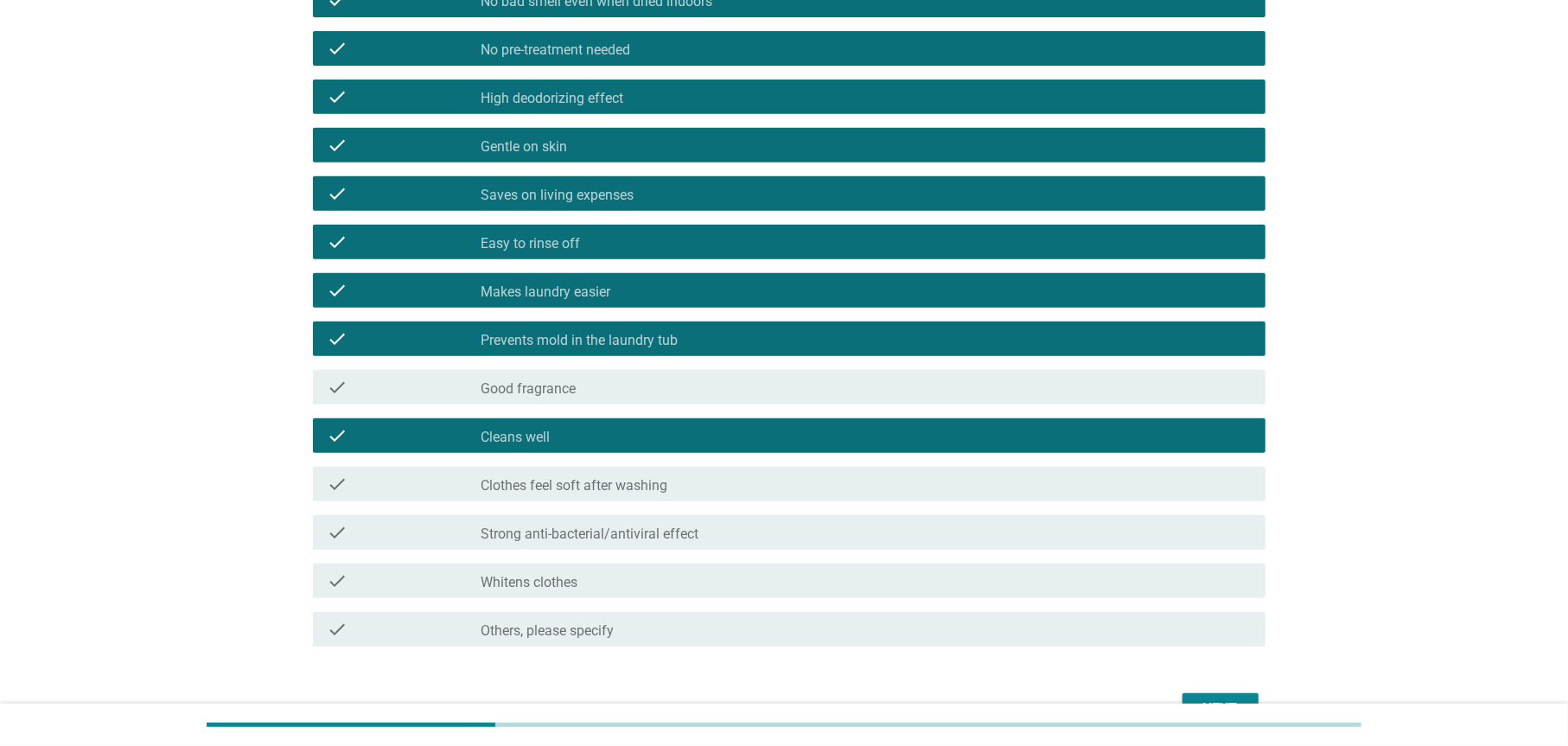
scroll to position [676, 0]
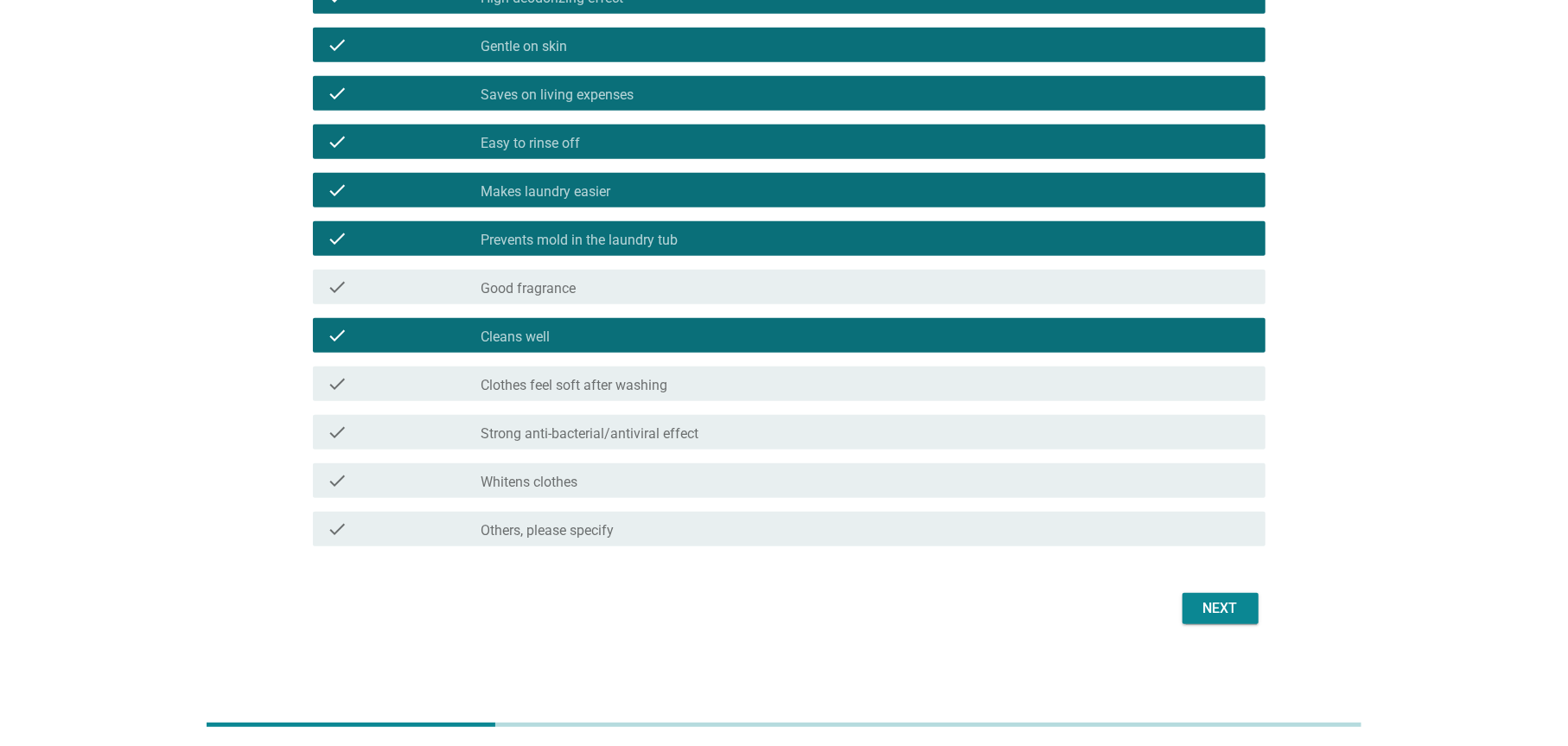
click at [605, 384] on label "Clothes feel soft after washing" at bounding box center [574, 385] width 187 height 17
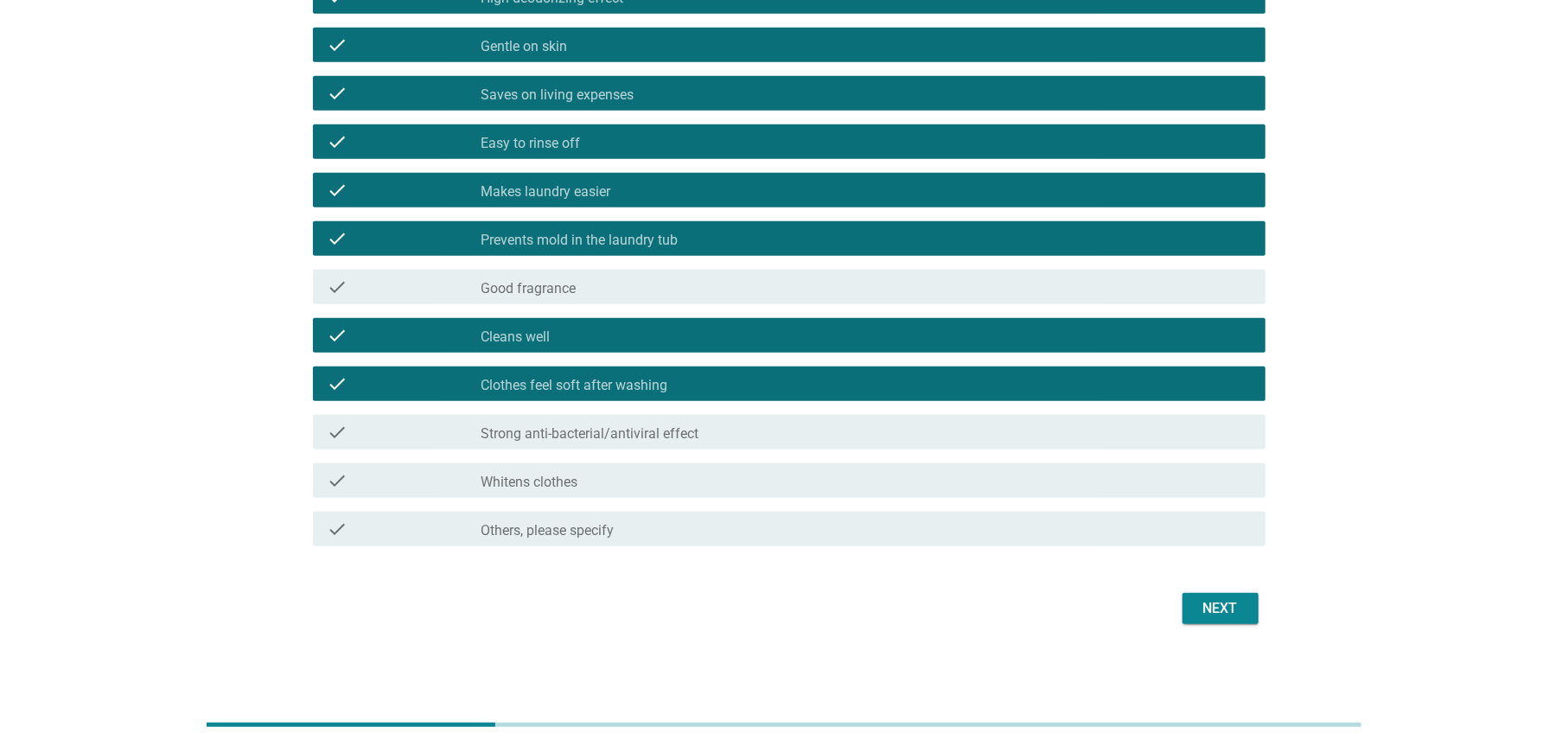
click at [587, 484] on div "check_box_outline_blank Whitens clothes" at bounding box center [867, 481] width 771 height 21
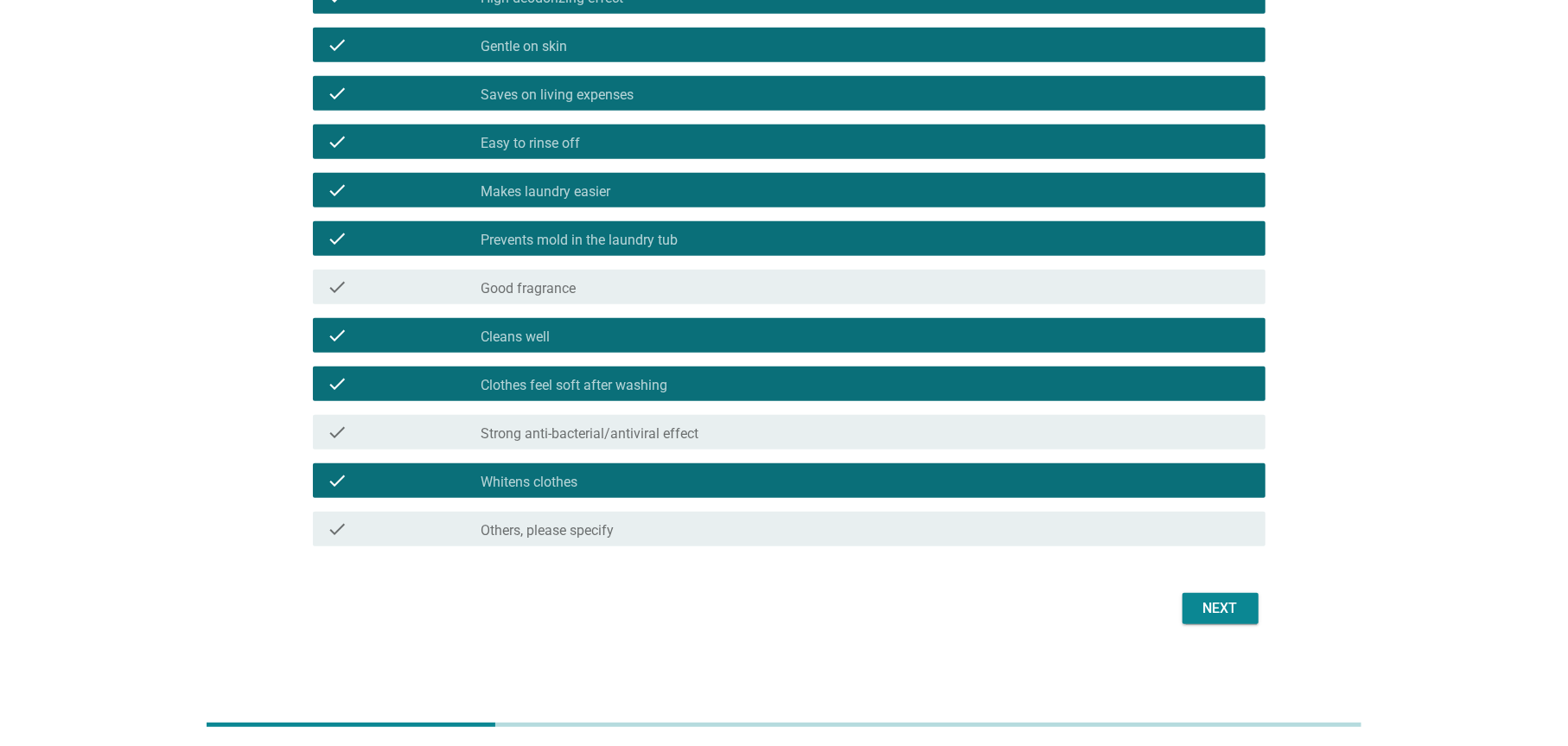
click at [613, 293] on div "check_box_outline_blank Good fragrance" at bounding box center [867, 287] width 771 height 21
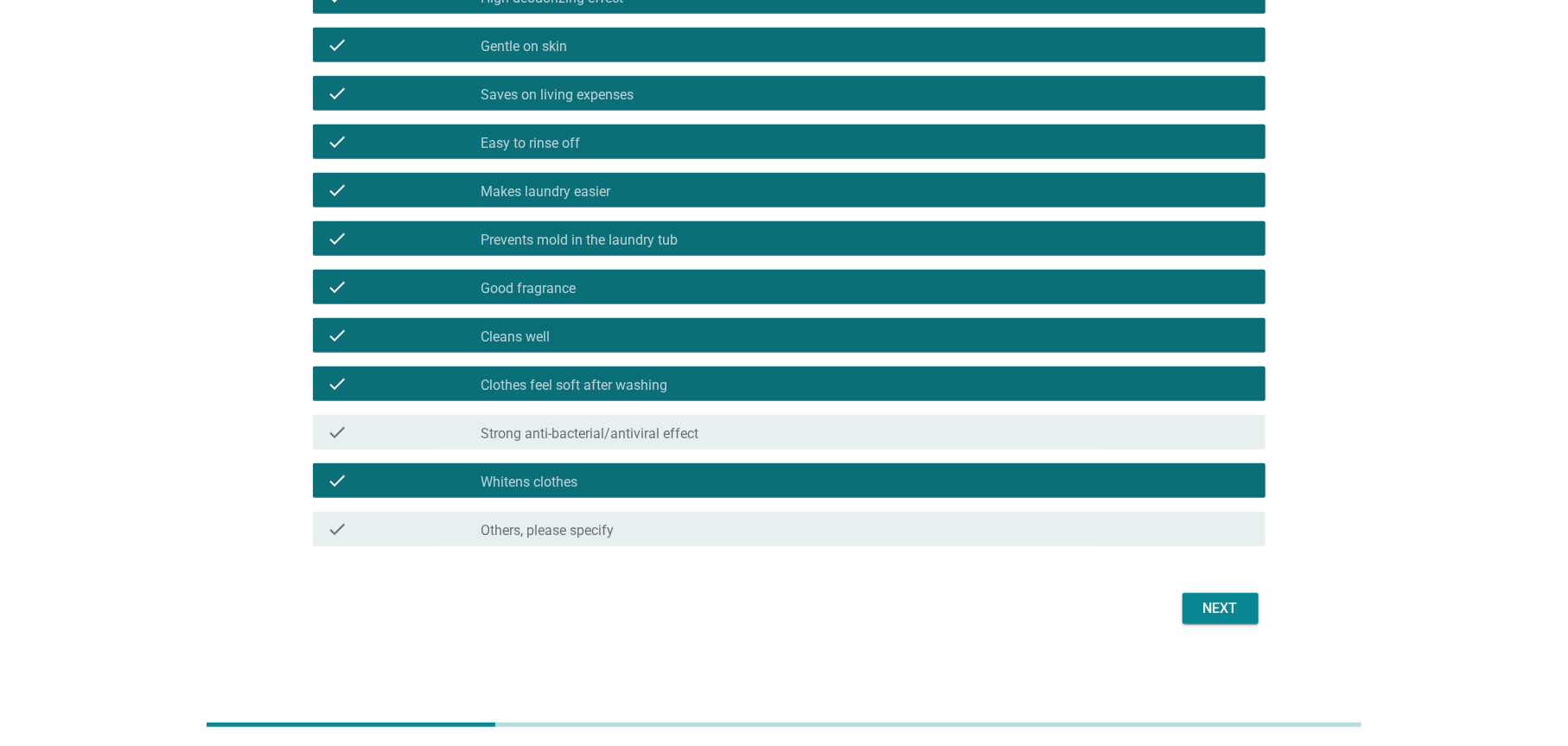
click at [680, 487] on div "check_box_outline_blank Whitens clothes" at bounding box center [867, 481] width 771 height 21
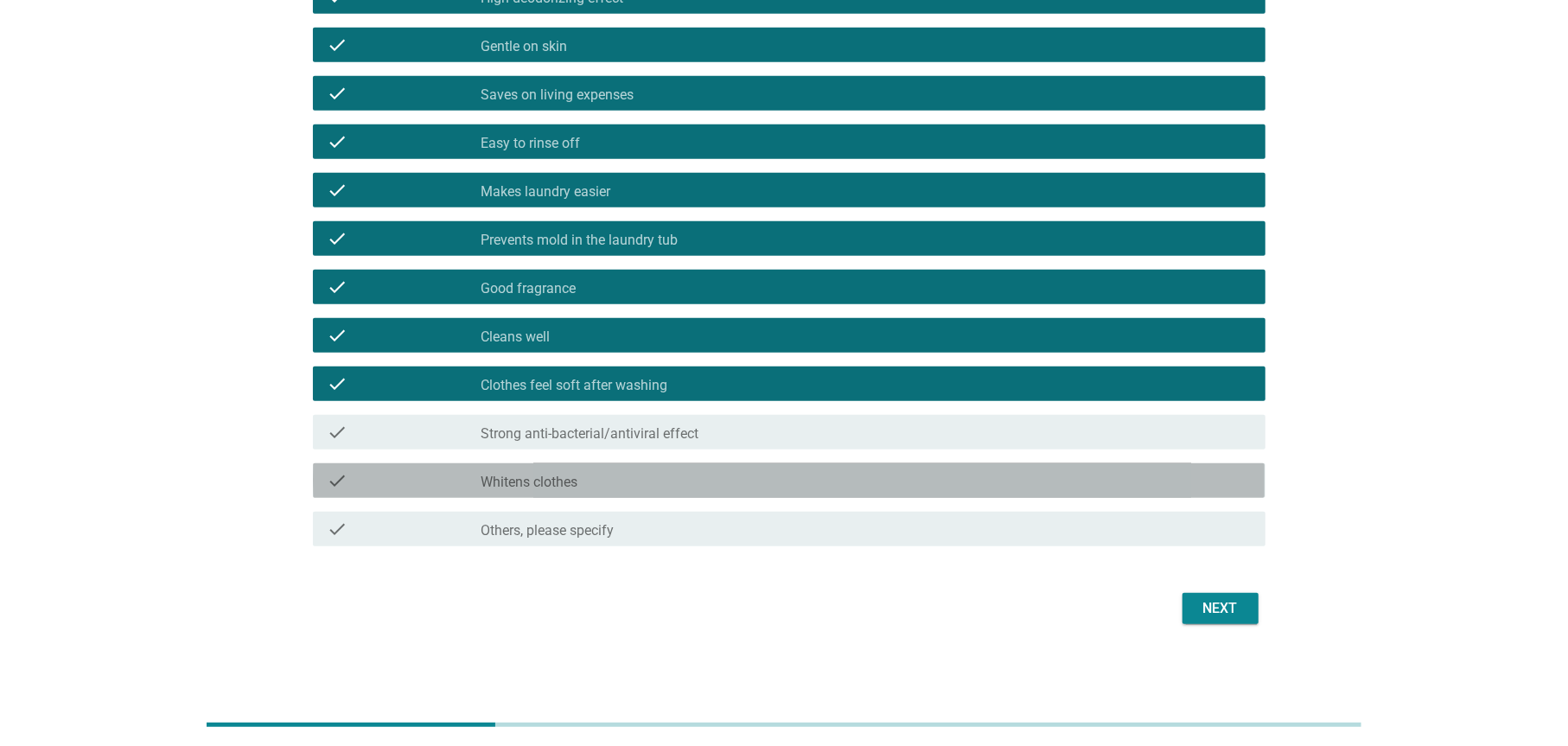
click at [695, 442] on div "check check_box_outline_blank Strong anti-bacterial/antiviral effect" at bounding box center [789, 432] width 952 height 35
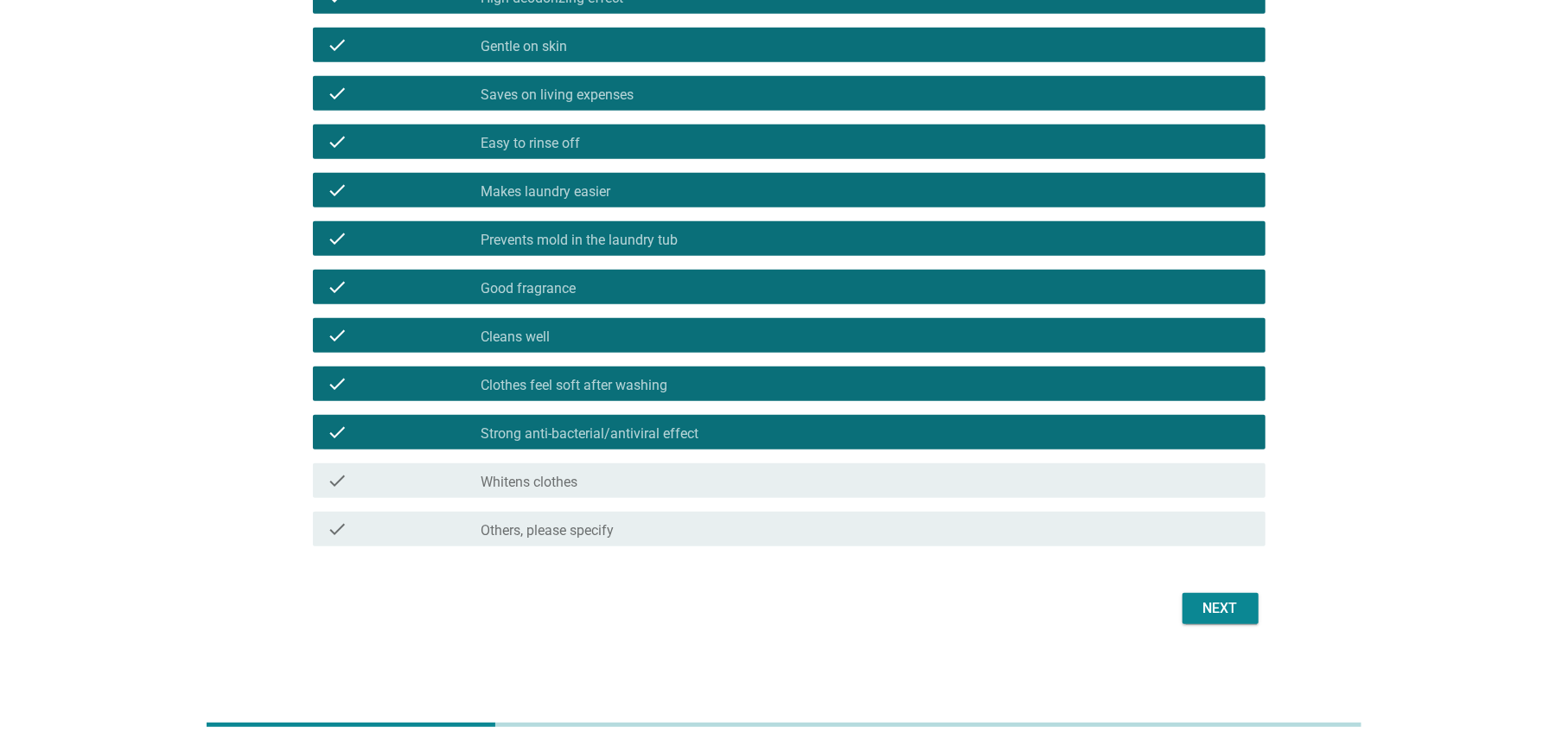
click at [1220, 599] on div "Next" at bounding box center [1221, 609] width 49 height 21
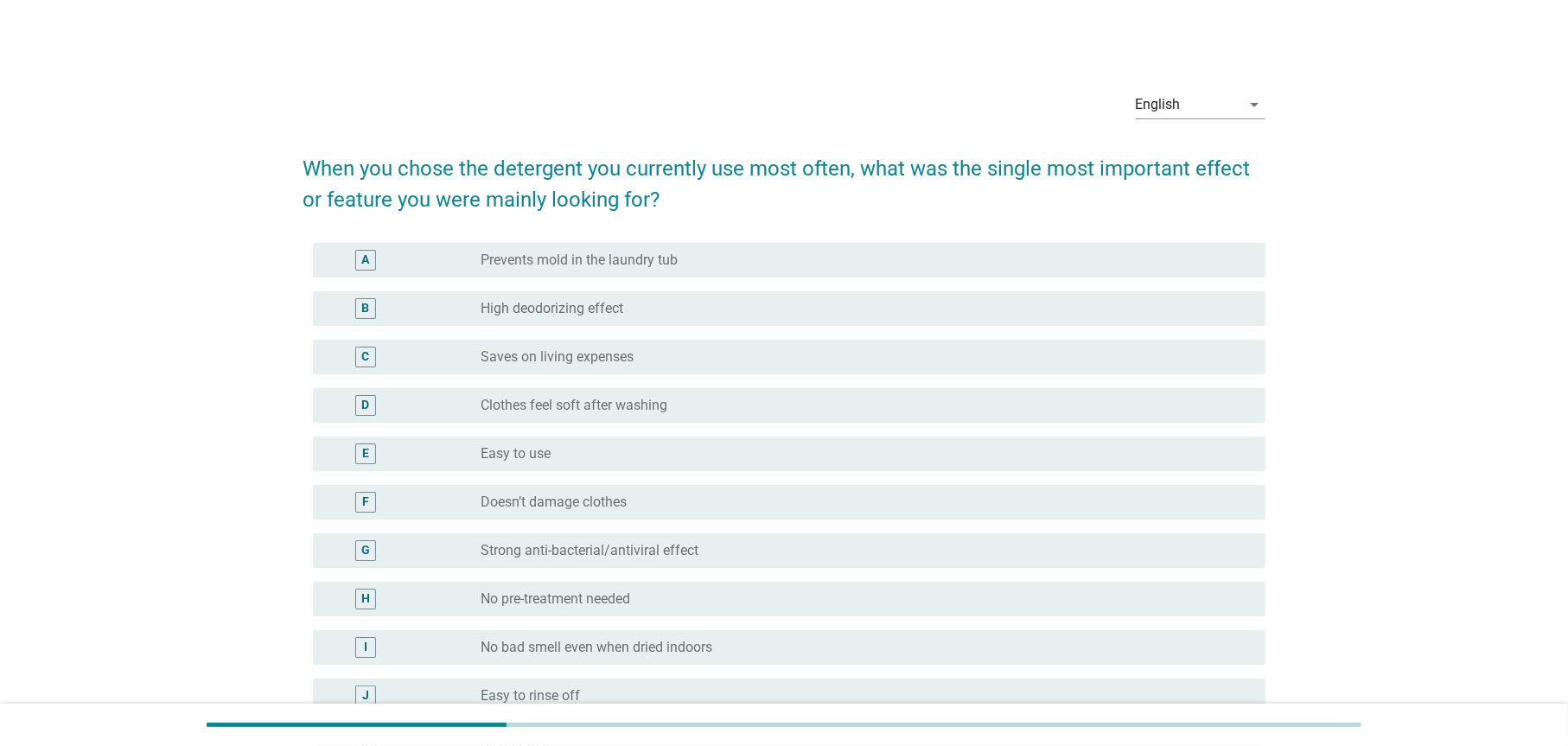
click at [718, 262] on div "radio_button_unchecked Prevents mold in the laundry tub" at bounding box center [860, 260] width 757 height 17
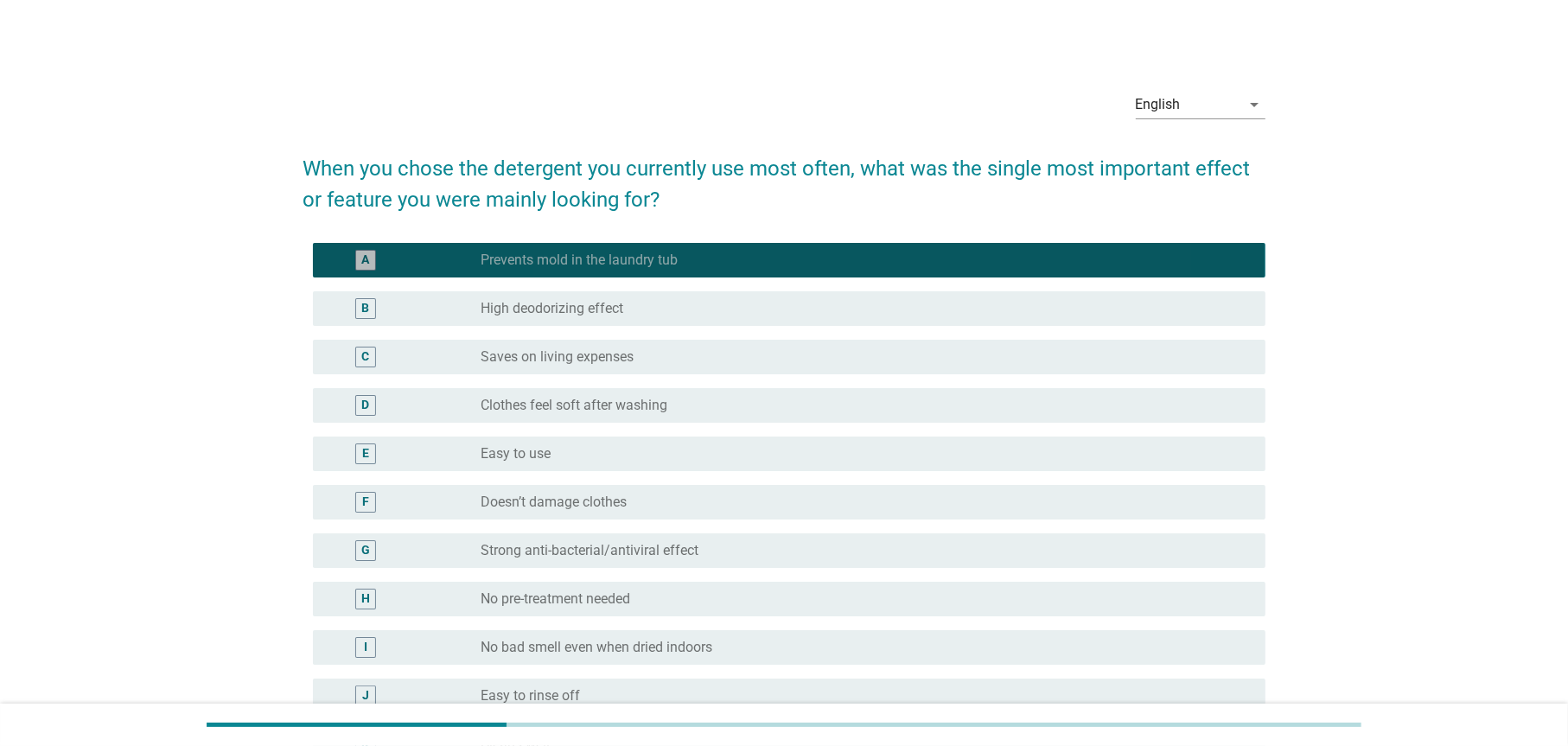
click at [718, 262] on div "radio_button_checked Prevents mold in the laundry tub" at bounding box center [860, 260] width 757 height 17
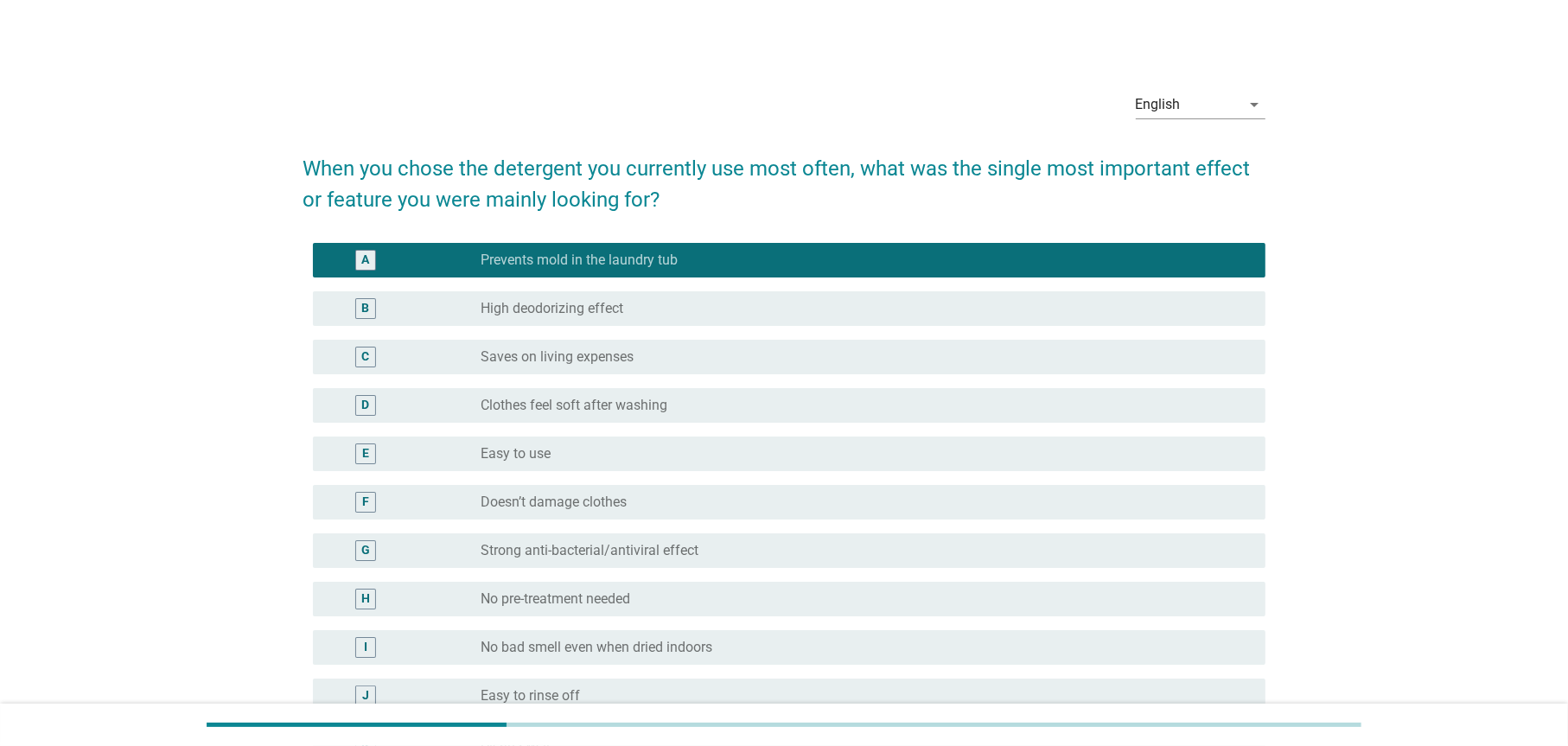
click at [520, 362] on label "Saves on living expenses" at bounding box center [558, 357] width 153 height 17
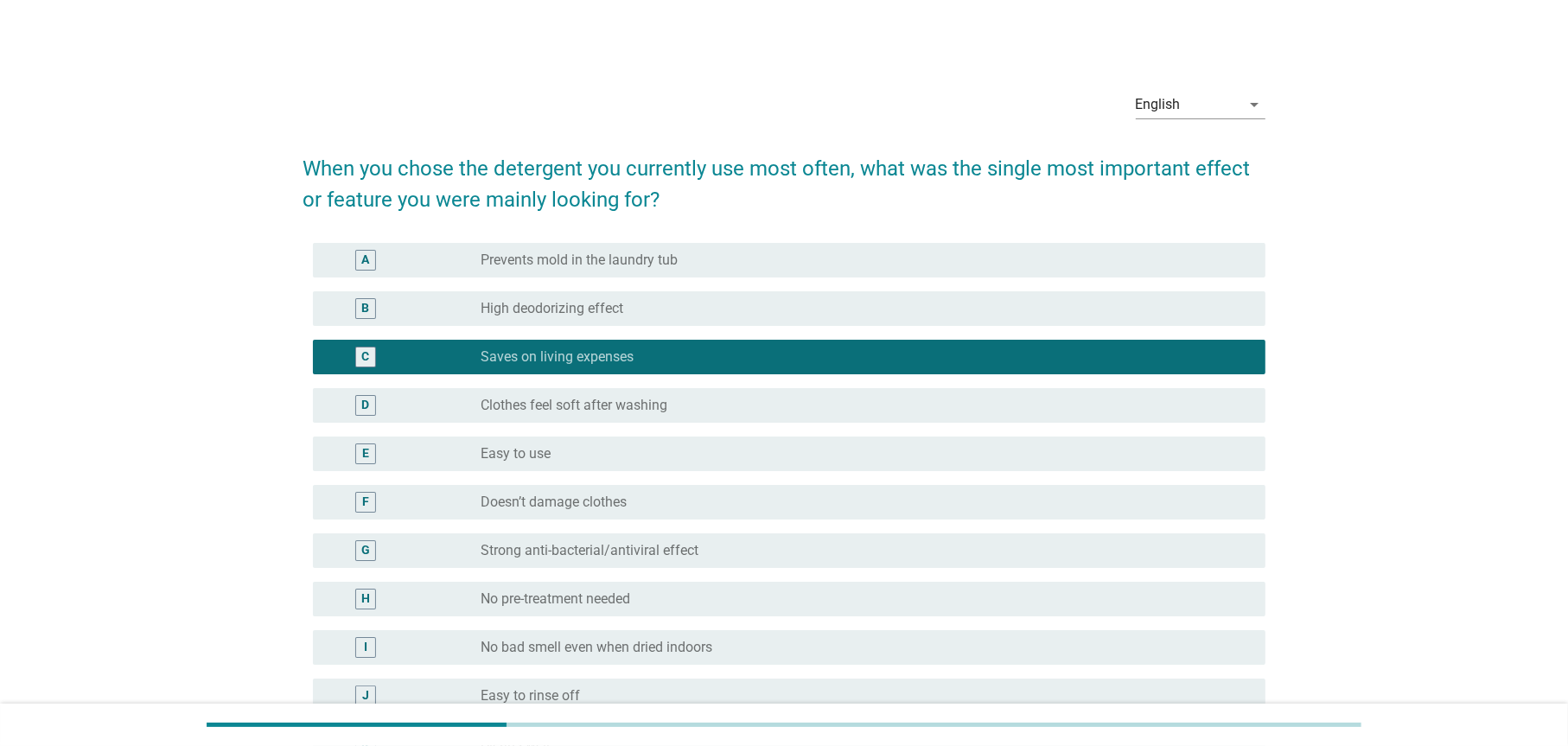
scroll to position [143, 0]
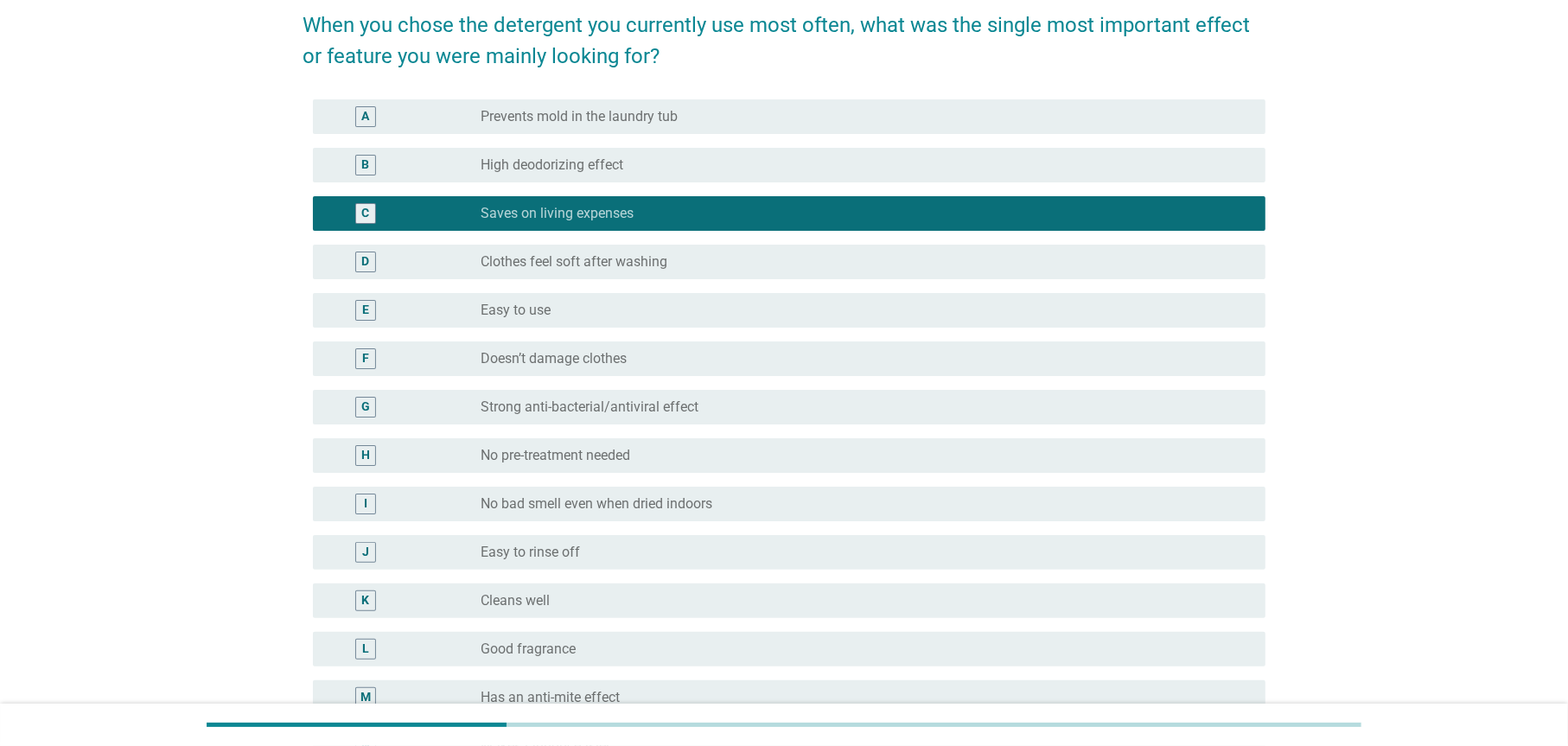
click at [571, 342] on div "F radio_button_unchecked Doesn’t damage clothes" at bounding box center [789, 359] width 952 height 35
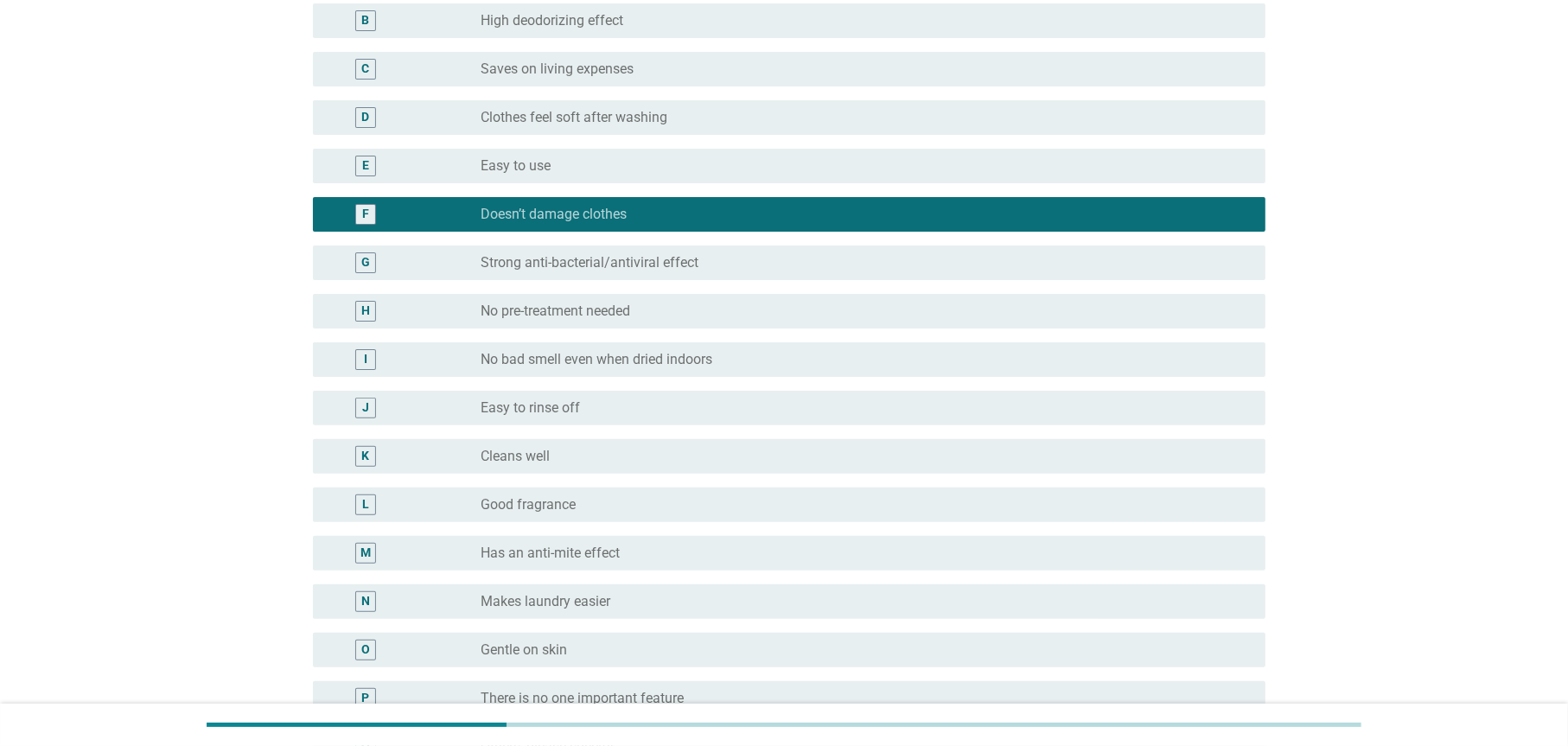
scroll to position [432, 0]
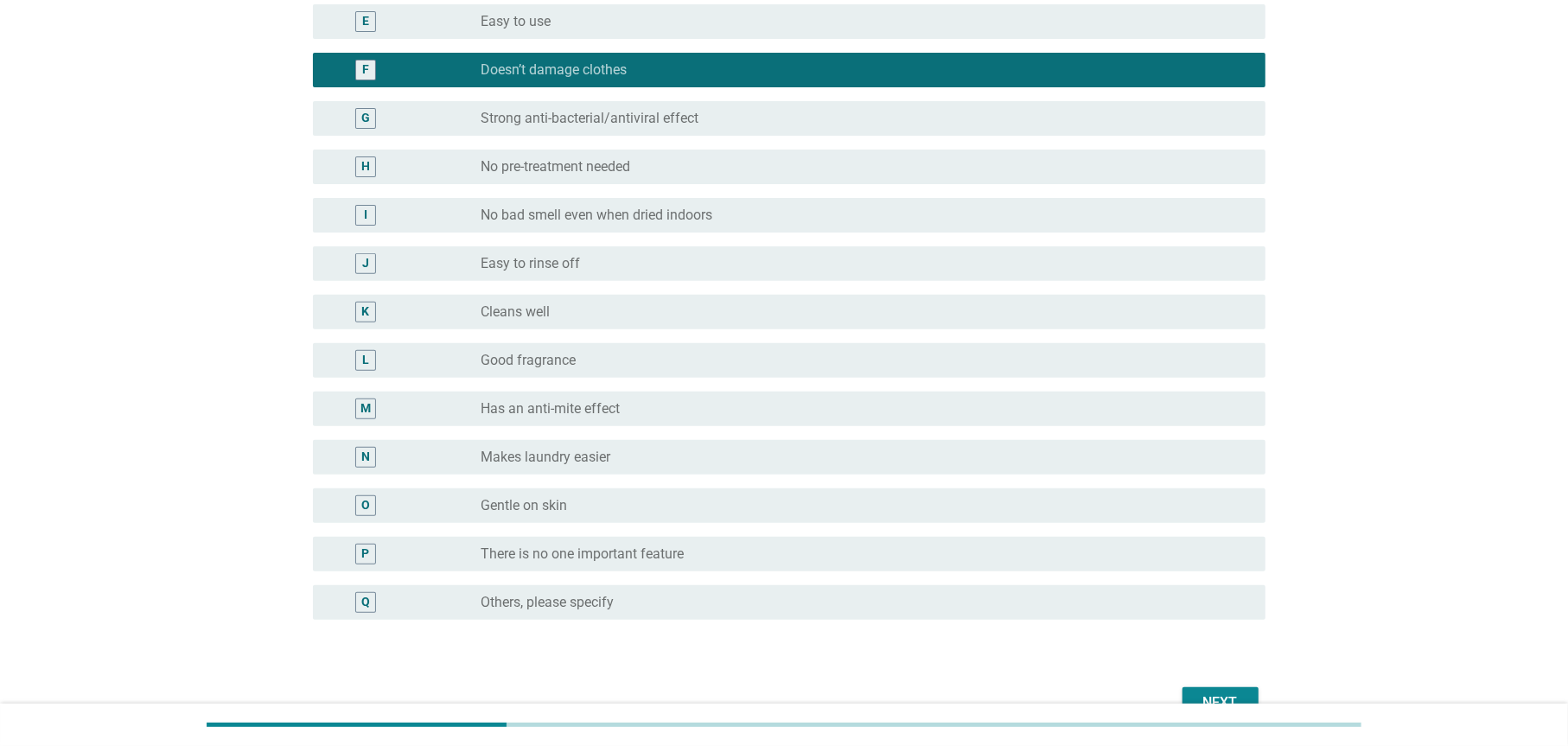
click at [581, 401] on label "Has an anti-mite effect" at bounding box center [551, 409] width 139 height 17
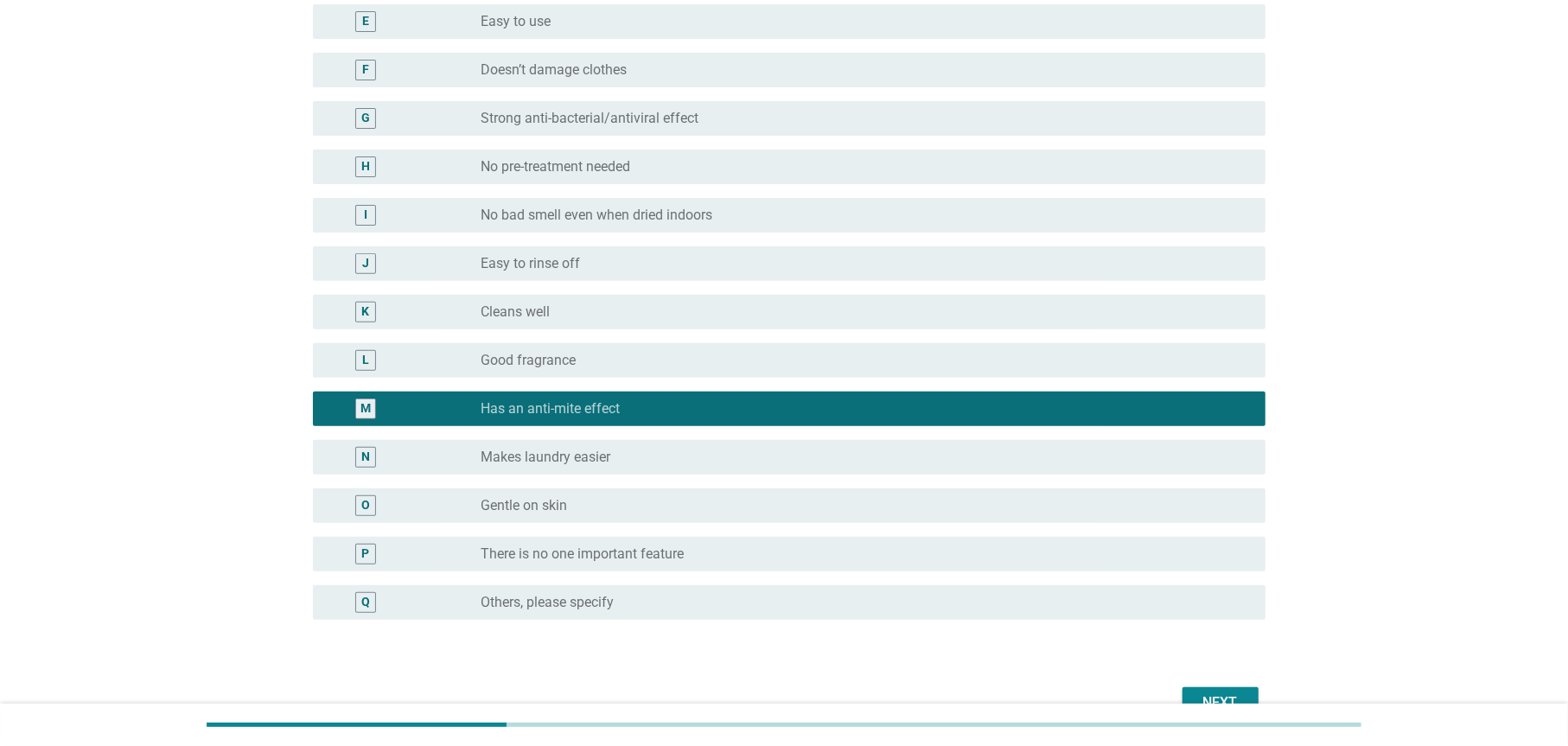
click at [582, 488] on div "O radio_button_unchecked Gentle on skin" at bounding box center [789, 506] width 952 height 35
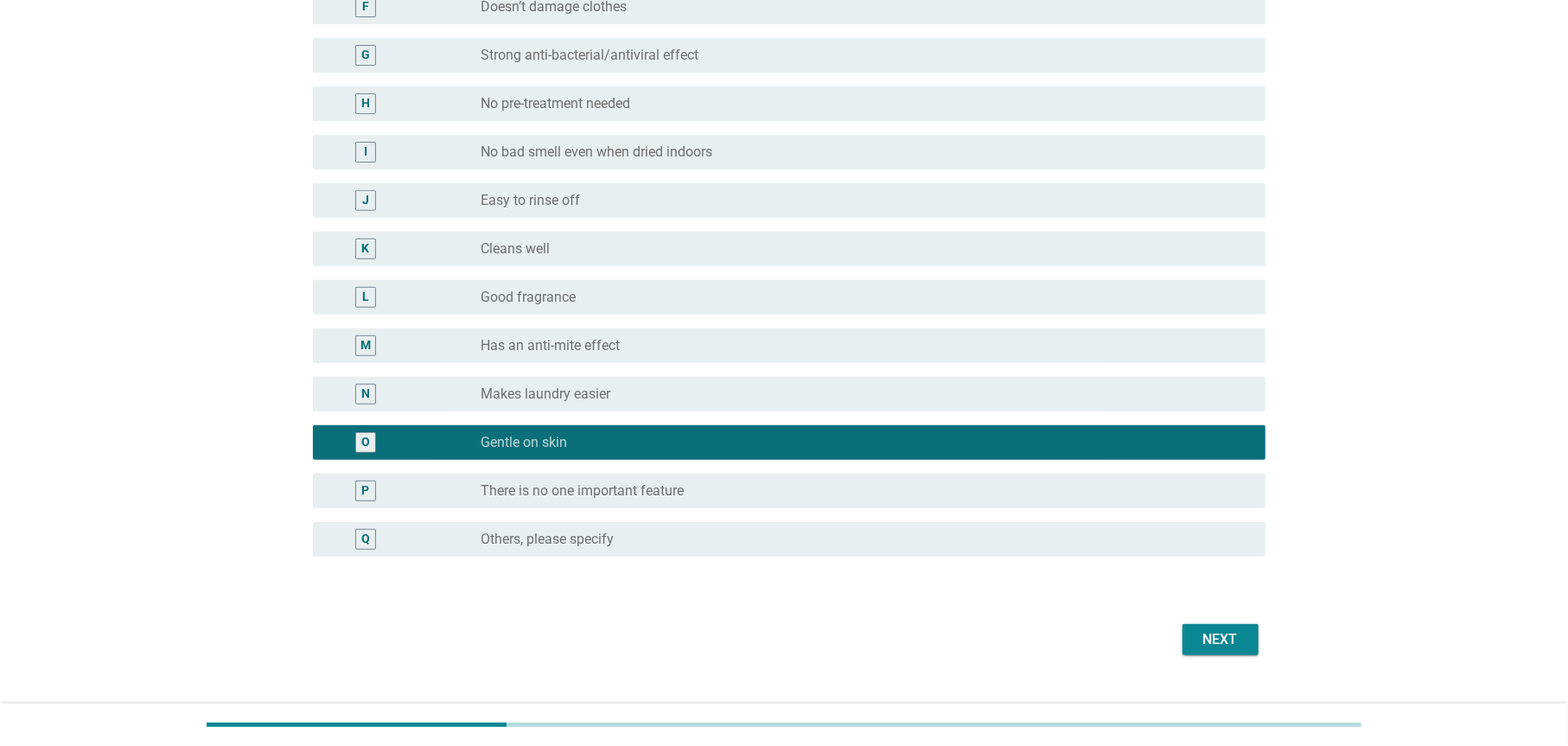
scroll to position [527, 0]
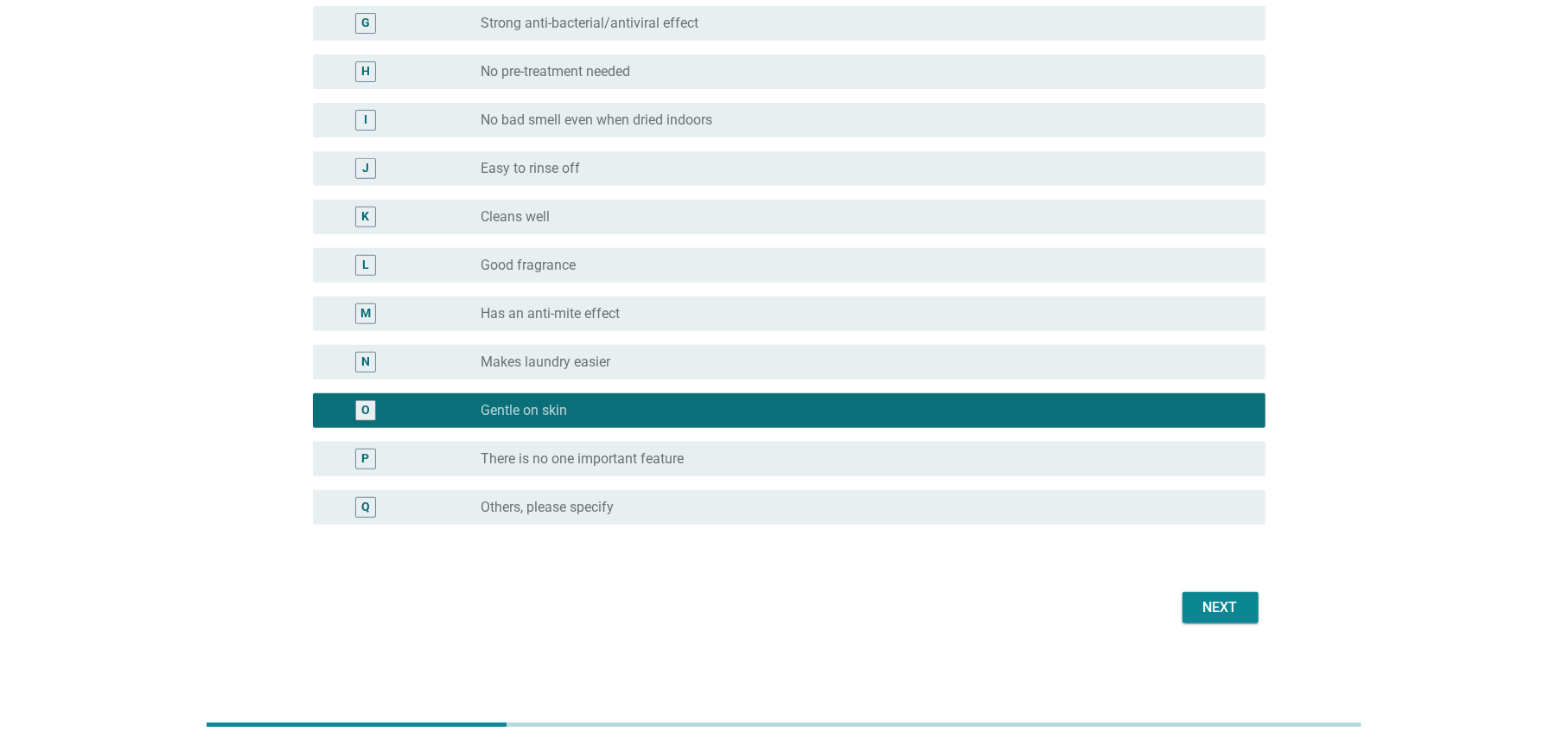
click at [1237, 610] on div "Next" at bounding box center [1221, 608] width 49 height 21
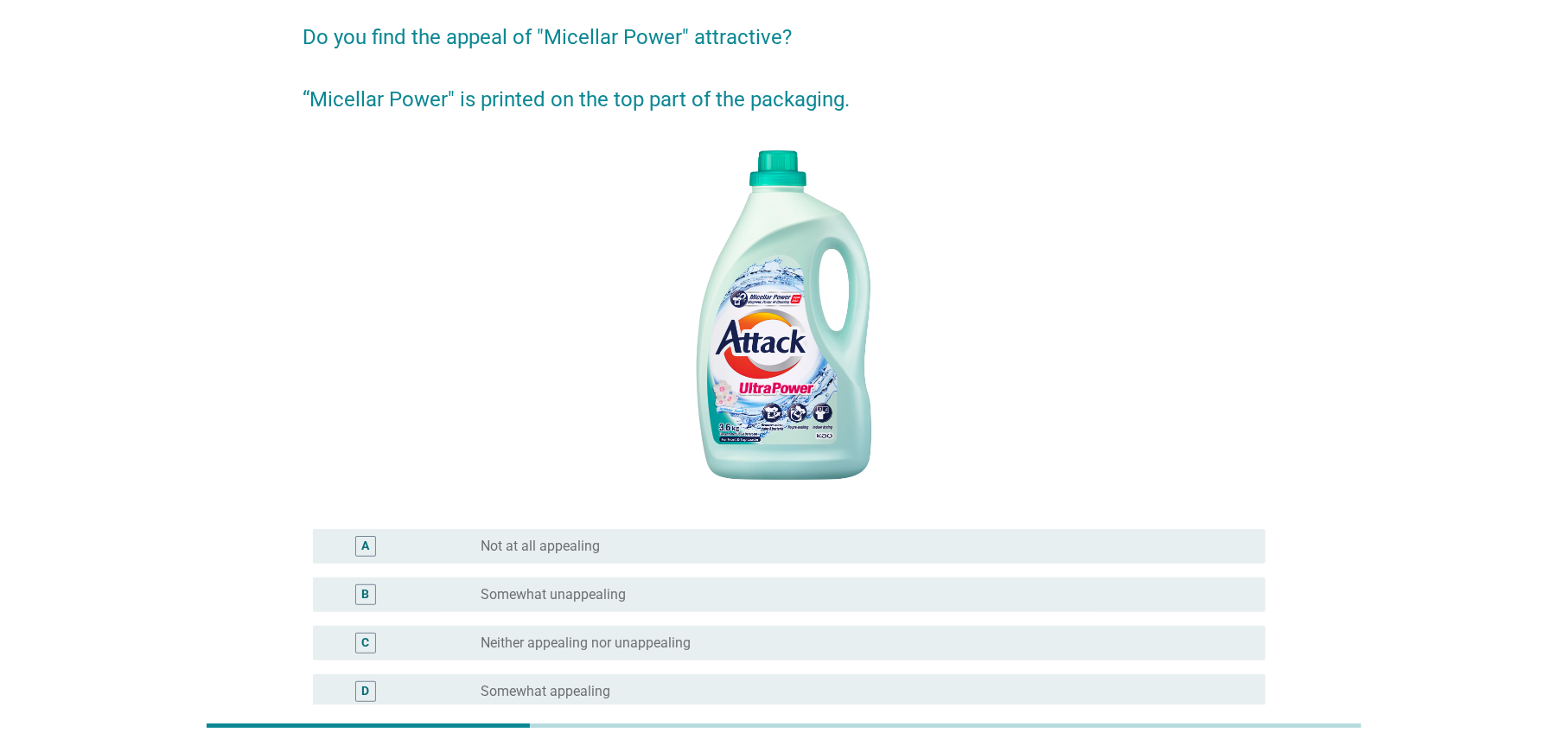
scroll to position [288, 0]
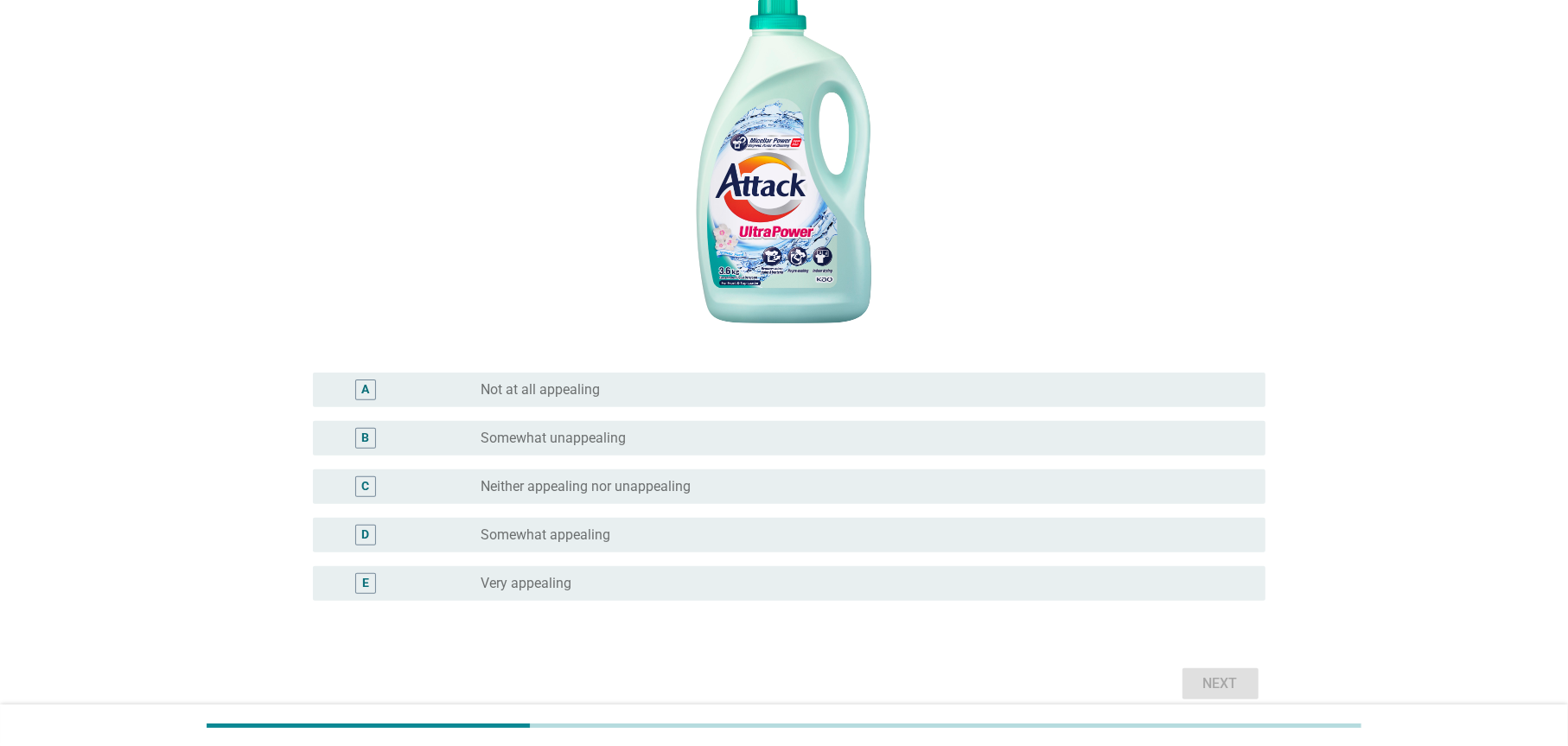
click at [698, 383] on div "radio_button_unchecked Not at all appealing" at bounding box center [860, 389] width 757 height 17
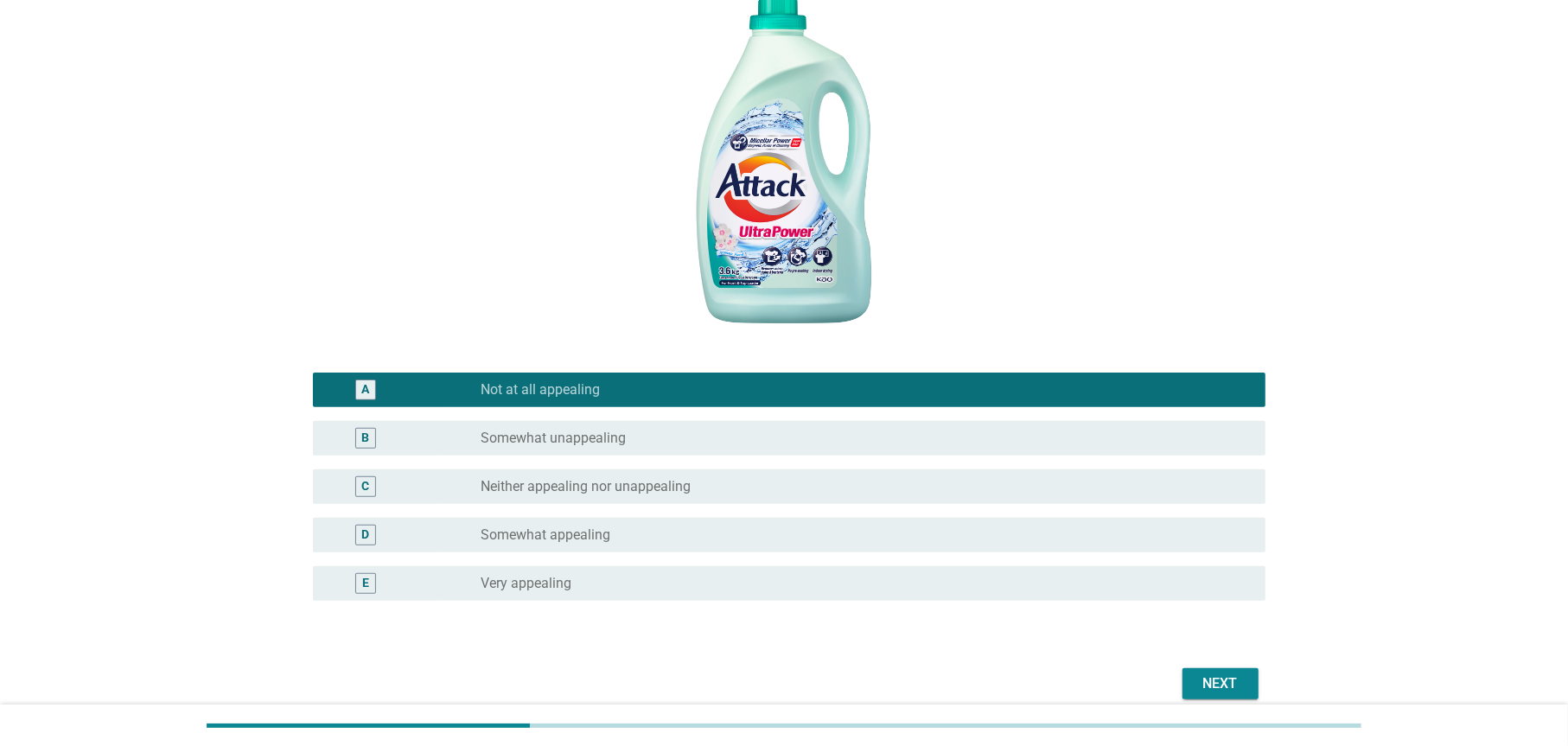
click at [1204, 666] on div "Next" at bounding box center [784, 684] width 962 height 42
